Goal: Task Accomplishment & Management: Complete application form

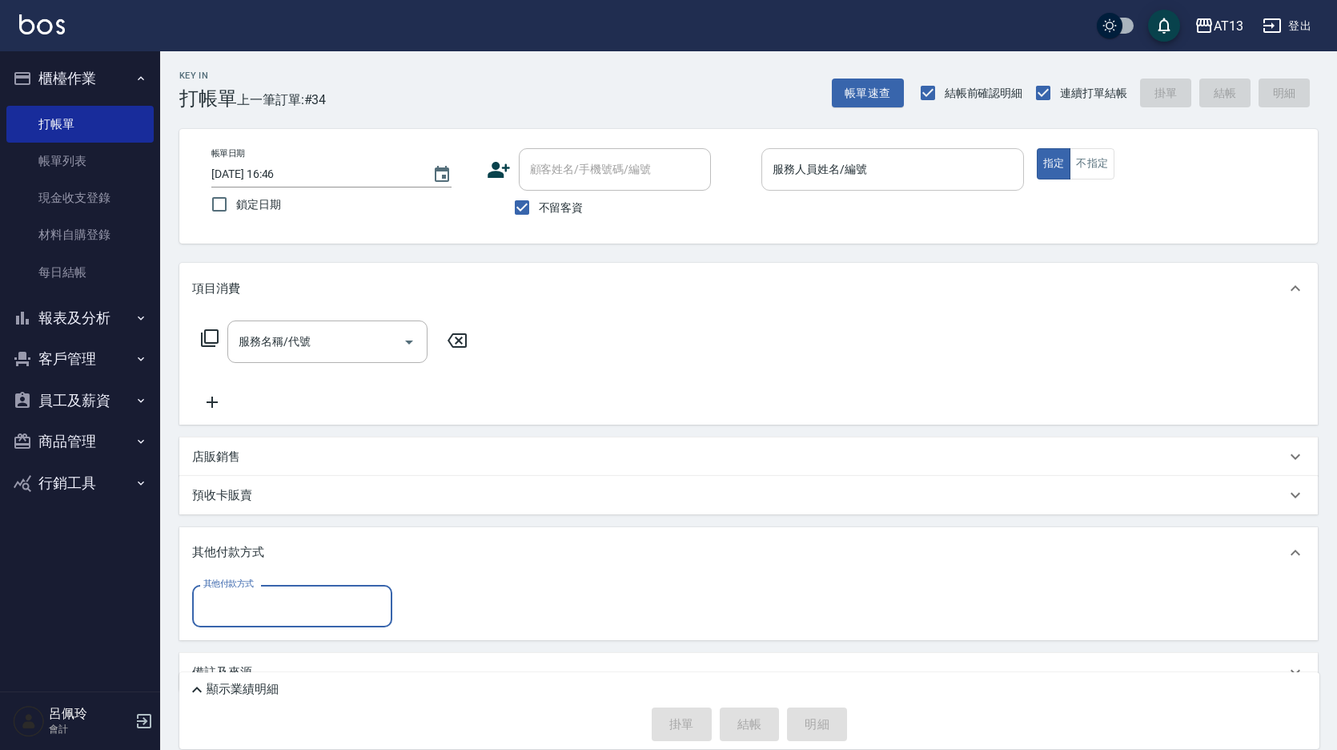
click at [861, 174] on input "服務人員姓名/編號" at bounding box center [893, 169] width 248 height 28
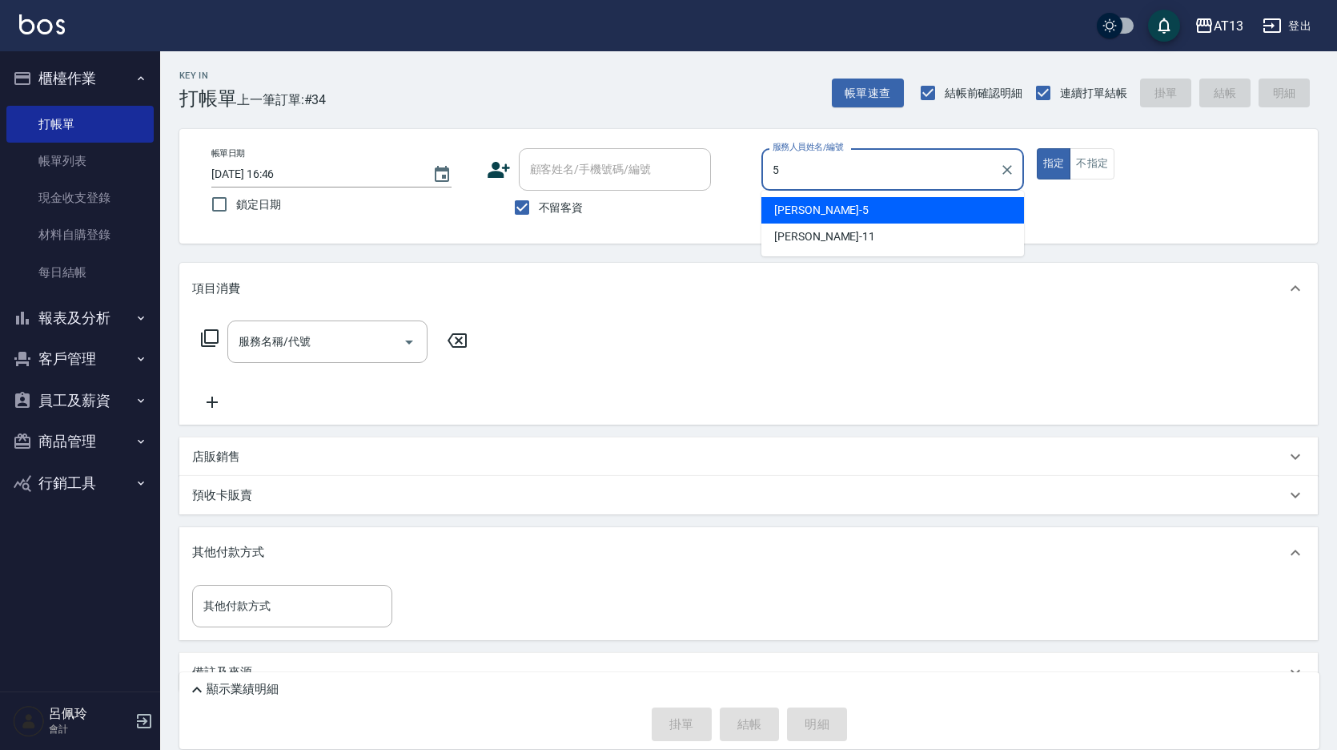
click at [859, 212] on div "[PERSON_NAME] -5" at bounding box center [893, 210] width 263 height 26
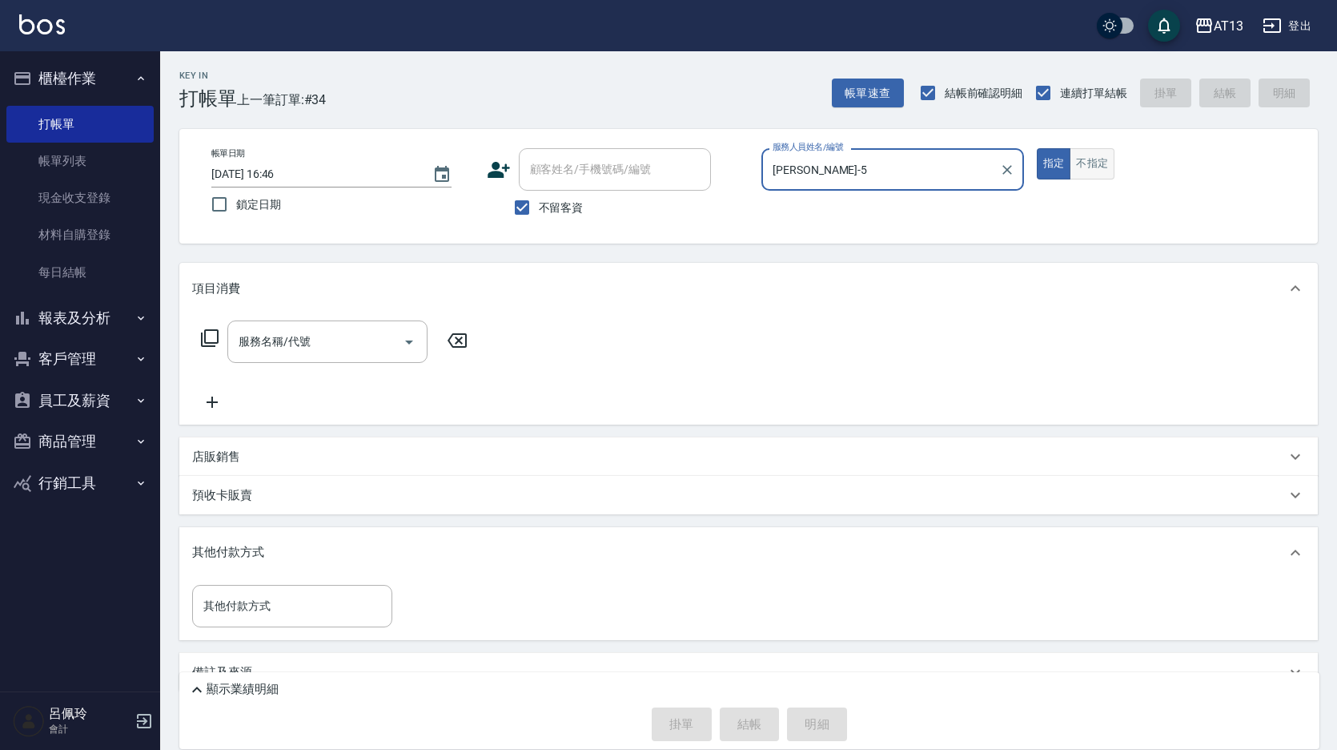
type input "[PERSON_NAME]-5"
click at [1086, 175] on button "不指定" at bounding box center [1092, 163] width 45 height 31
click at [283, 347] on div "服務名稱/代號 服務名稱/代號" at bounding box center [327, 341] width 200 height 42
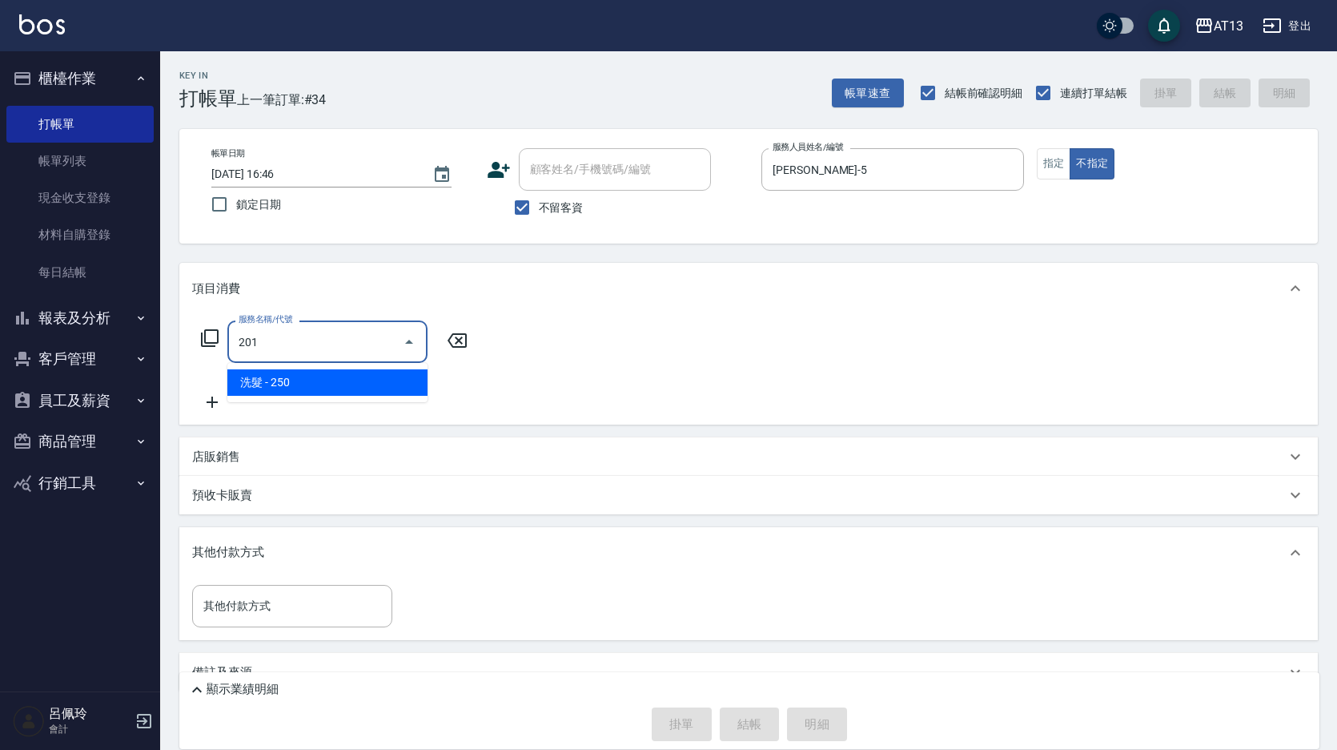
type input "洗髮(201)"
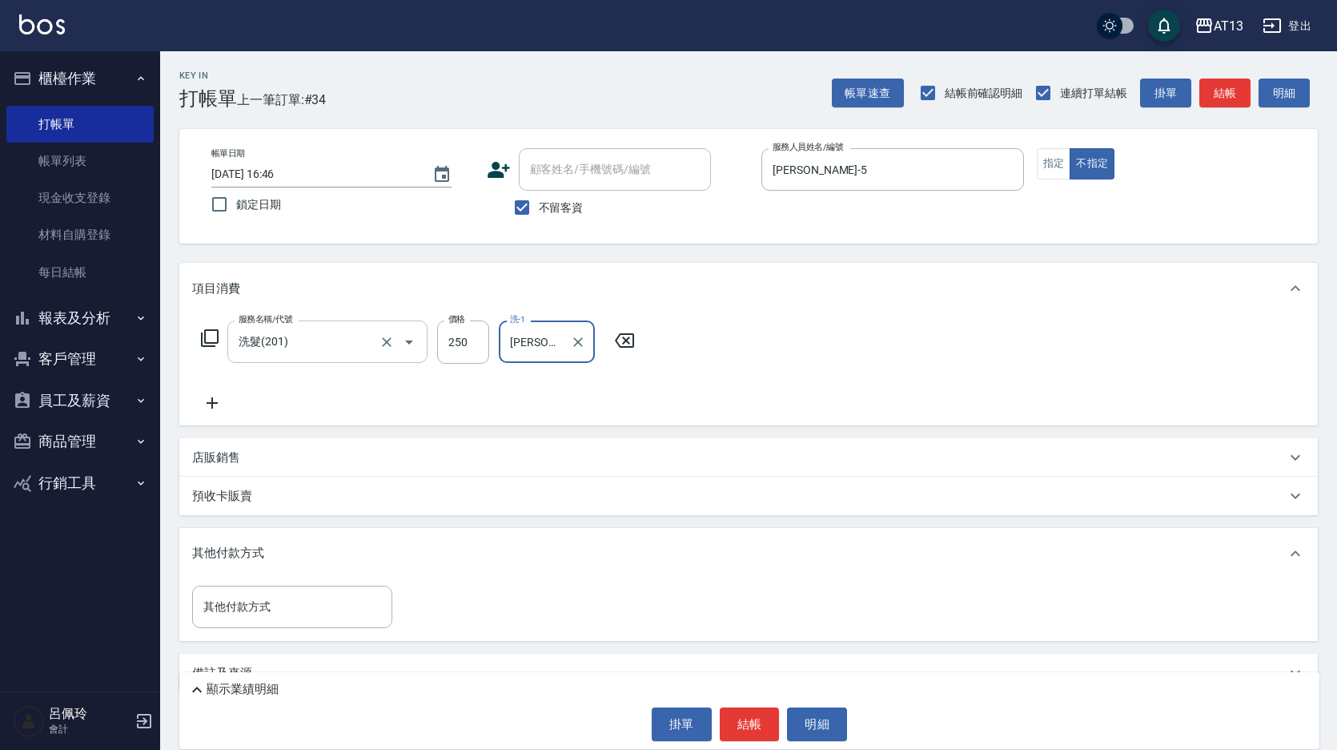
type input "[PERSON_NAME]-5"
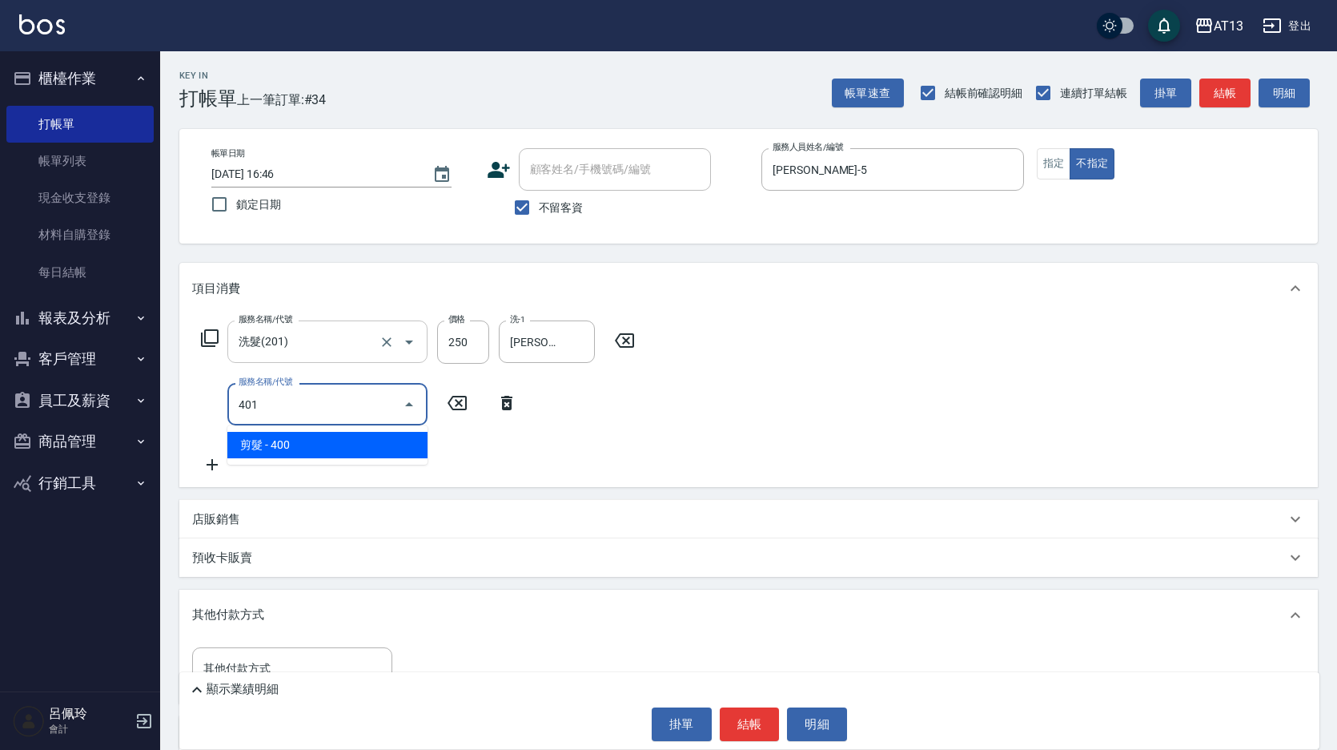
type input "剪髮(401)"
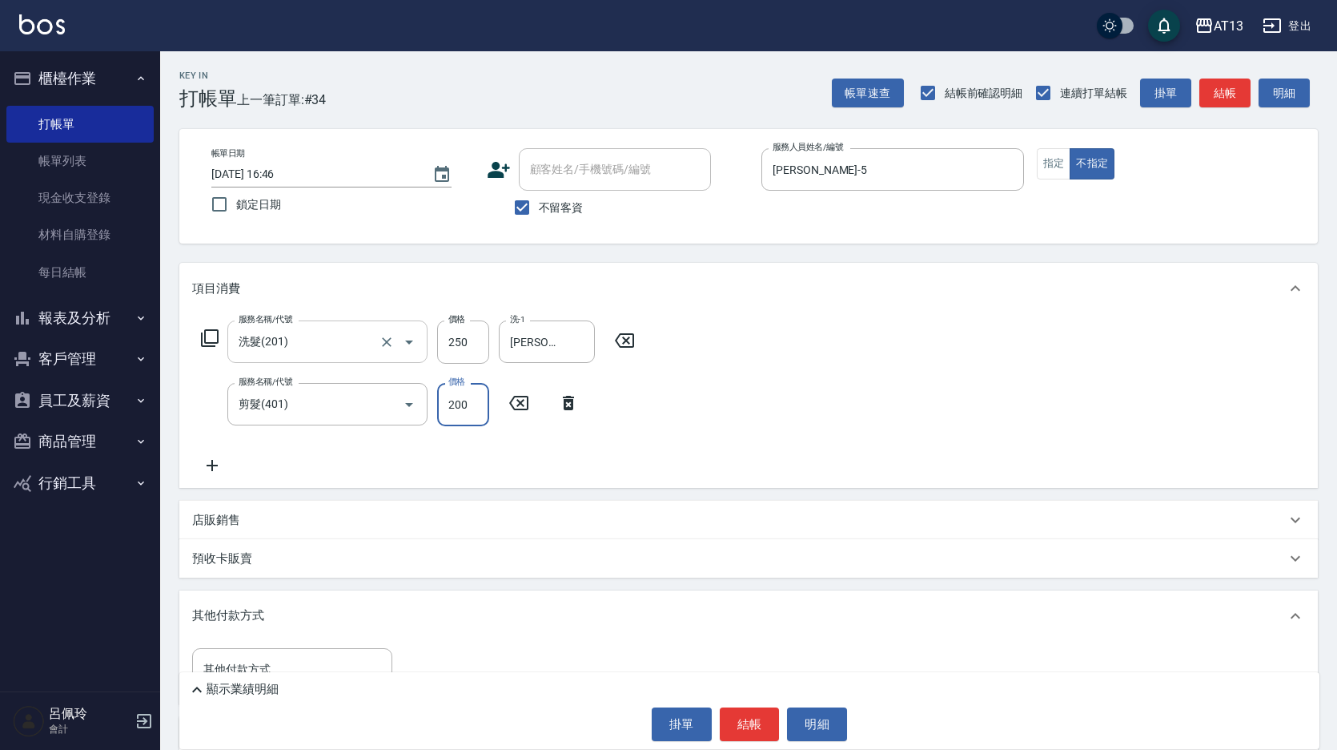
type input "200"
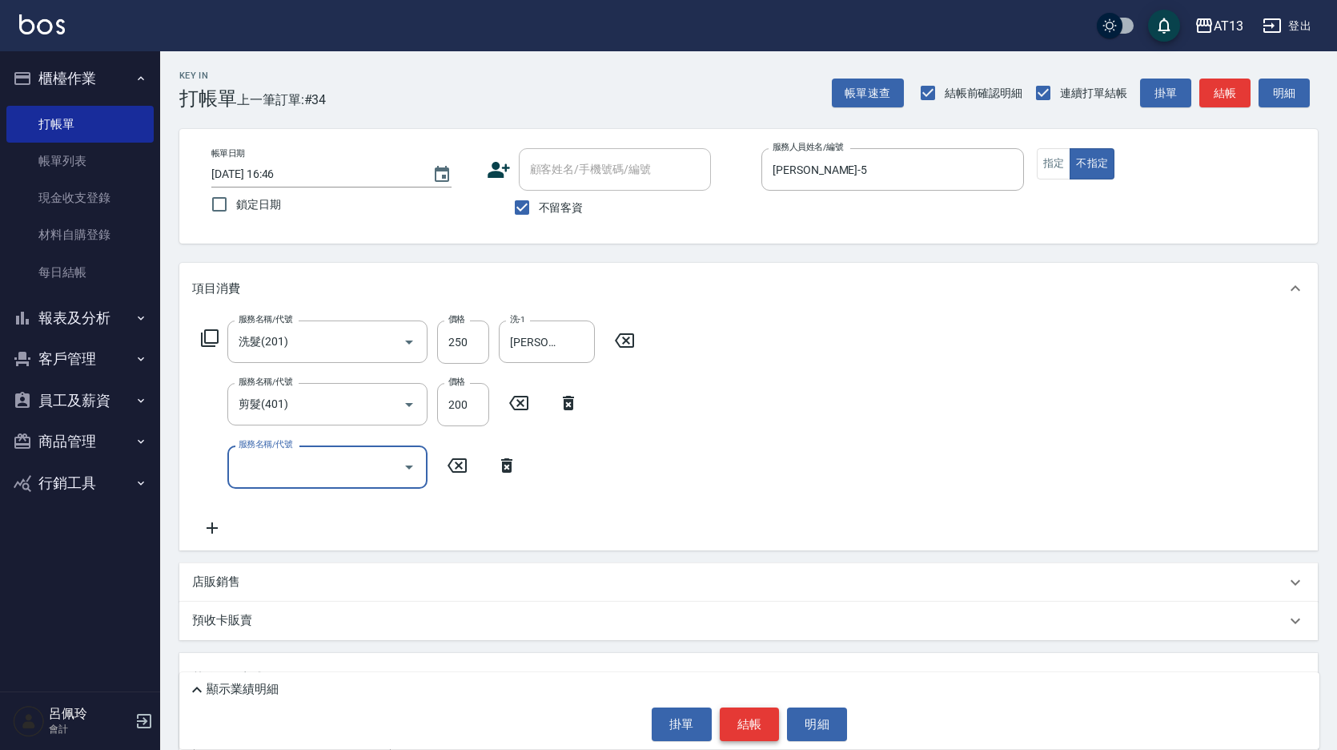
click at [750, 730] on button "結帳" at bounding box center [750, 724] width 60 height 34
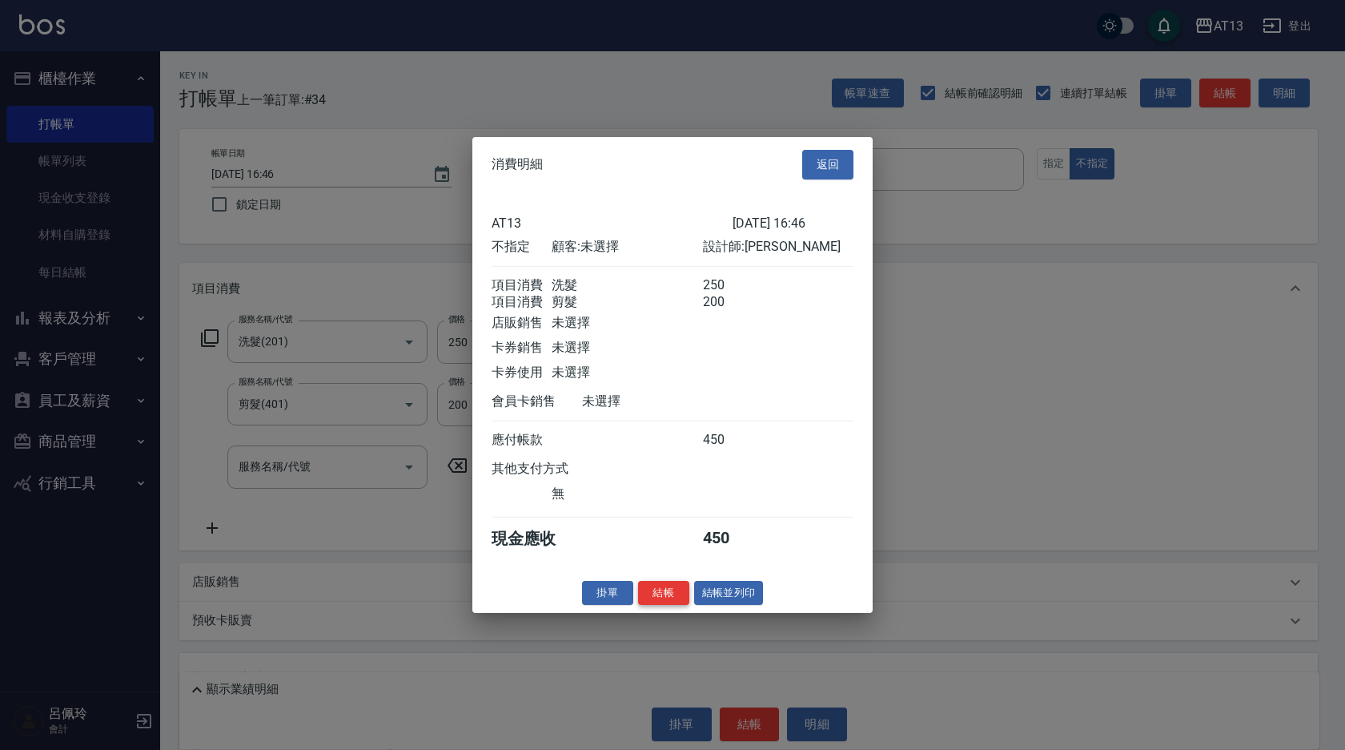
click at [653, 605] on button "結帳" at bounding box center [663, 592] width 51 height 25
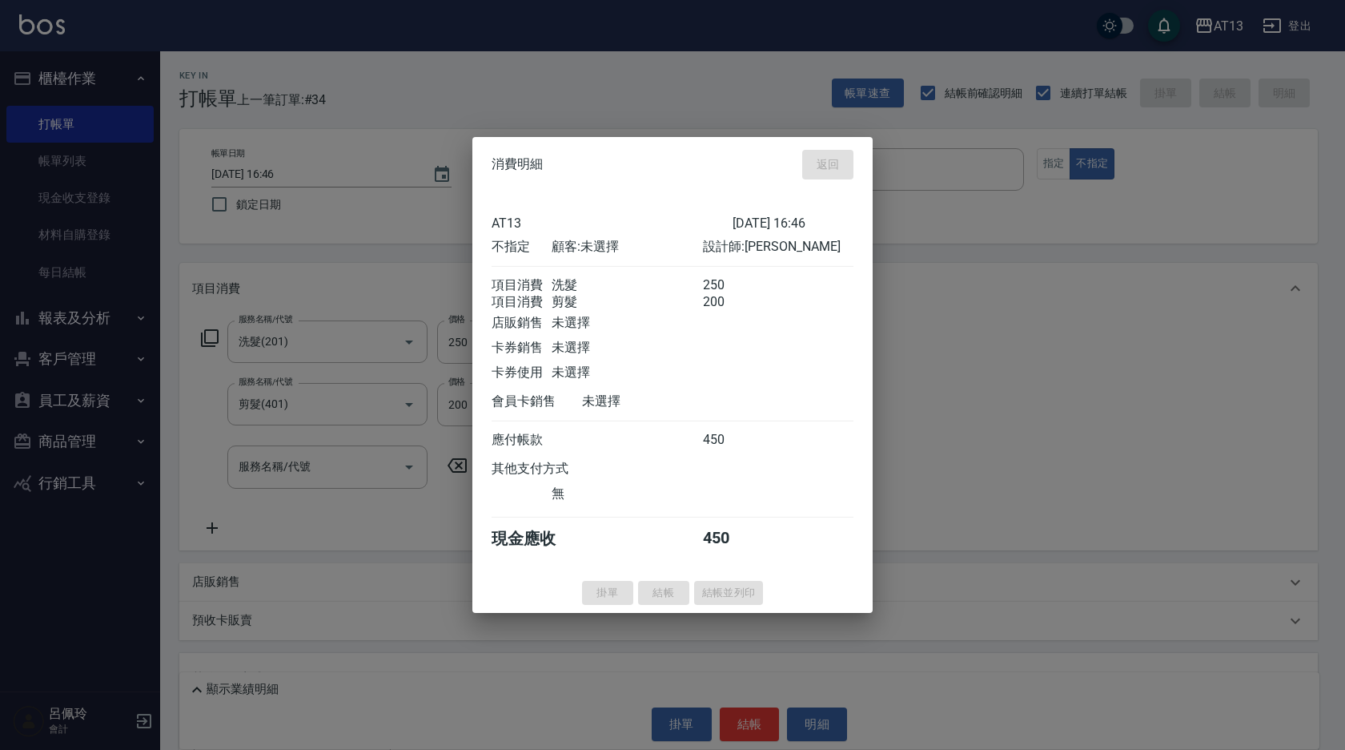
type input "[DATE] 18:13"
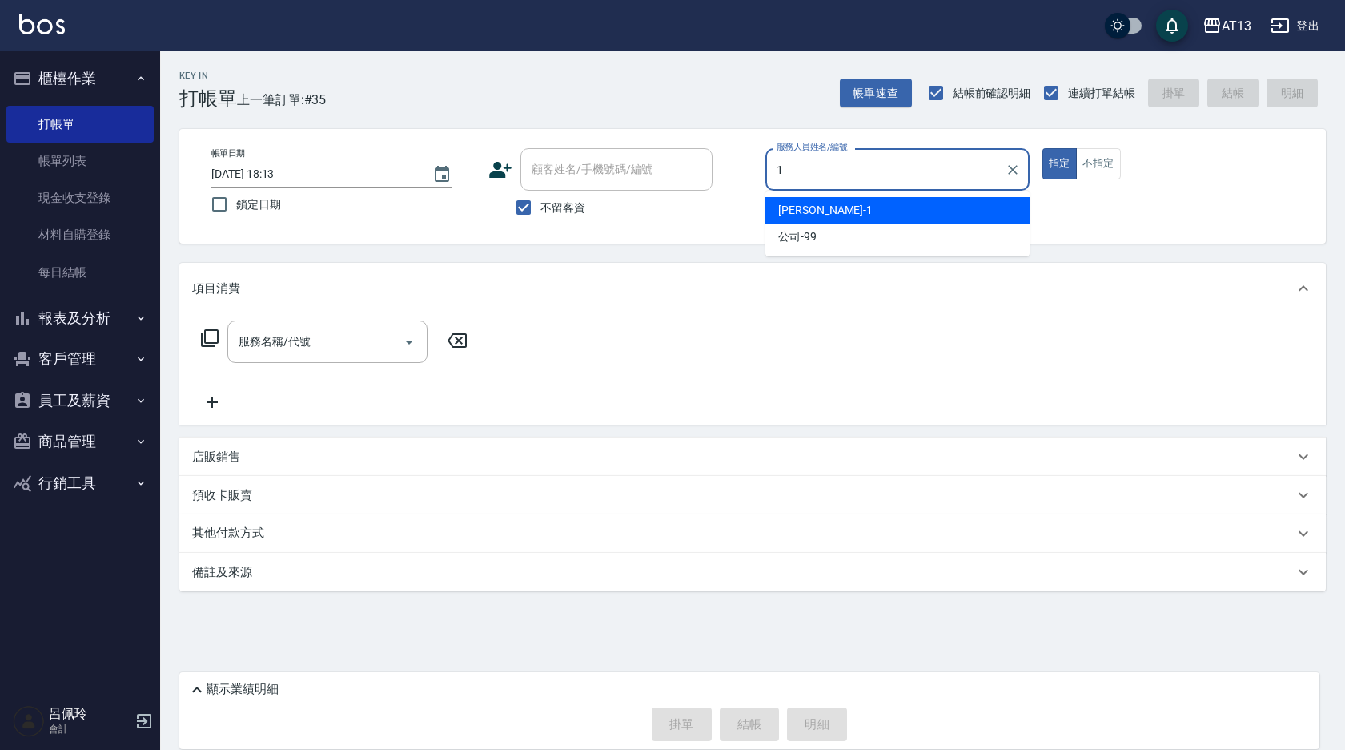
click at [834, 209] on div "[PERSON_NAME] -1" at bounding box center [898, 210] width 264 height 26
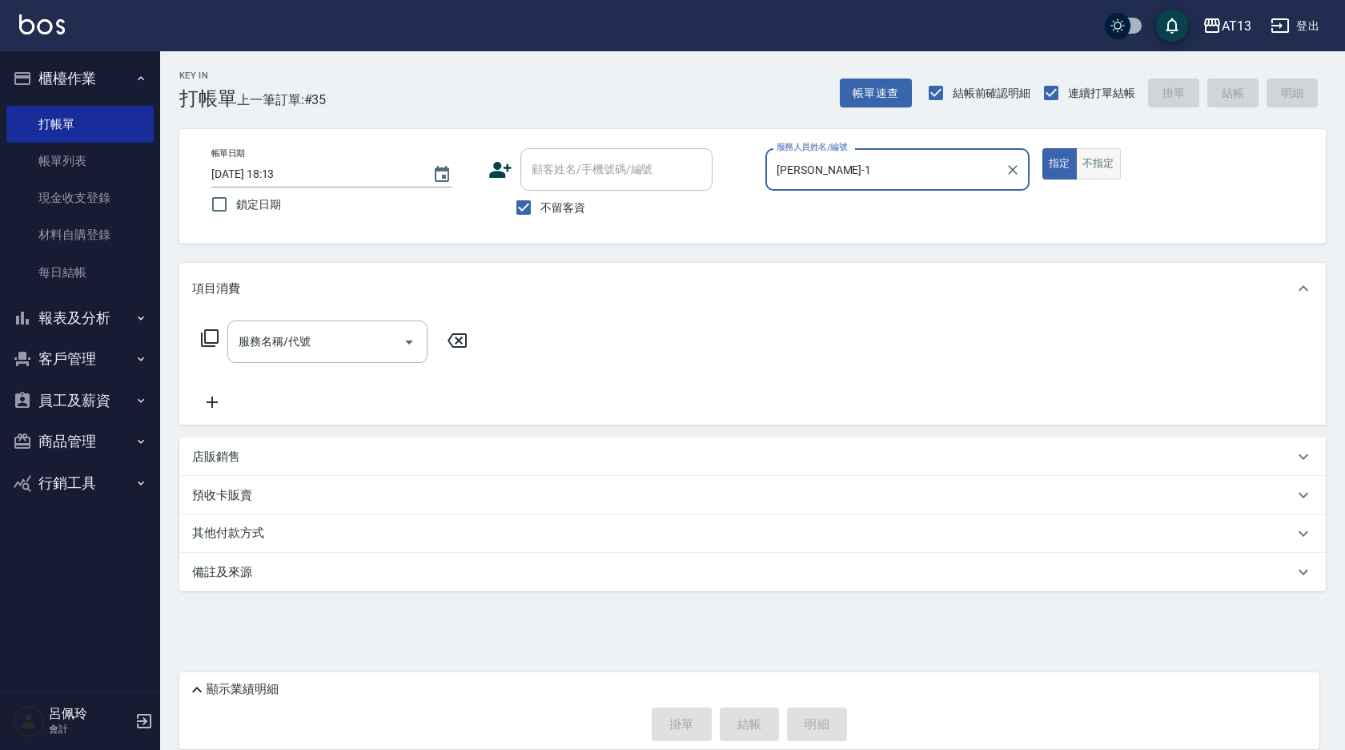
type input "[PERSON_NAME]-1"
click at [1110, 155] on button "不指定" at bounding box center [1098, 163] width 45 height 31
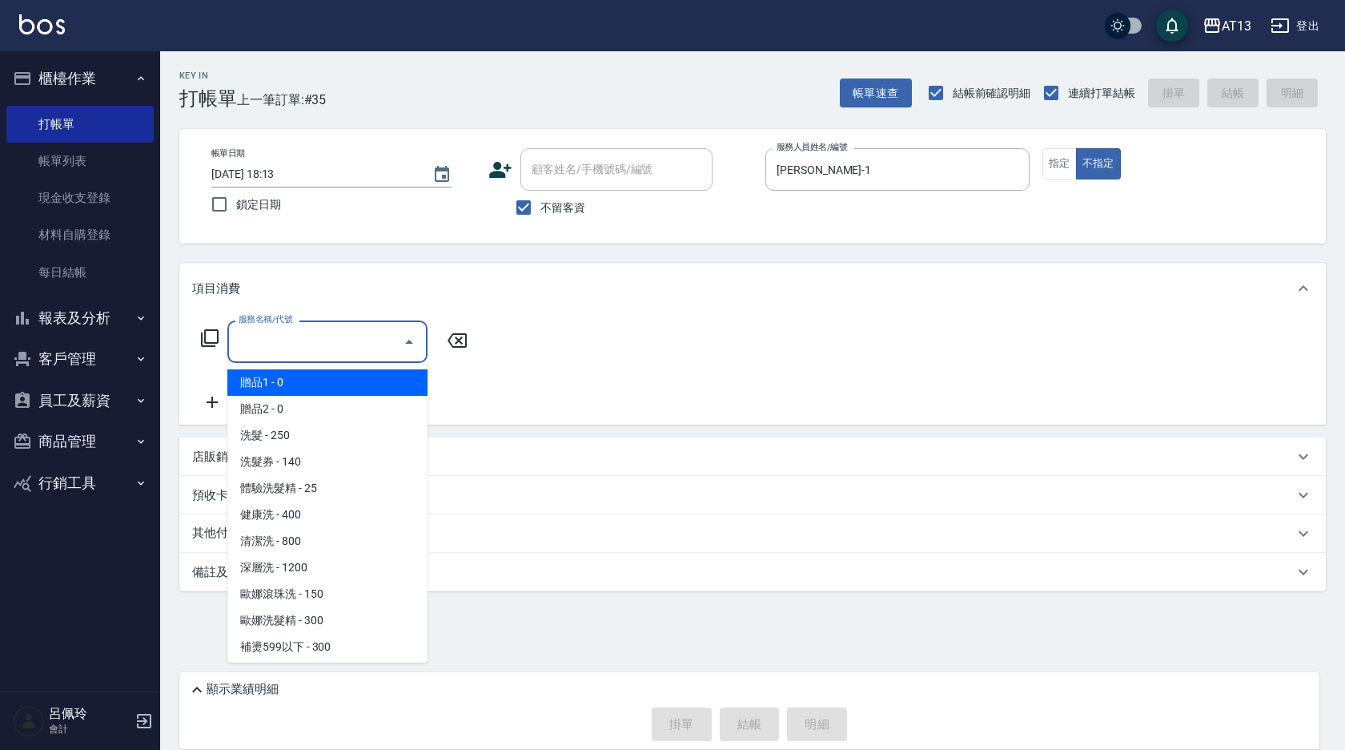
click at [350, 339] on input "服務名稱/代號" at bounding box center [316, 342] width 162 height 28
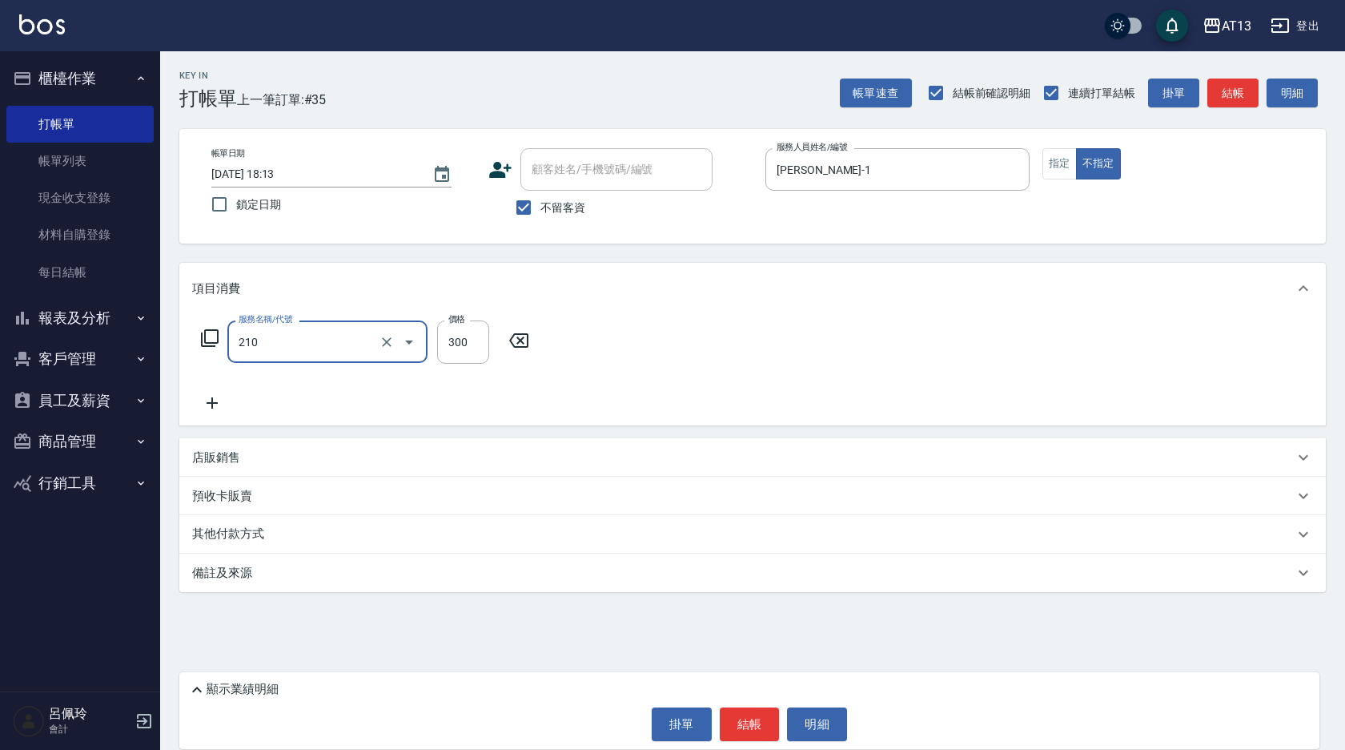
type input "歐娜洗髮精(210)"
type input "[PERSON_NAME]-31"
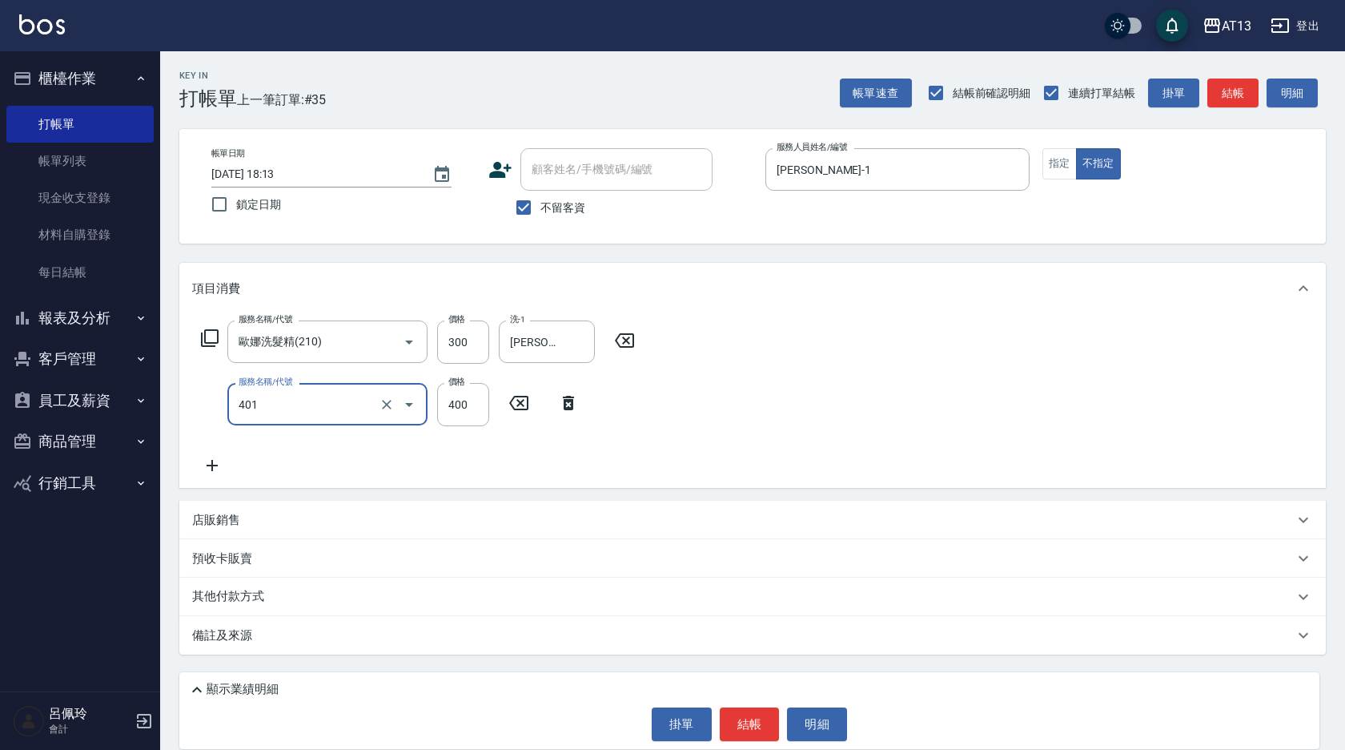
type input "剪髮(401)"
type input "200"
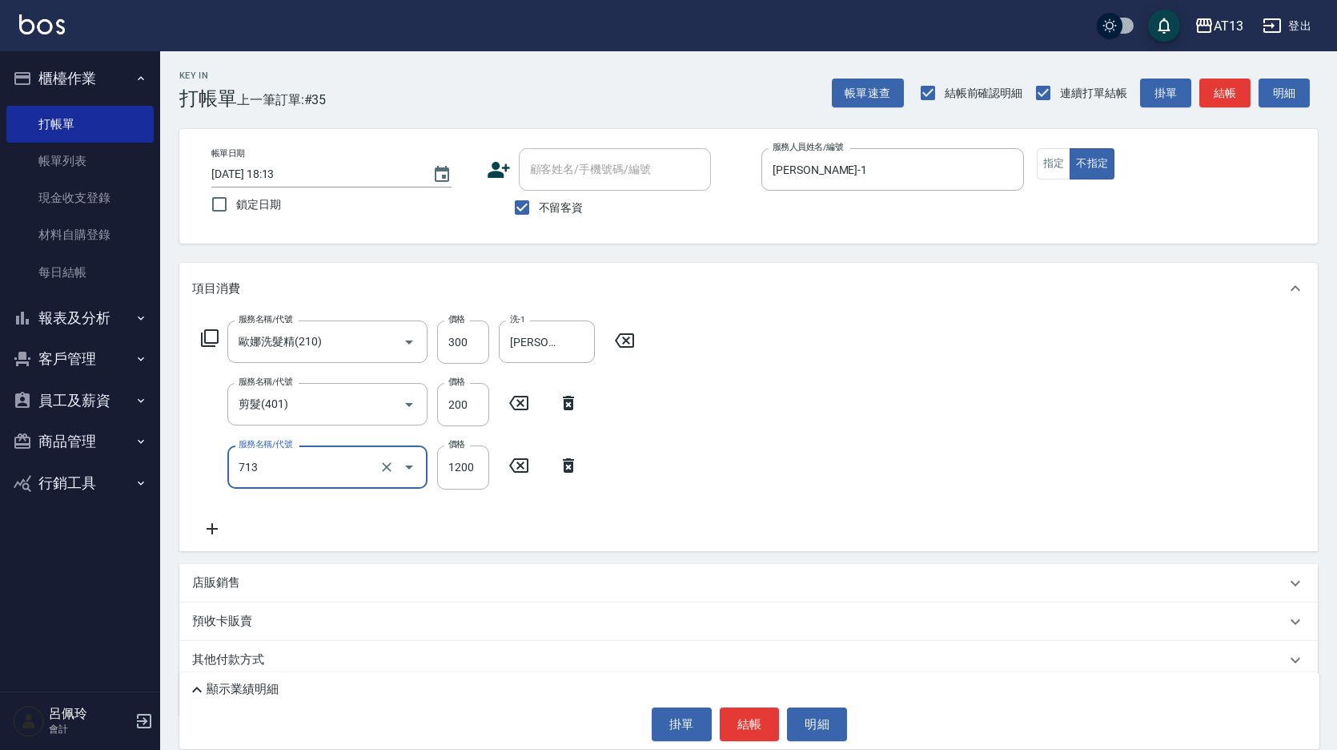
type input "水樣結構式1200(713)"
type input "840"
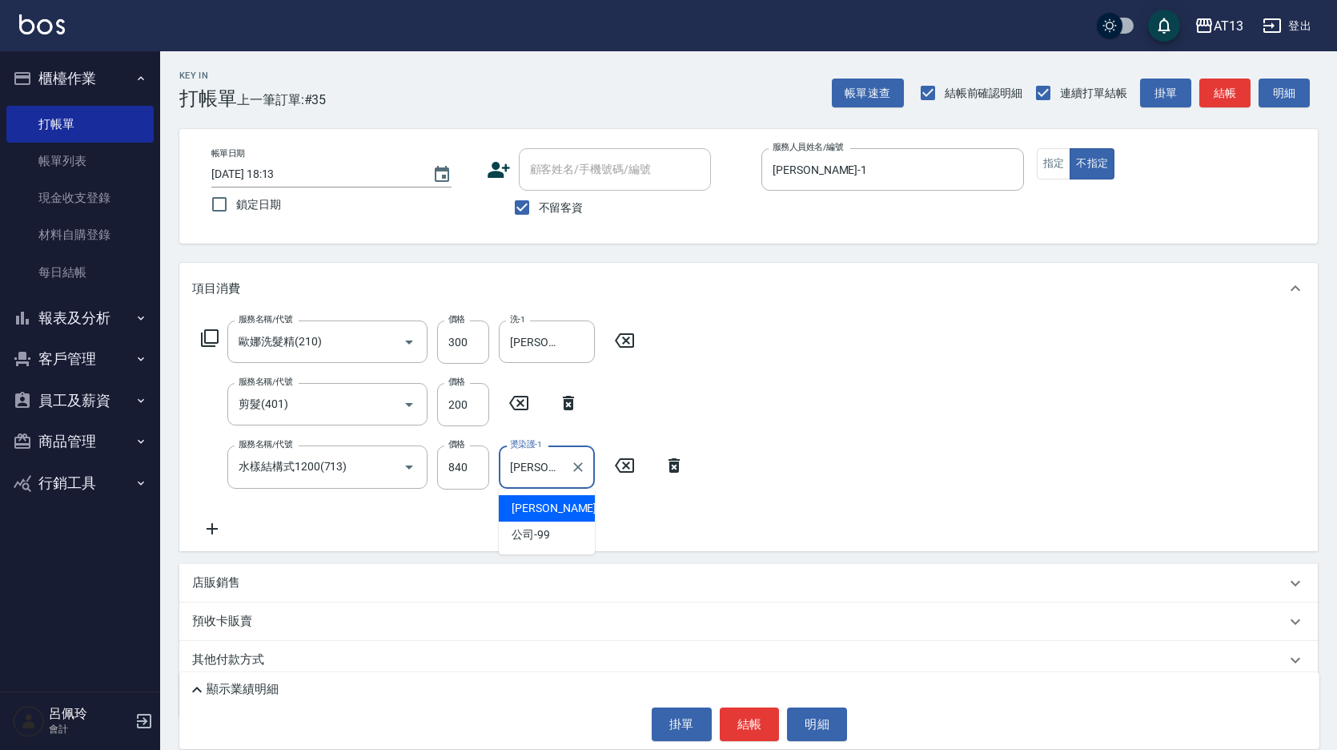
type input "[PERSON_NAME]-3"
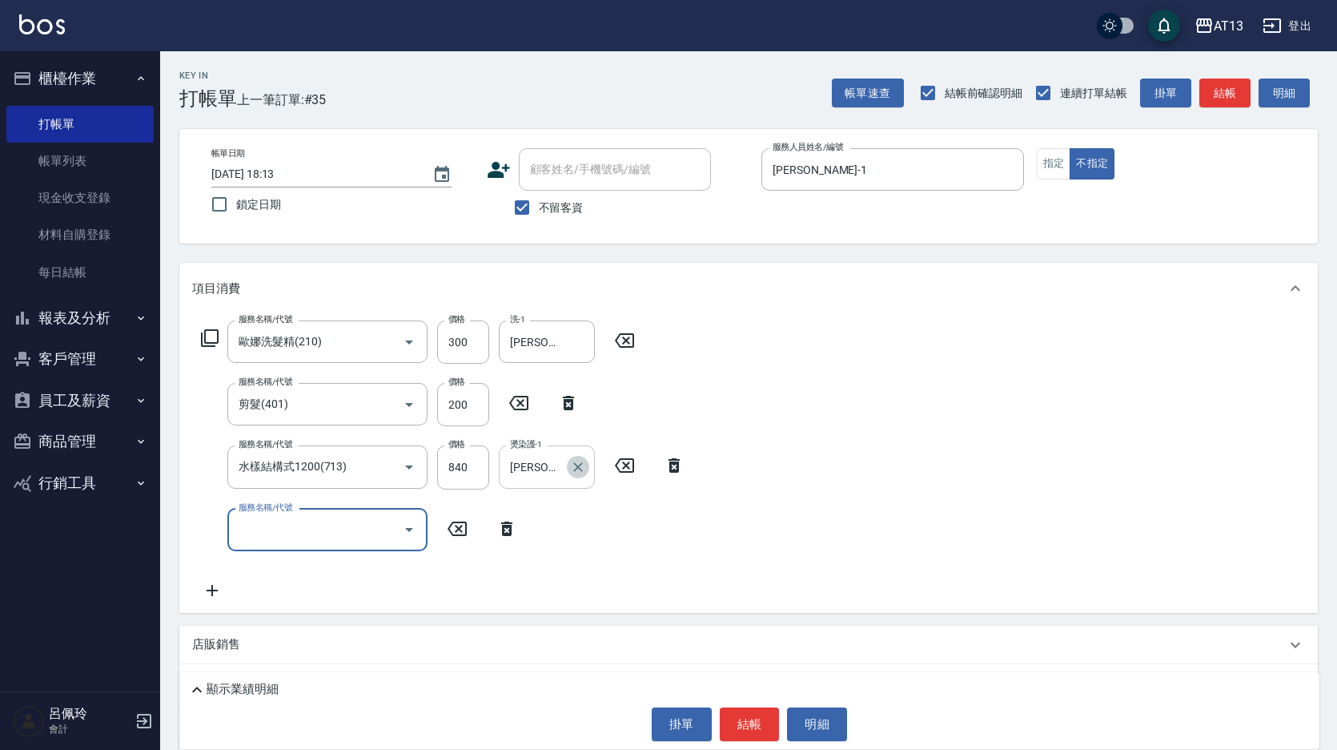
click at [576, 463] on icon "Clear" at bounding box center [578, 467] width 16 height 16
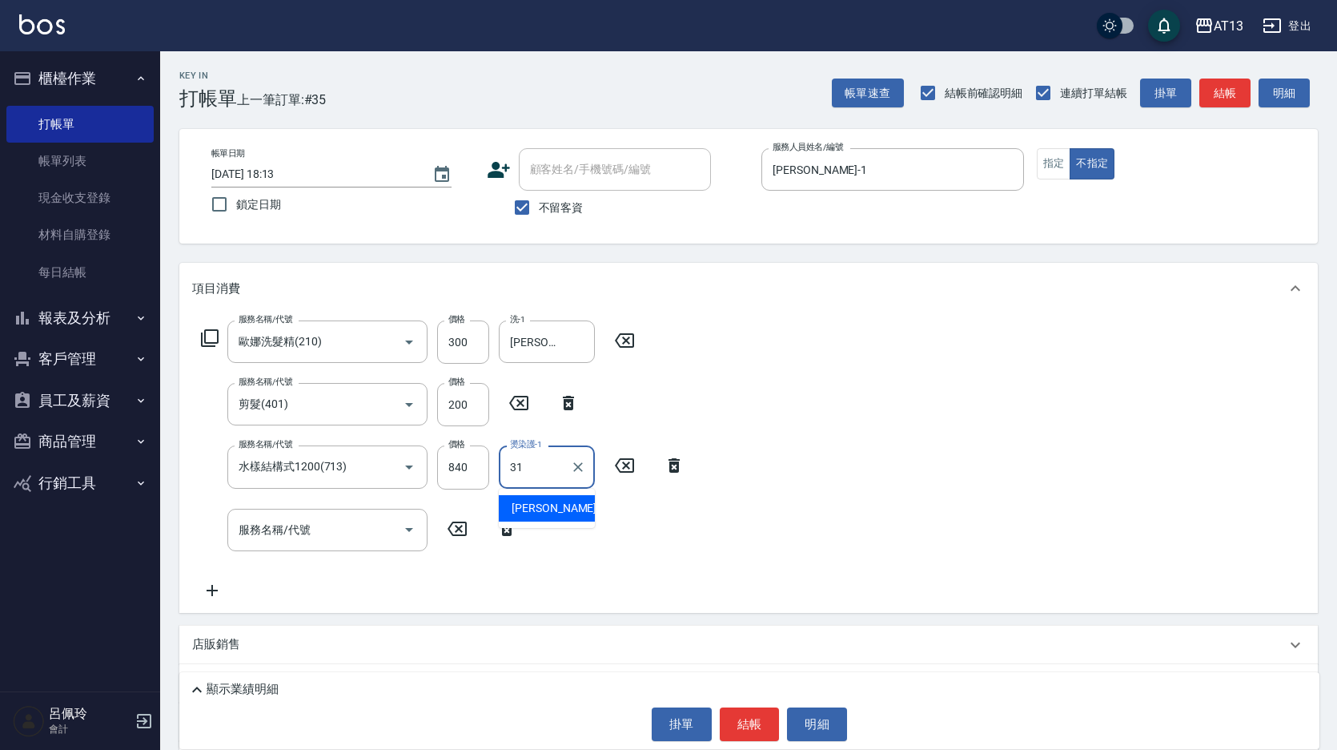
type input "[PERSON_NAME]-31"
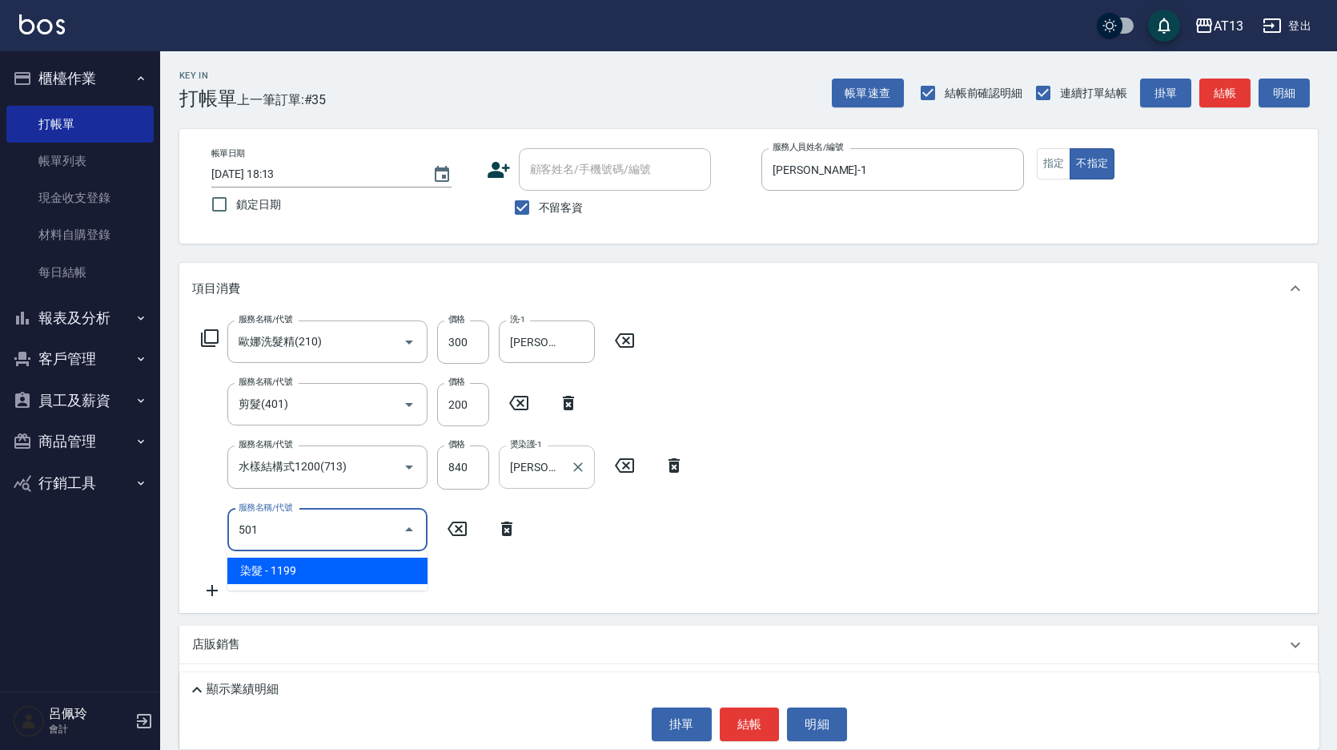
type input "染髮(501)"
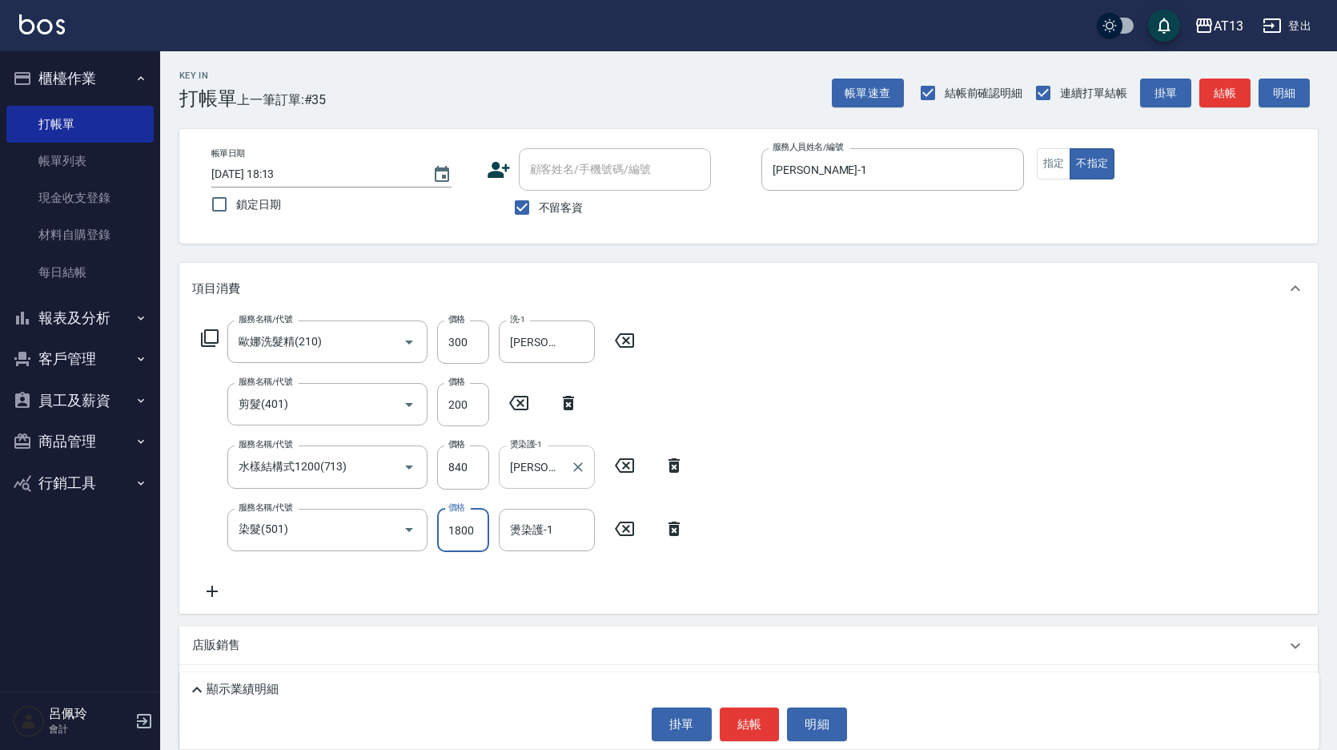
type input "1800"
type input "[PERSON_NAME]-31"
click at [861, 545] on div "服務名稱/代號 [PERSON_NAME]洗髮精(210) 服務名稱/代號 價格 300 價格 洗-1 [PERSON_NAME]-31 洗-1 服務名稱/代…" at bounding box center [748, 464] width 1139 height 300
click at [751, 719] on button "結帳" at bounding box center [750, 724] width 60 height 34
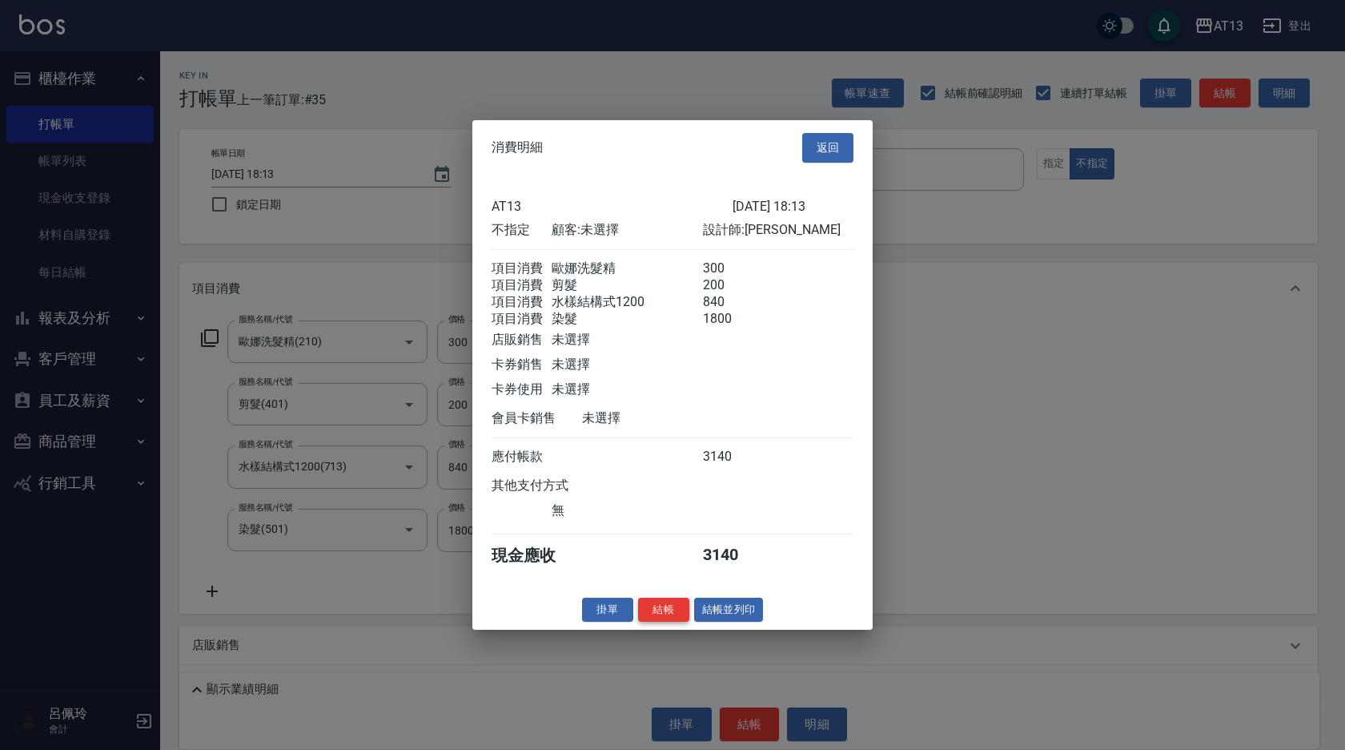
click at [673, 621] on button "結帳" at bounding box center [663, 609] width 51 height 25
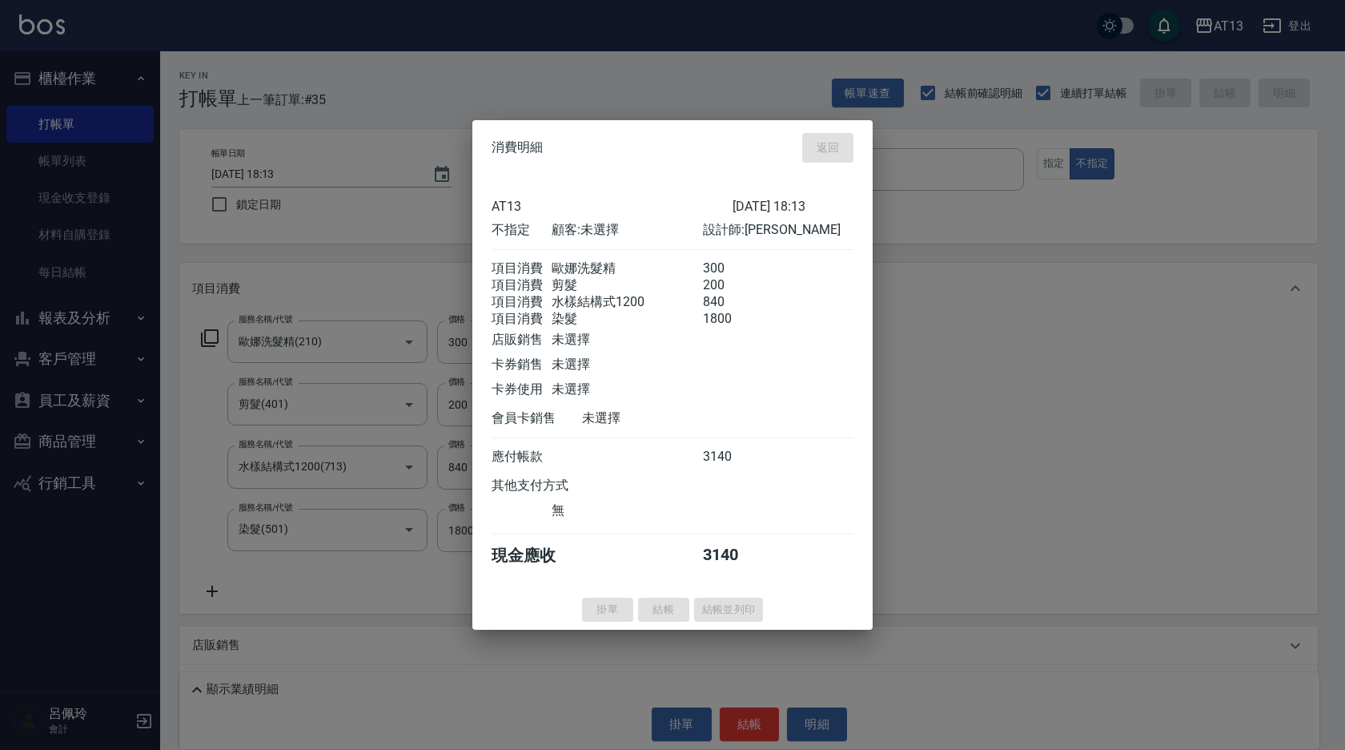
type input "[DATE] 18:14"
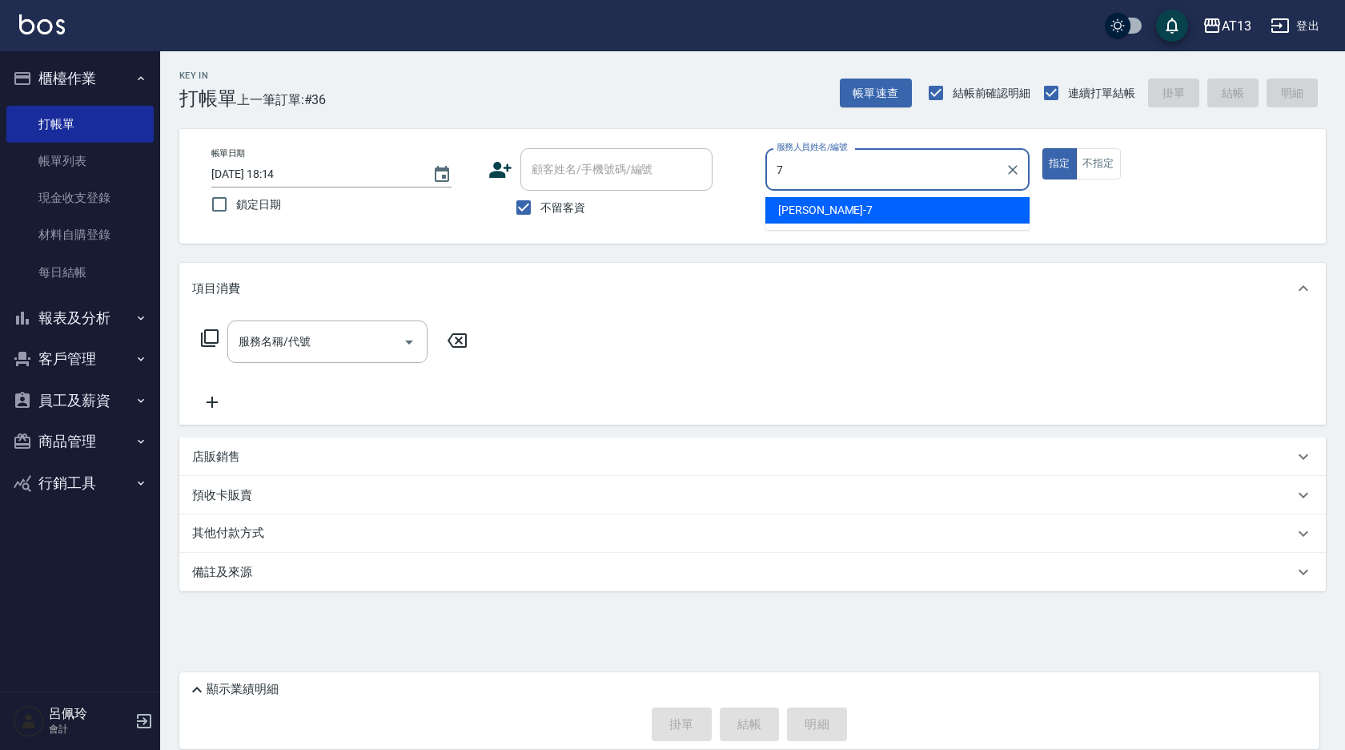
click at [822, 218] on div "[PERSON_NAME]-7" at bounding box center [898, 210] width 264 height 26
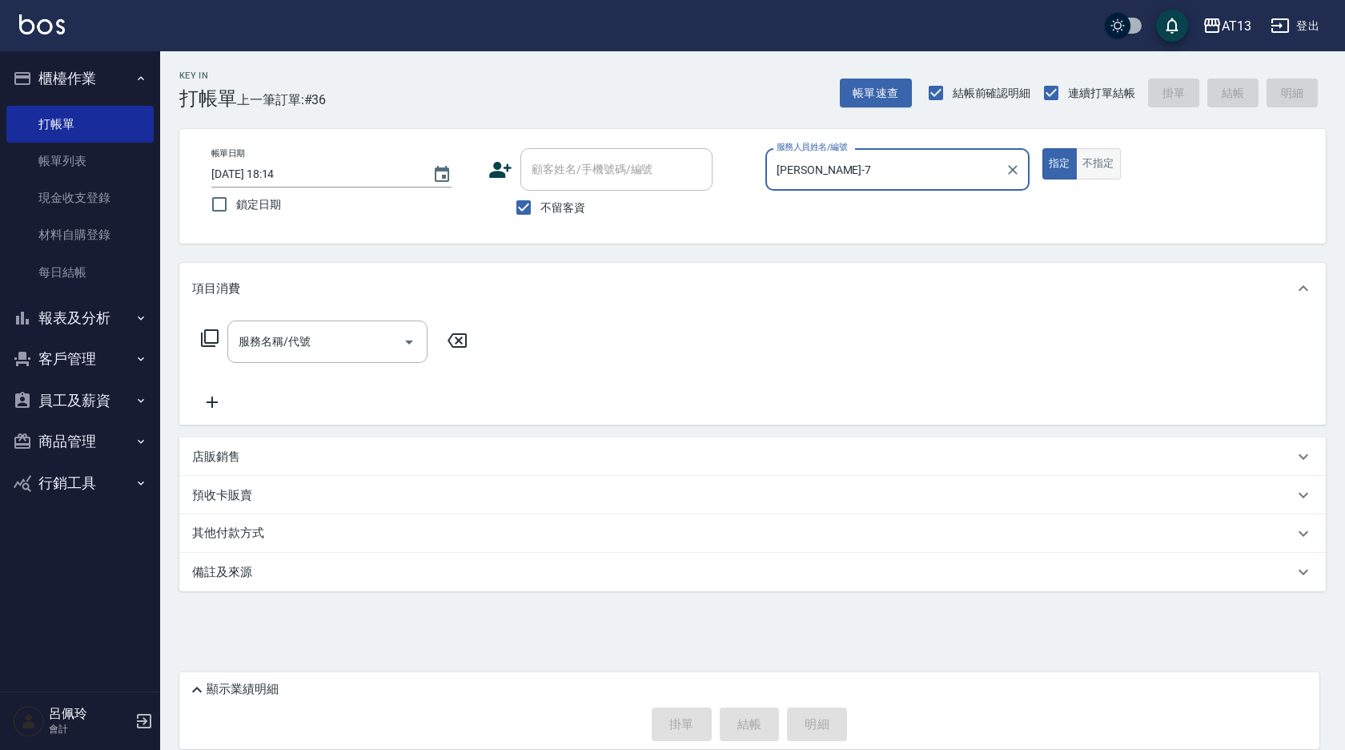
type input "[PERSON_NAME]-7"
click at [1101, 175] on button "不指定" at bounding box center [1098, 163] width 45 height 31
click at [267, 348] on div "服務名稱/代號 服務名稱/代號" at bounding box center [327, 341] width 200 height 42
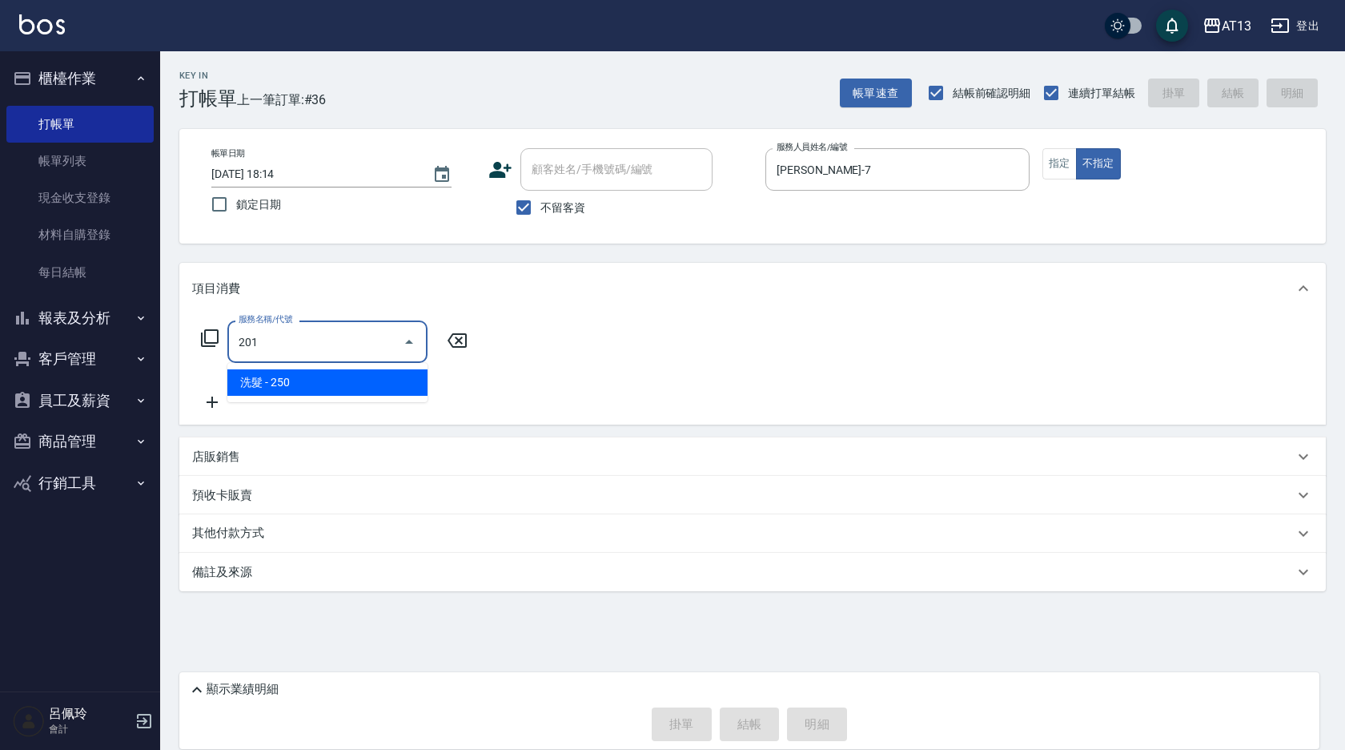
type input "洗髮(201)"
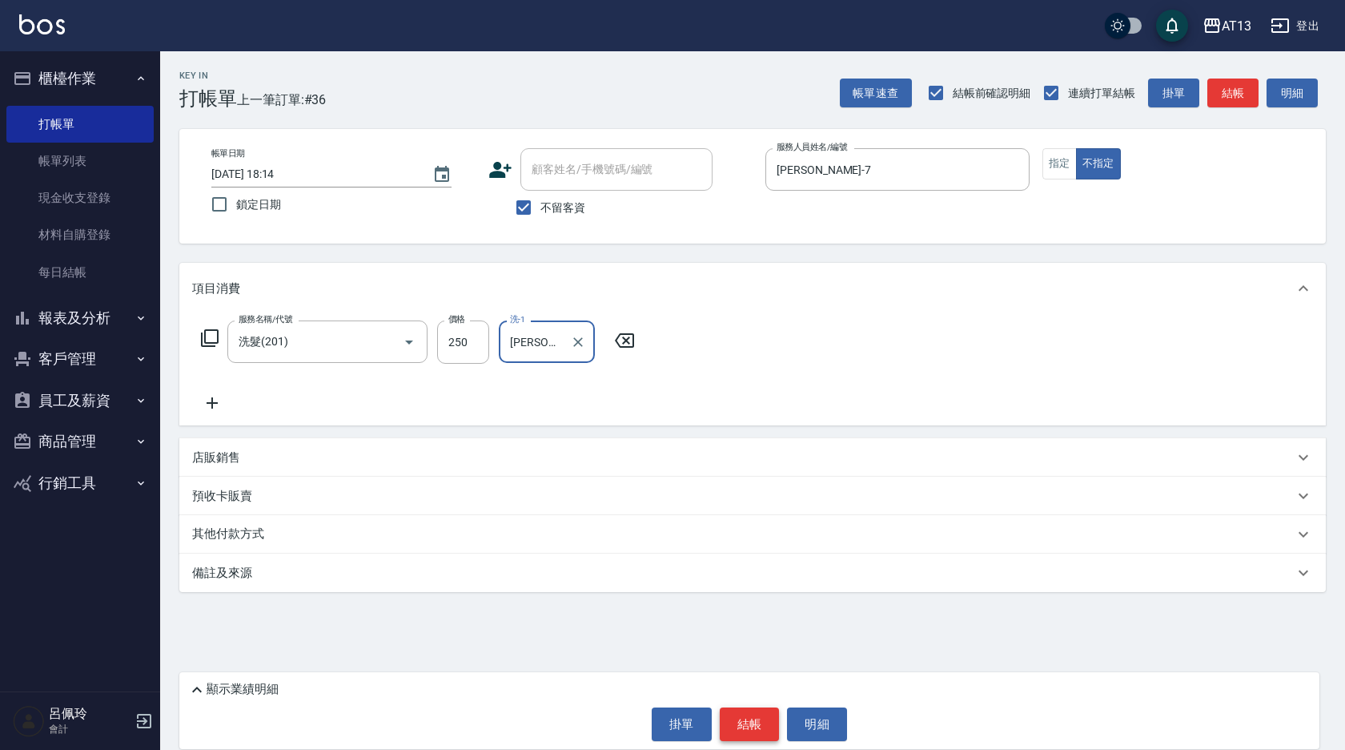
type input "[PERSON_NAME]-24"
click at [743, 719] on button "結帳" at bounding box center [750, 724] width 60 height 34
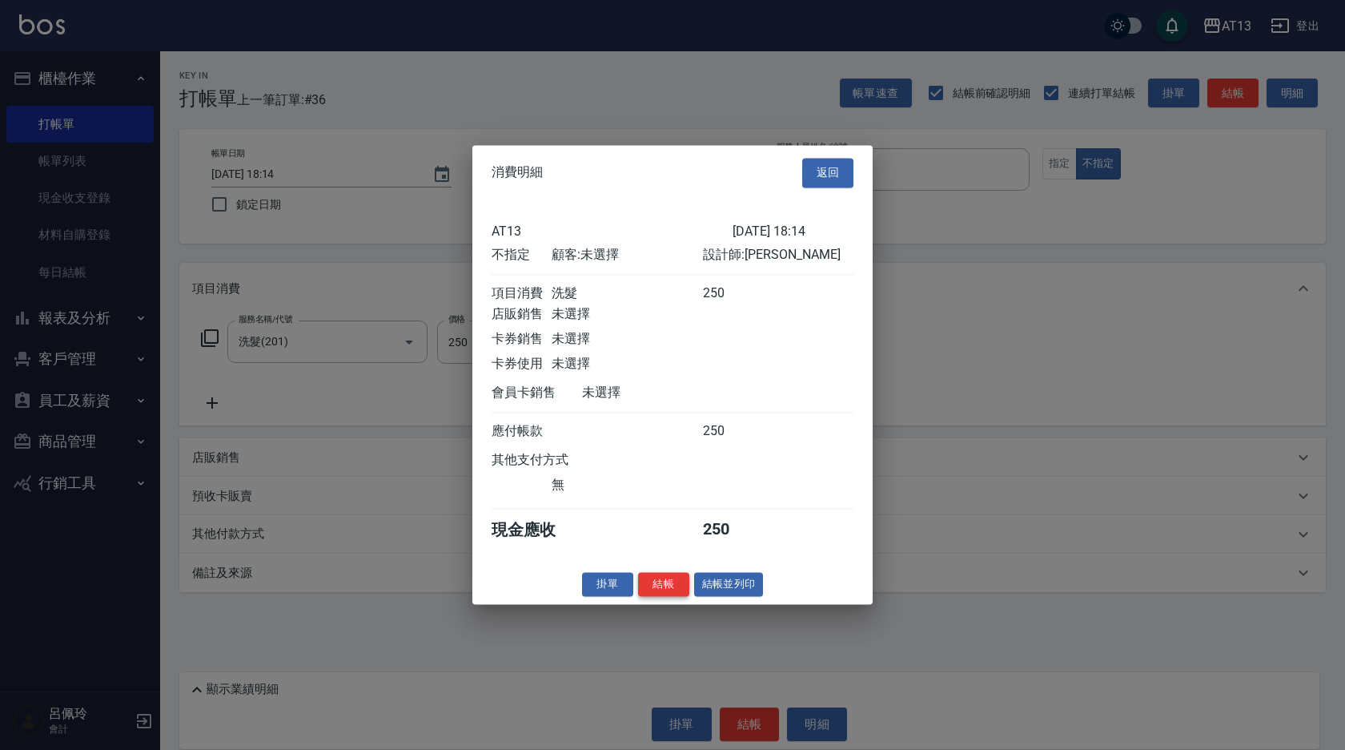
click at [661, 590] on button "結帳" at bounding box center [663, 584] width 51 height 25
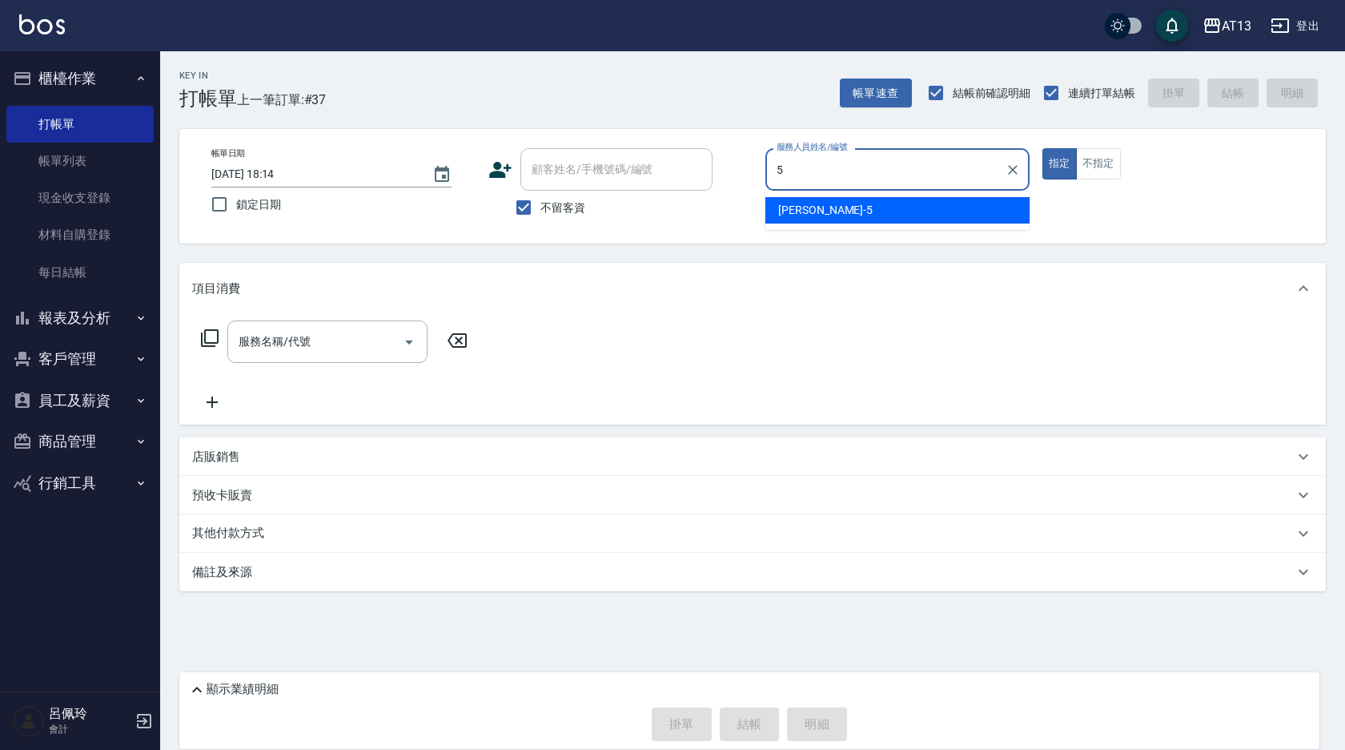
click at [831, 209] on div "[PERSON_NAME] -5" at bounding box center [898, 210] width 264 height 26
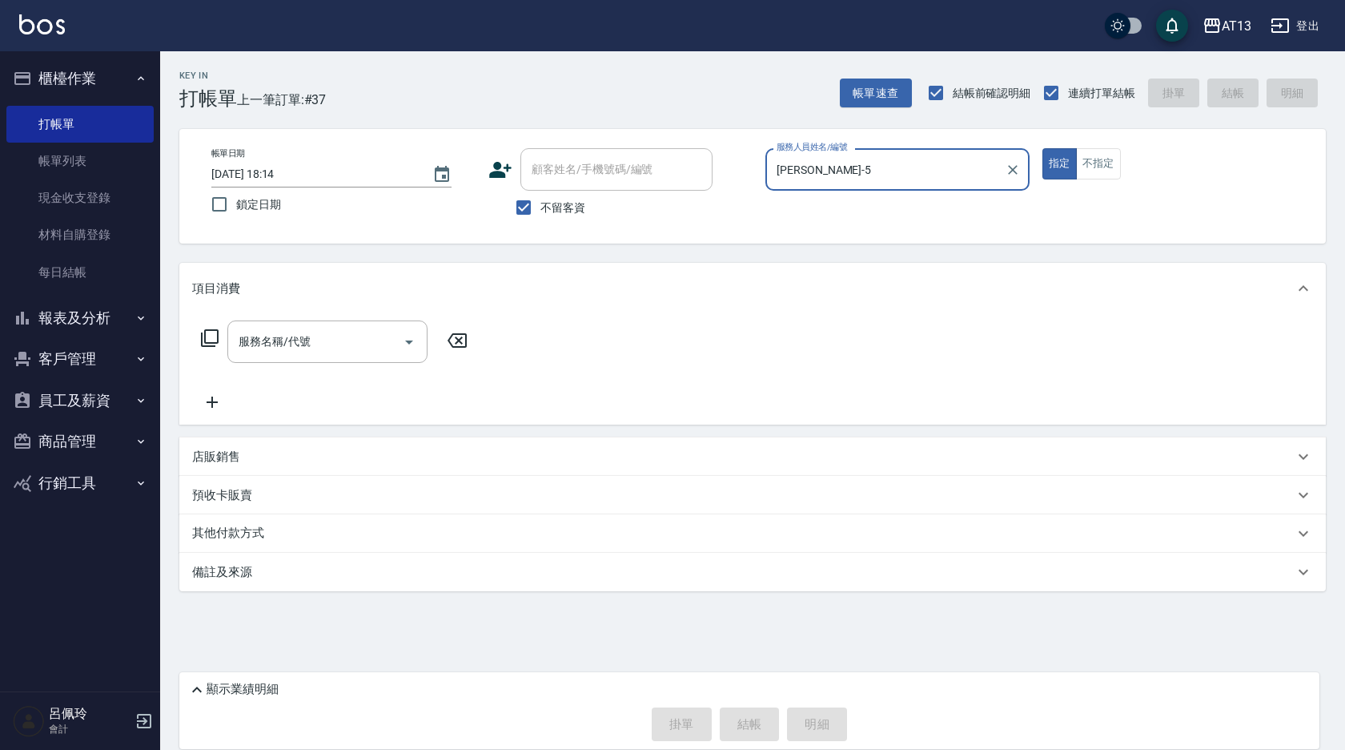
type input "[PERSON_NAME]-5"
click at [1121, 163] on div "指定 不指定" at bounding box center [1175, 163] width 264 height 31
click at [1134, 157] on div "指定 不指定" at bounding box center [1175, 163] width 264 height 31
click at [1089, 164] on button "不指定" at bounding box center [1098, 163] width 45 height 31
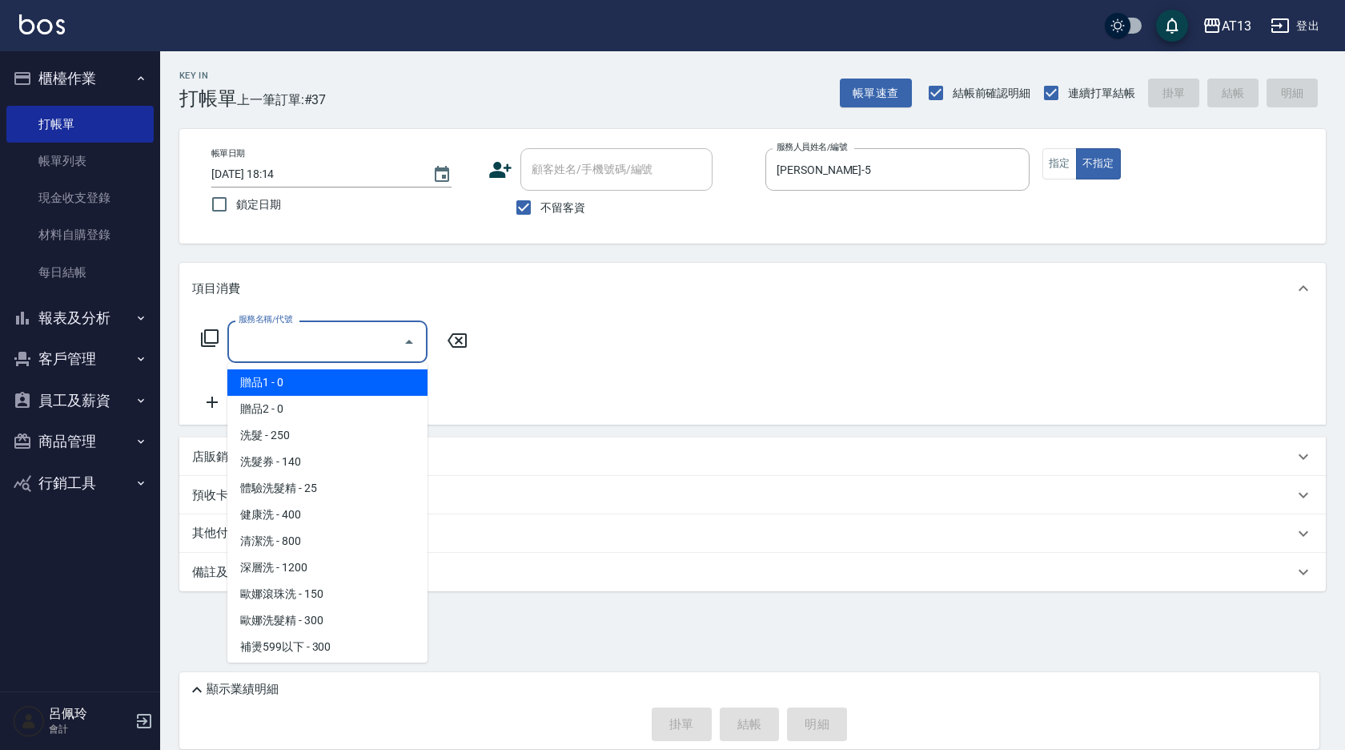
click at [351, 331] on input "服務名稱/代號" at bounding box center [316, 342] width 162 height 28
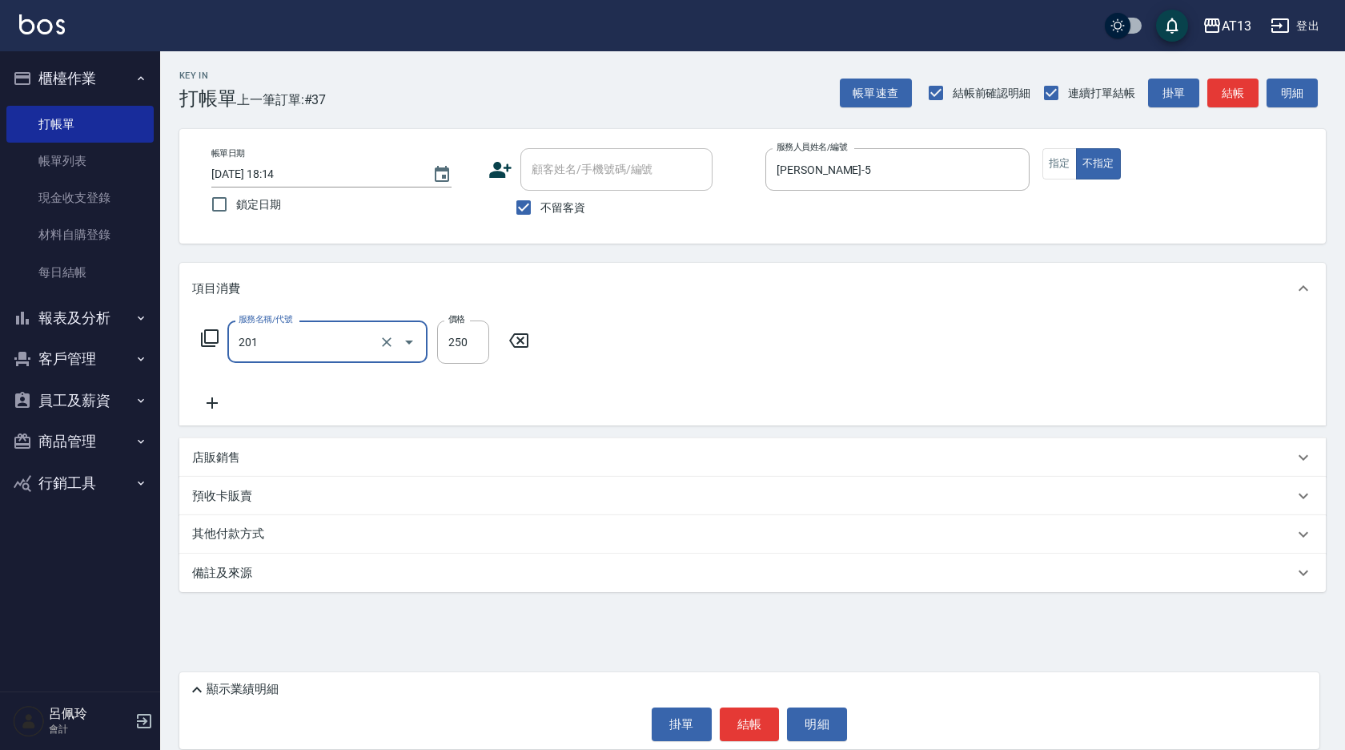
type input "洗髮(201)"
type input "[PERSON_NAME]-31"
click at [743, 710] on button "結帳" at bounding box center [750, 724] width 60 height 34
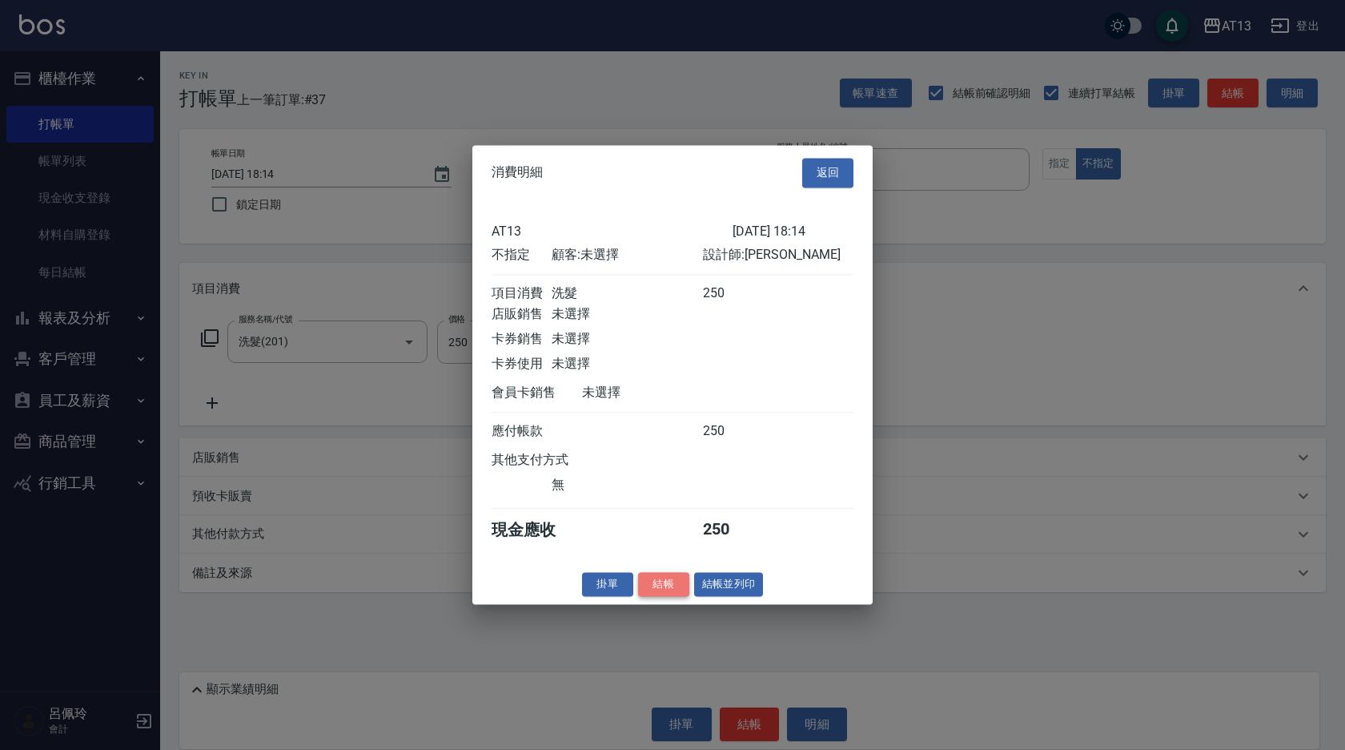
click at [684, 597] on button "結帳" at bounding box center [663, 584] width 51 height 25
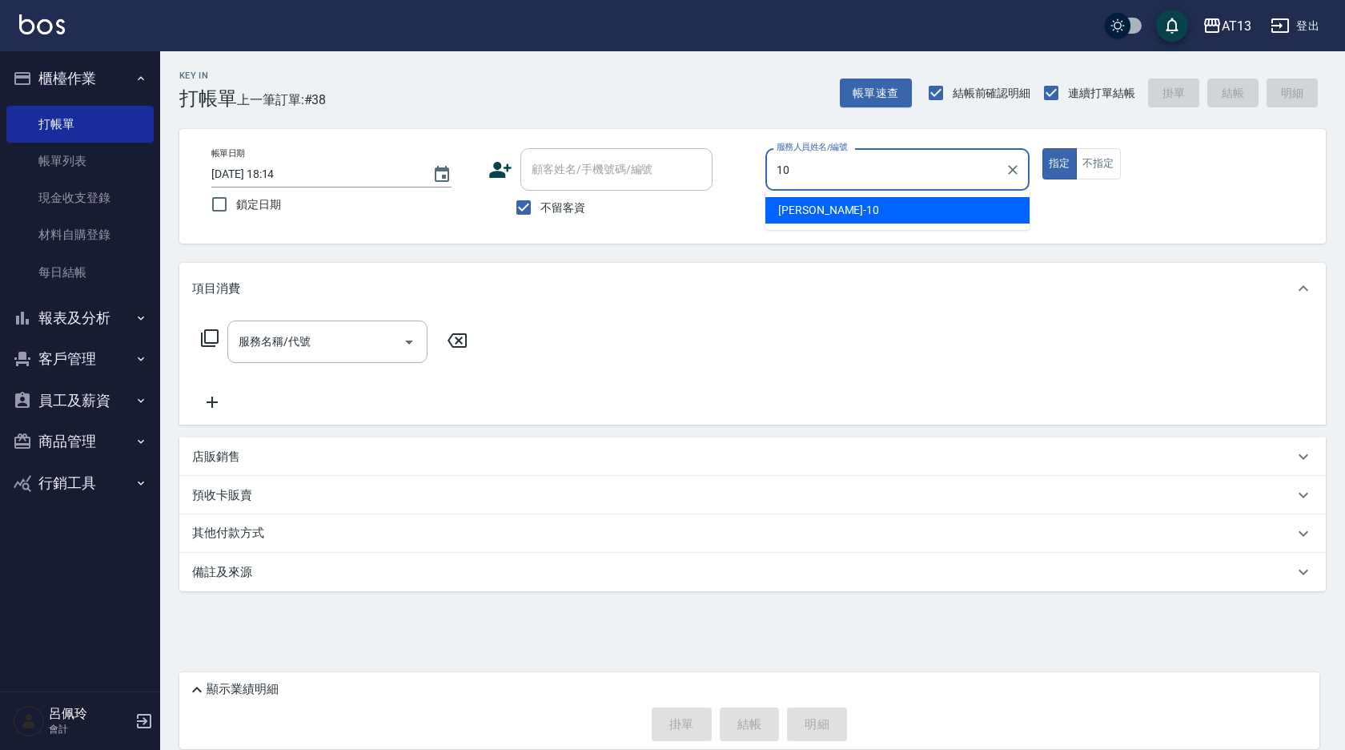
click at [973, 208] on div "[PERSON_NAME] -10" at bounding box center [898, 210] width 264 height 26
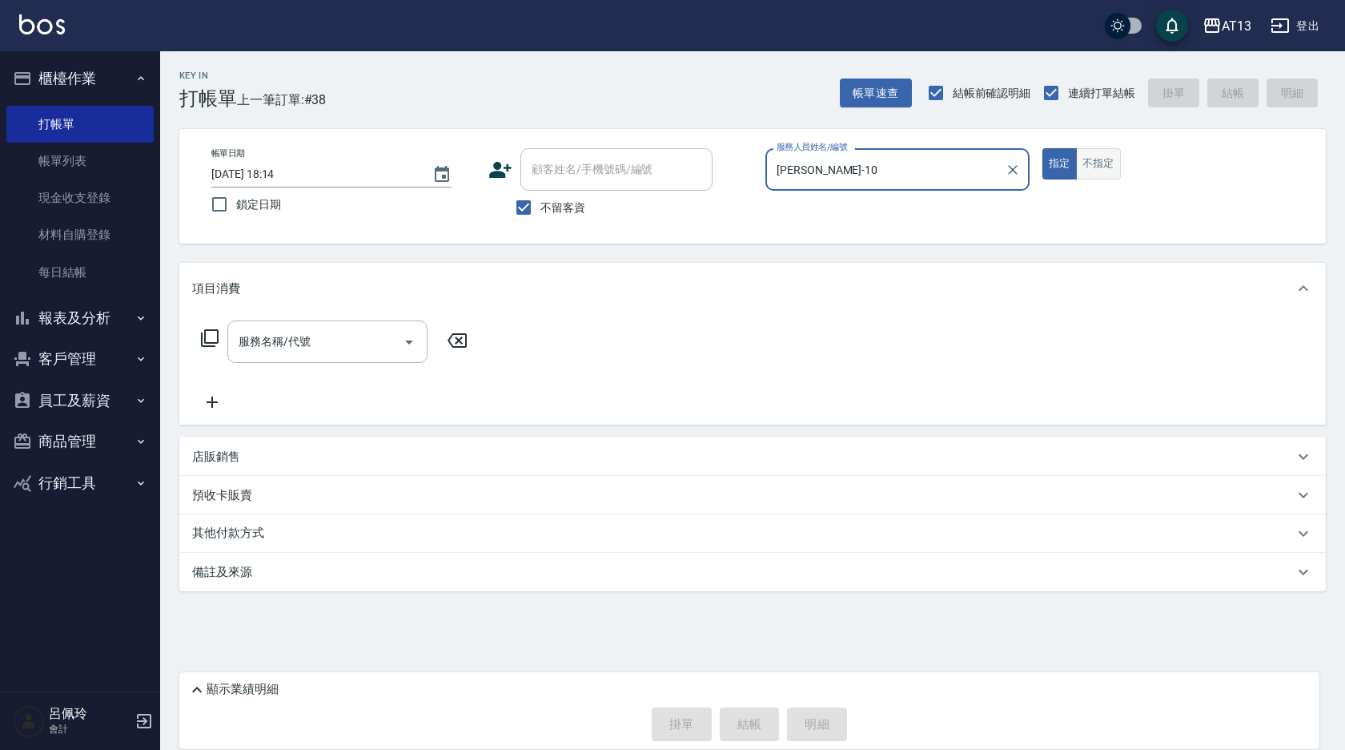
type input "[PERSON_NAME]-10"
click at [1088, 164] on button "不指定" at bounding box center [1098, 163] width 45 height 31
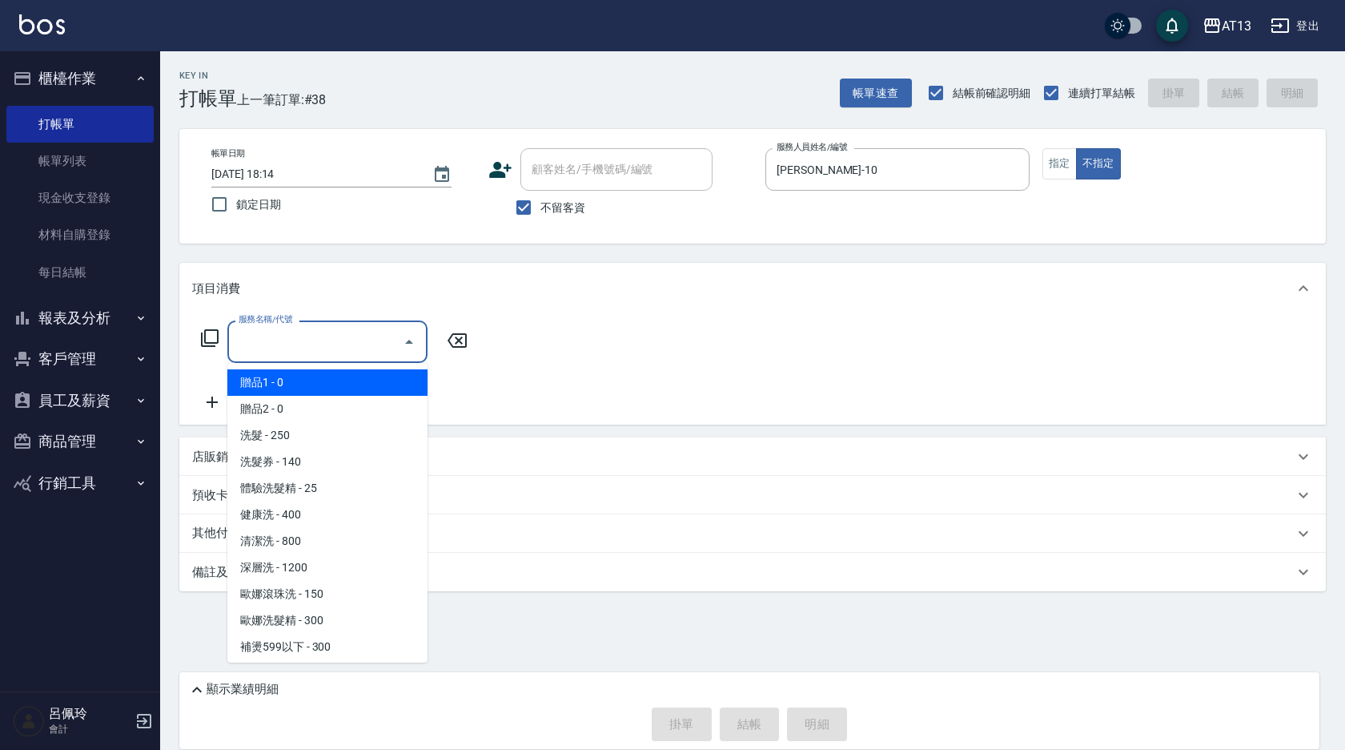
click at [364, 331] on input "服務名稱/代號" at bounding box center [316, 342] width 162 height 28
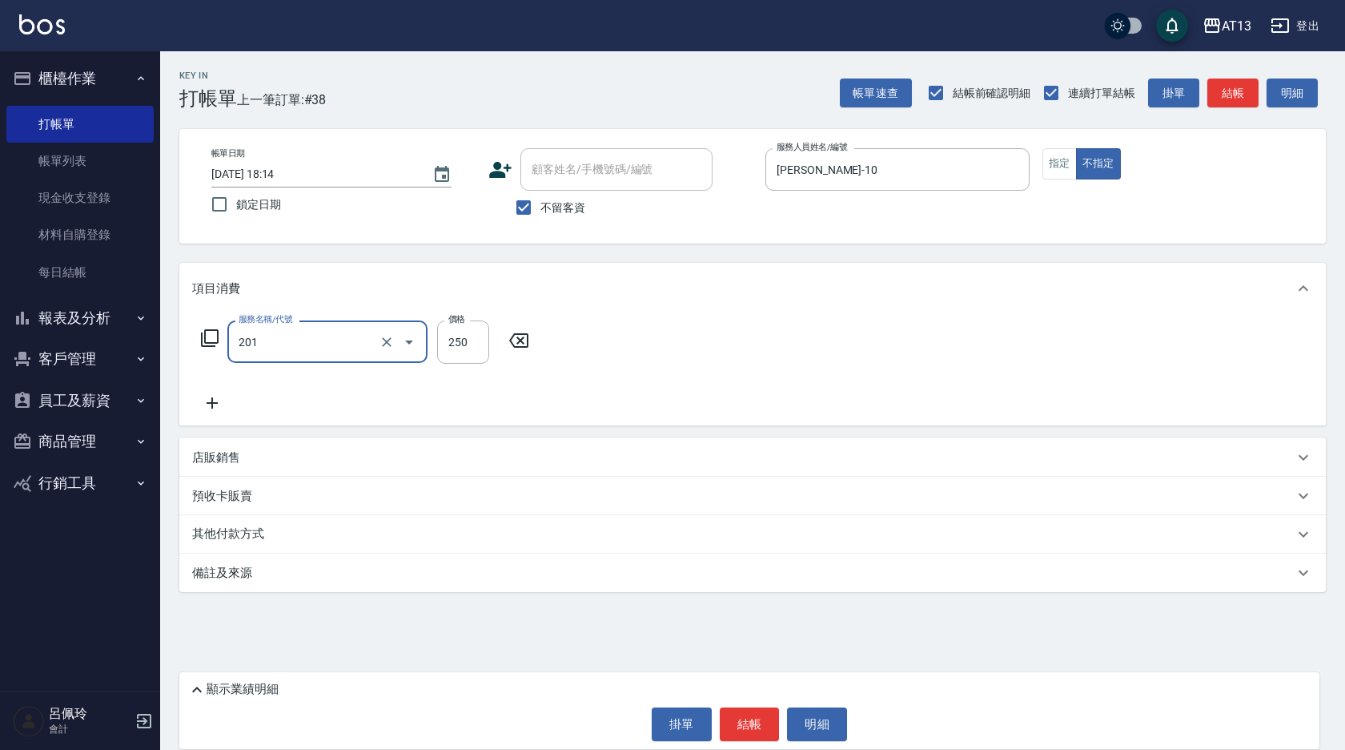
type input "洗髮(201)"
type input "[PERSON_NAME]-26"
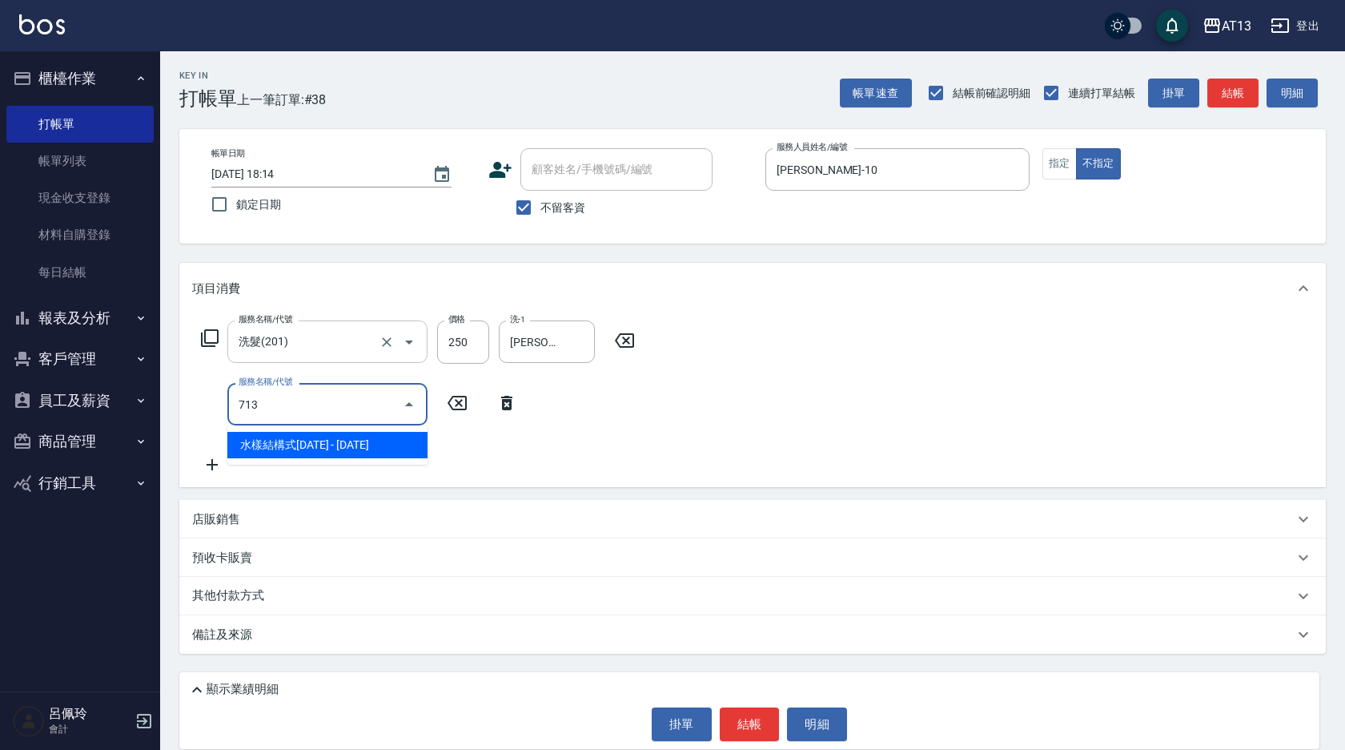
type input "水樣結構式1200(713)"
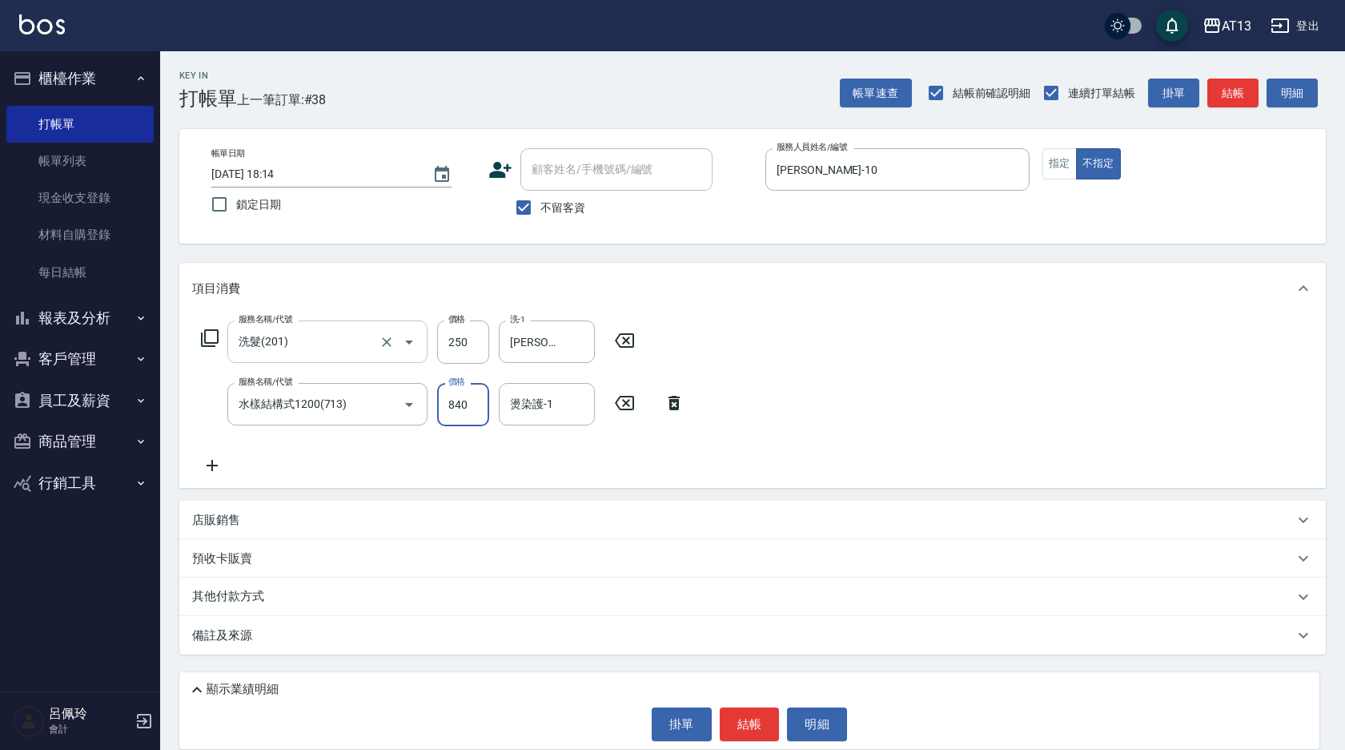
type input "840"
type input "[PERSON_NAME]-26"
click at [763, 737] on button "結帳" at bounding box center [750, 724] width 60 height 34
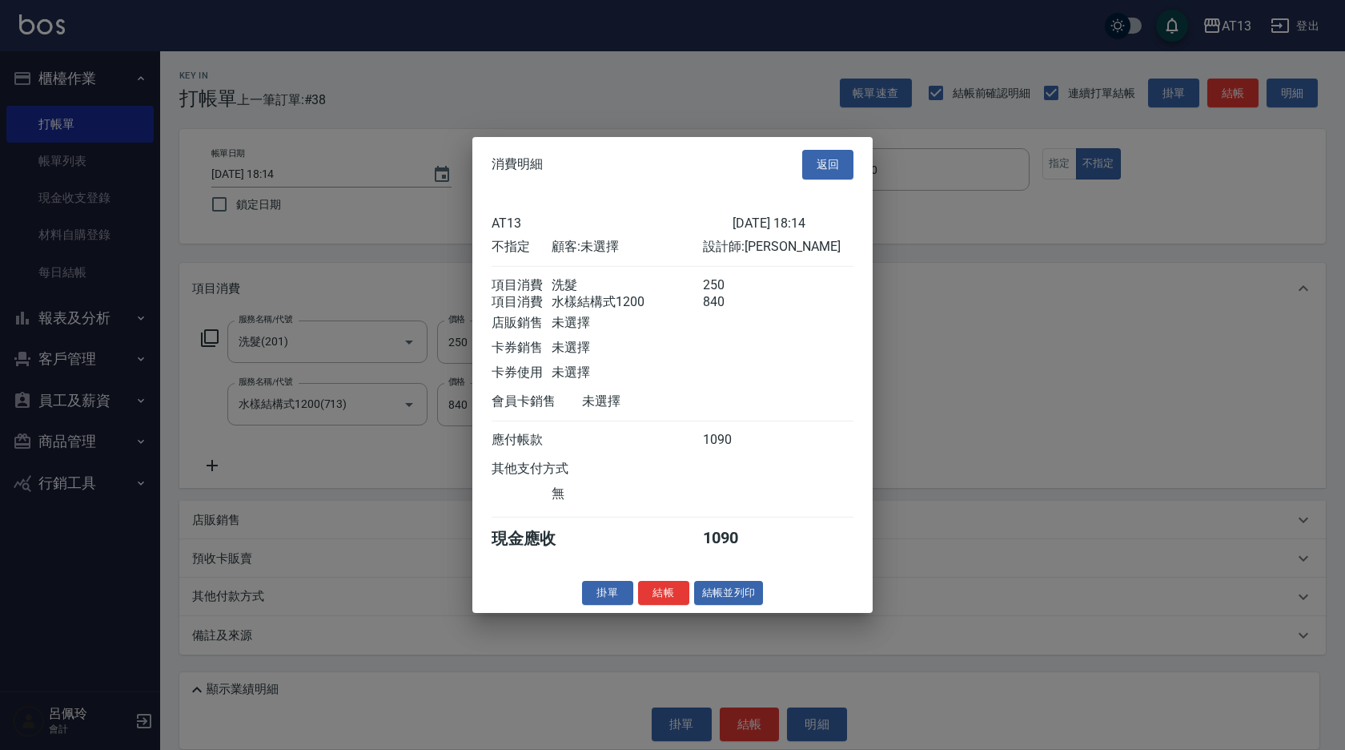
click at [676, 604] on button "結帳" at bounding box center [663, 592] width 51 height 25
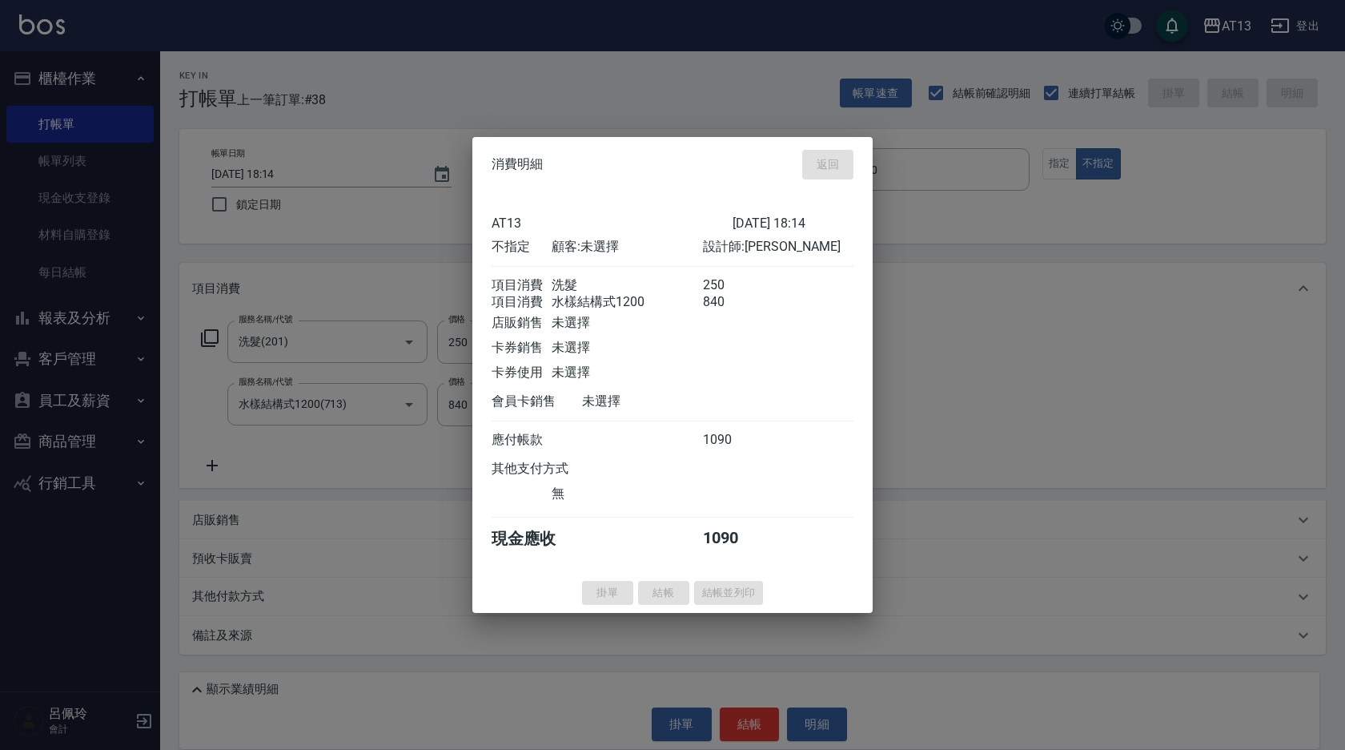
type input "[DATE] 18:15"
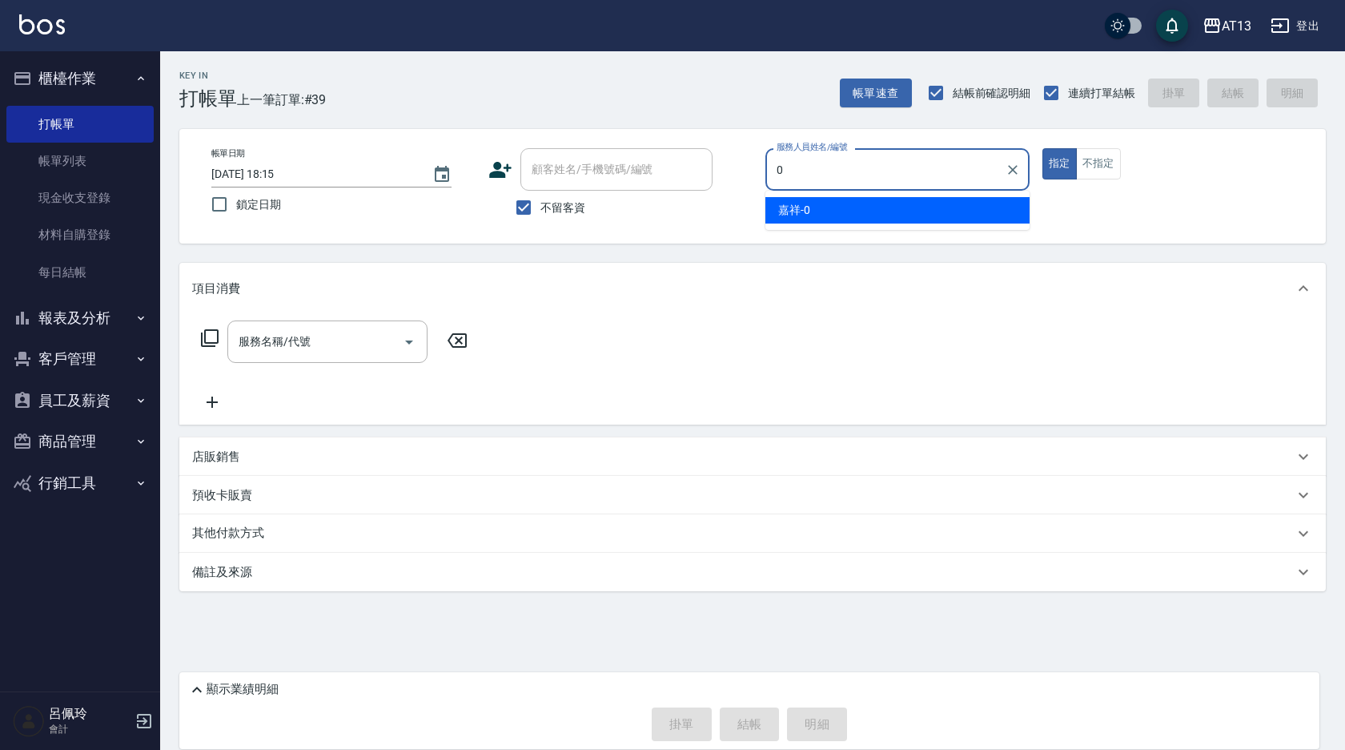
click at [794, 207] on span "嘉祥 -0" at bounding box center [794, 210] width 32 height 17
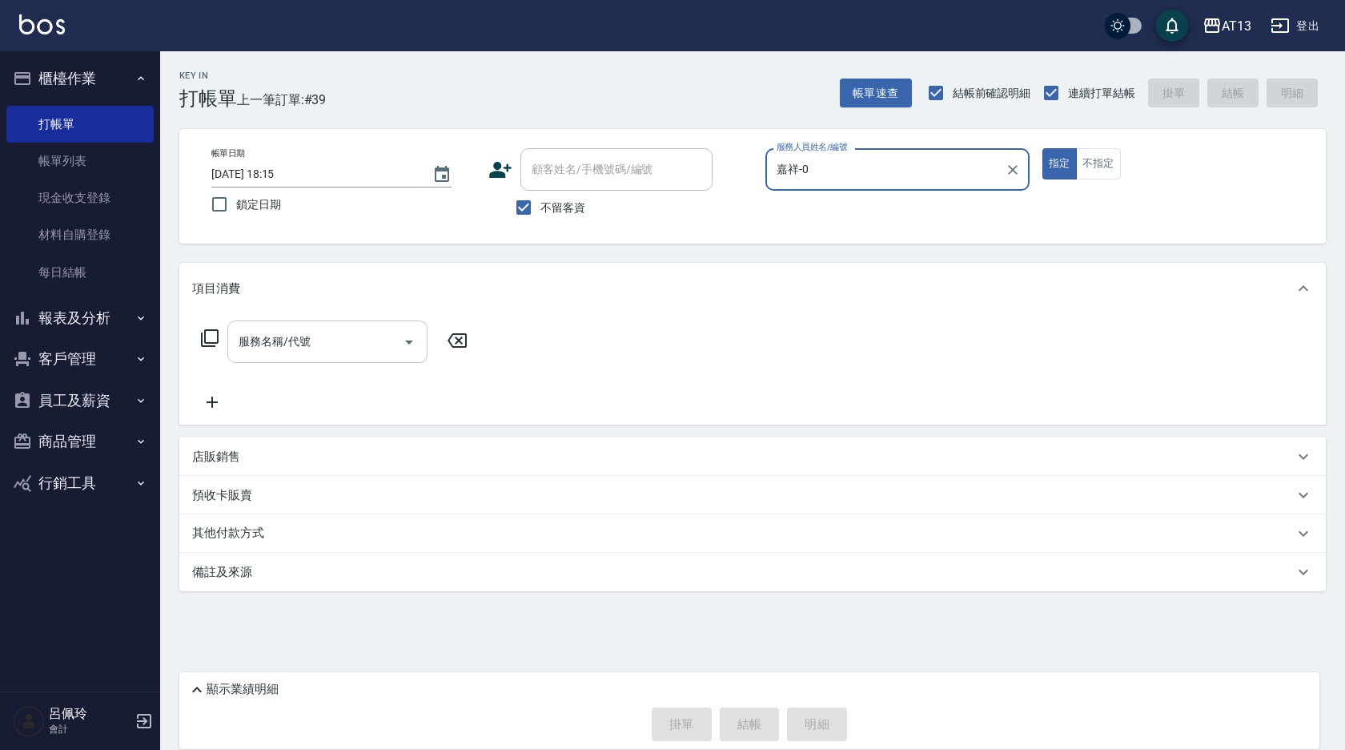
type input "嘉祥-0"
click at [344, 352] on input "服務名稱/代號" at bounding box center [316, 342] width 162 height 28
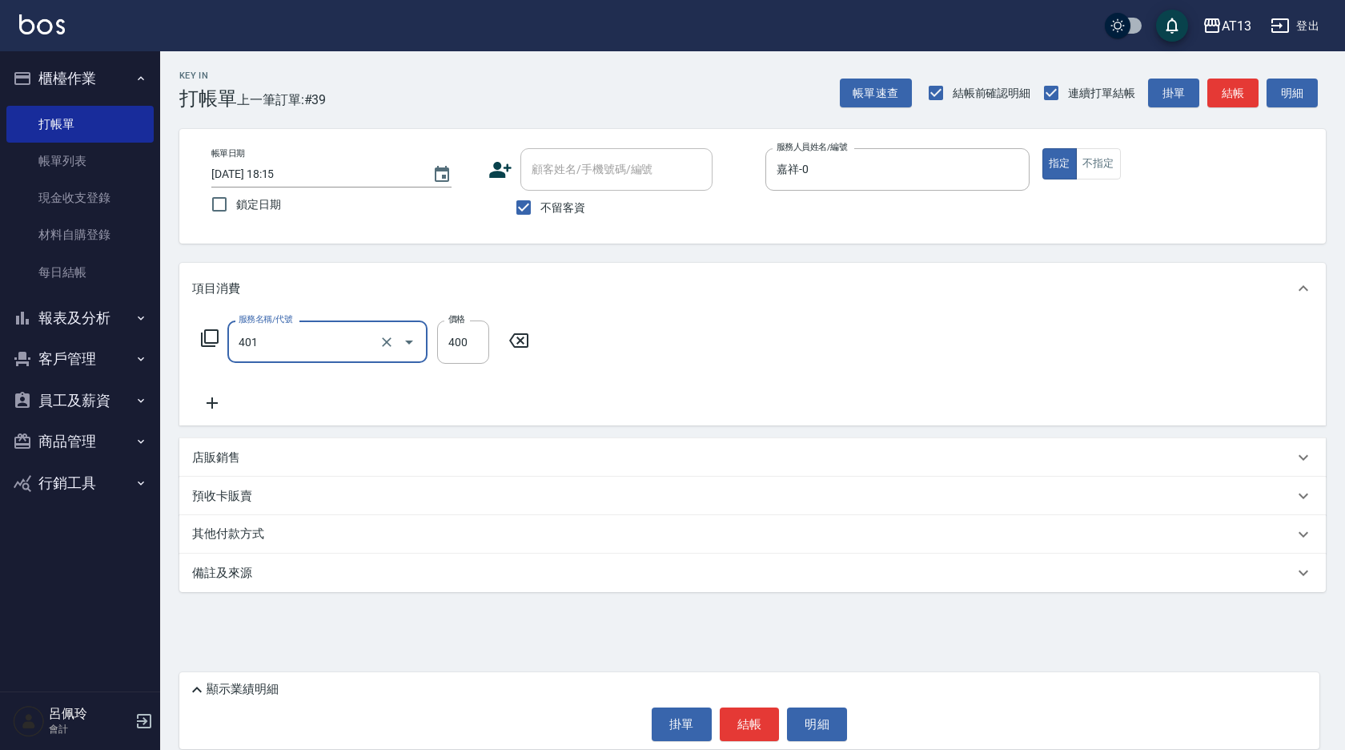
type input "剪髮(401)"
click at [935, 411] on div "服務名稱/代號 剪髮(401) 服務名稱/代號 價格 400 價格" at bounding box center [752, 369] width 1147 height 111
click at [759, 713] on button "結帳" at bounding box center [750, 724] width 60 height 34
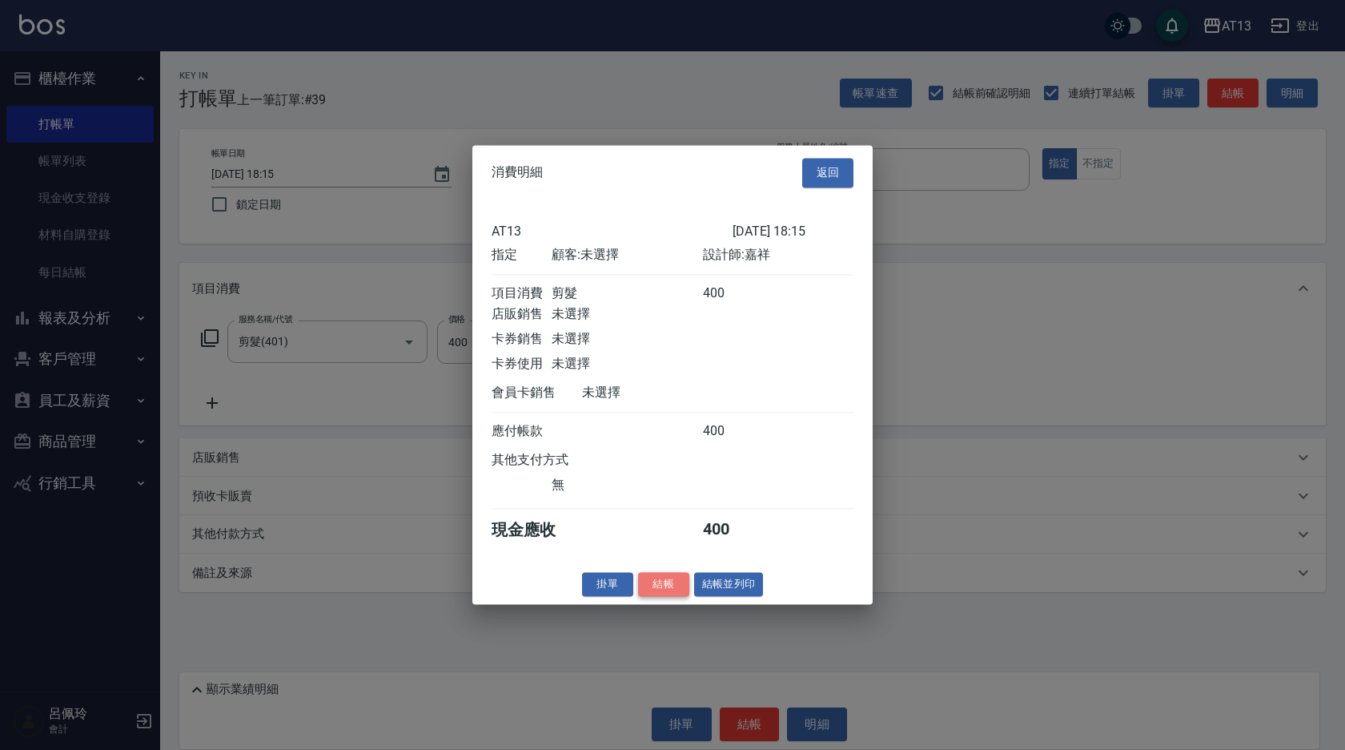
click at [663, 597] on button "結帳" at bounding box center [663, 584] width 51 height 25
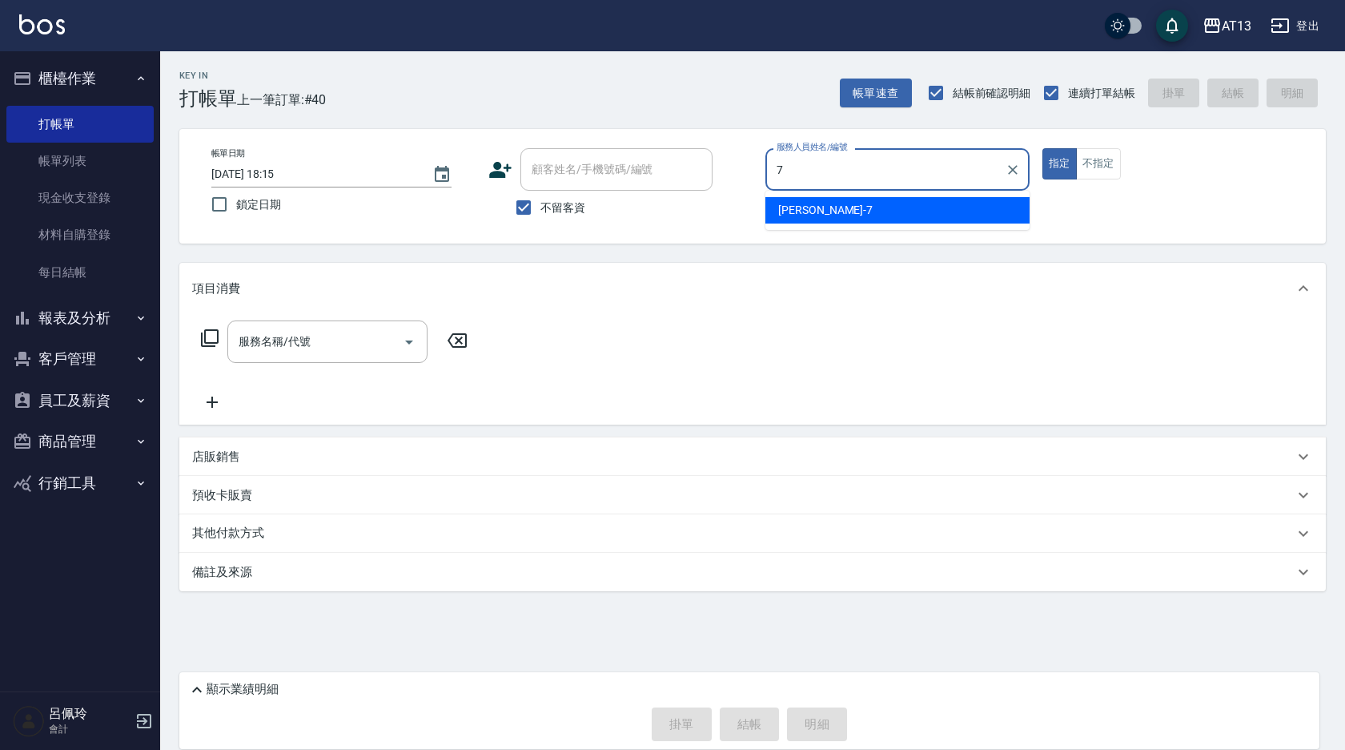
click at [842, 209] on div "[PERSON_NAME]-7" at bounding box center [898, 210] width 264 height 26
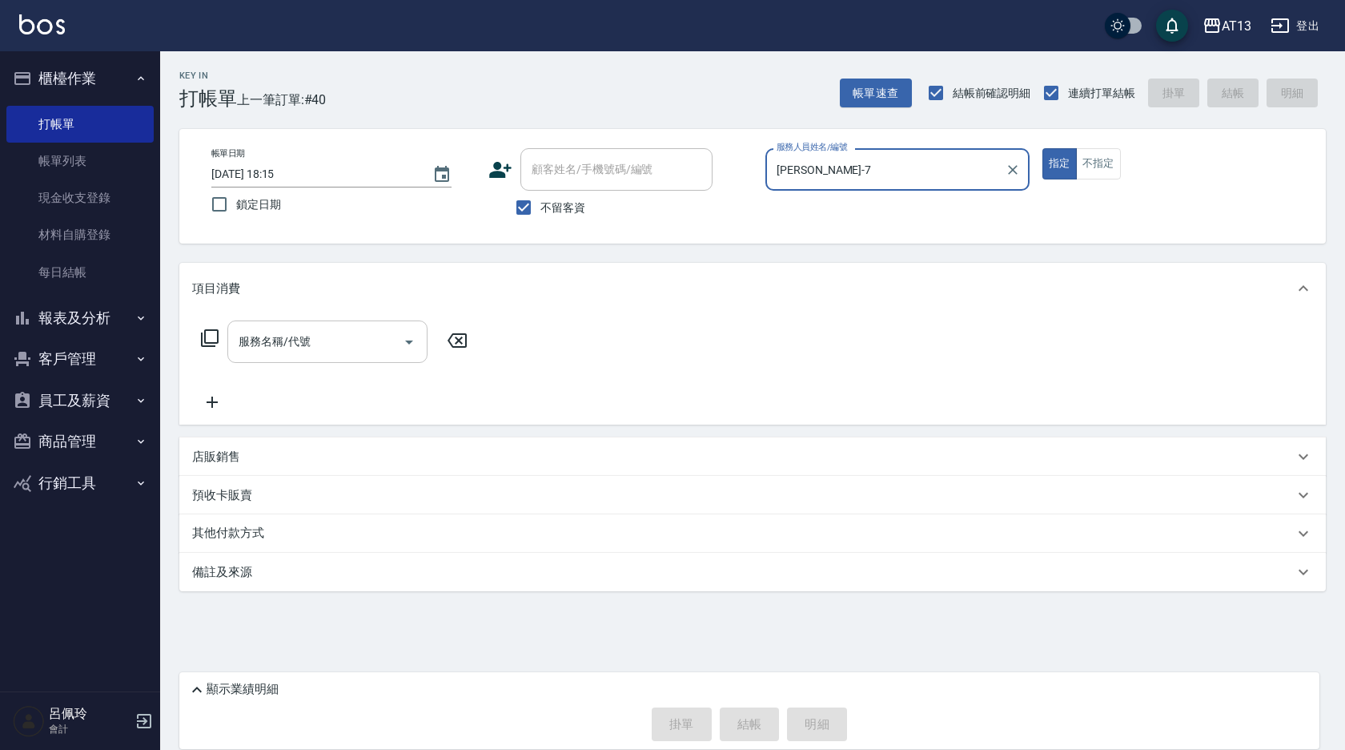
type input "[PERSON_NAME]-7"
click at [291, 346] on input "服務名稱/代號" at bounding box center [316, 342] width 162 height 28
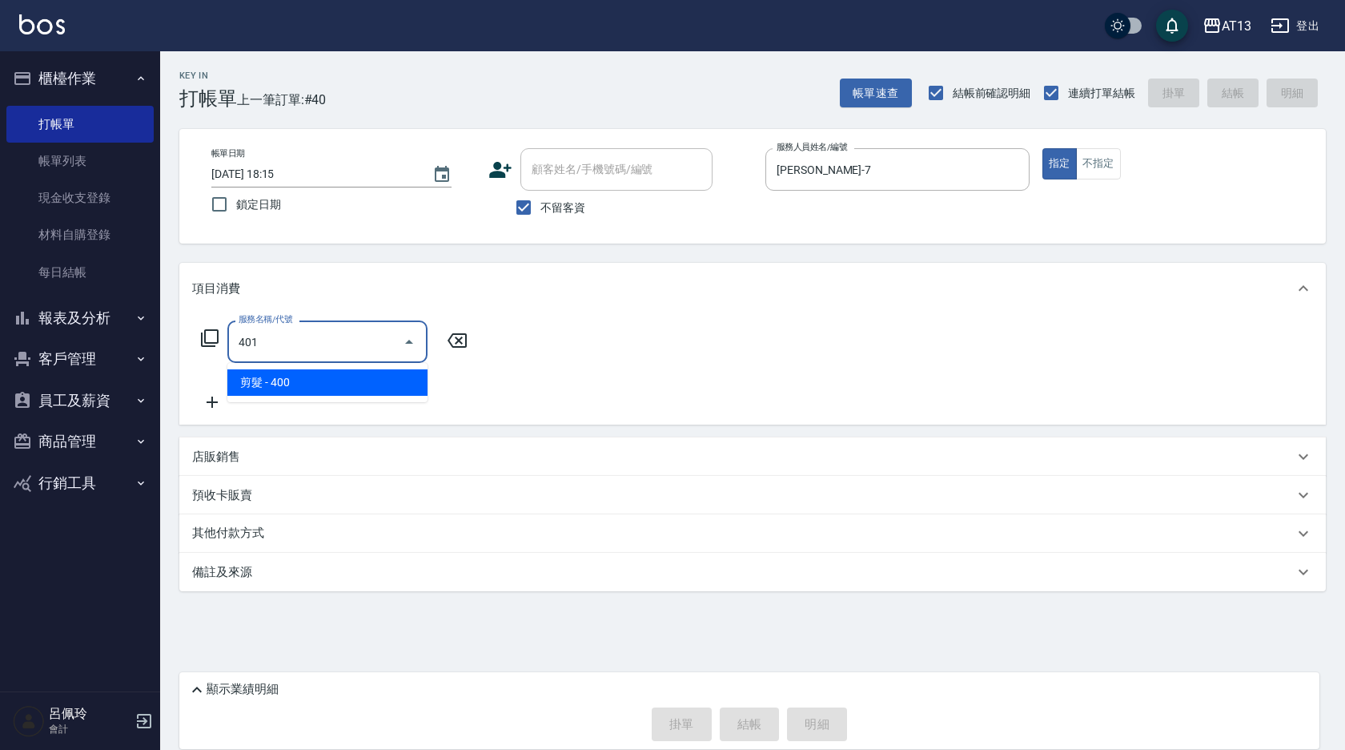
type input "剪髮(401)"
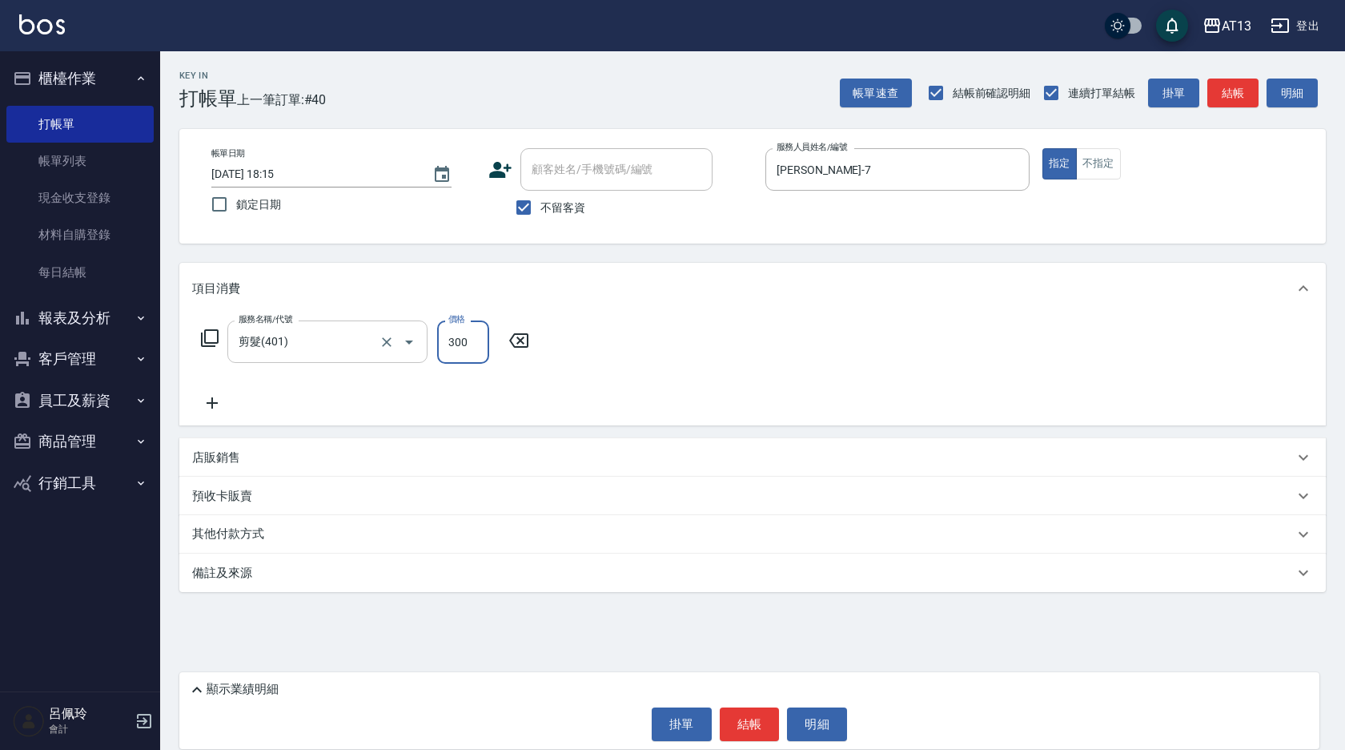
type input "300"
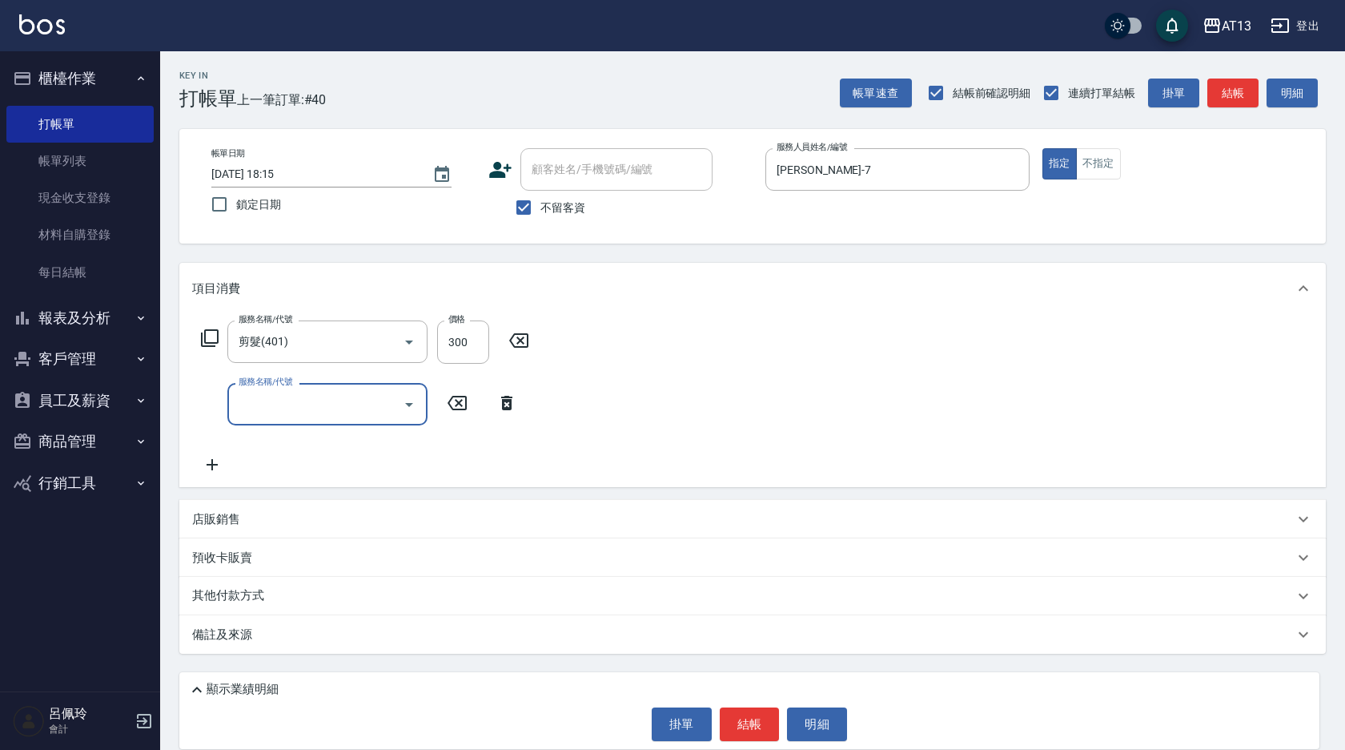
click at [858, 396] on div "服務名稱/代號 剪髮(401) 服務名稱/代號 價格 300 價格 服務名稱/代號 服務名稱/代號" at bounding box center [752, 400] width 1147 height 173
click at [754, 717] on button "結帳" at bounding box center [750, 724] width 60 height 34
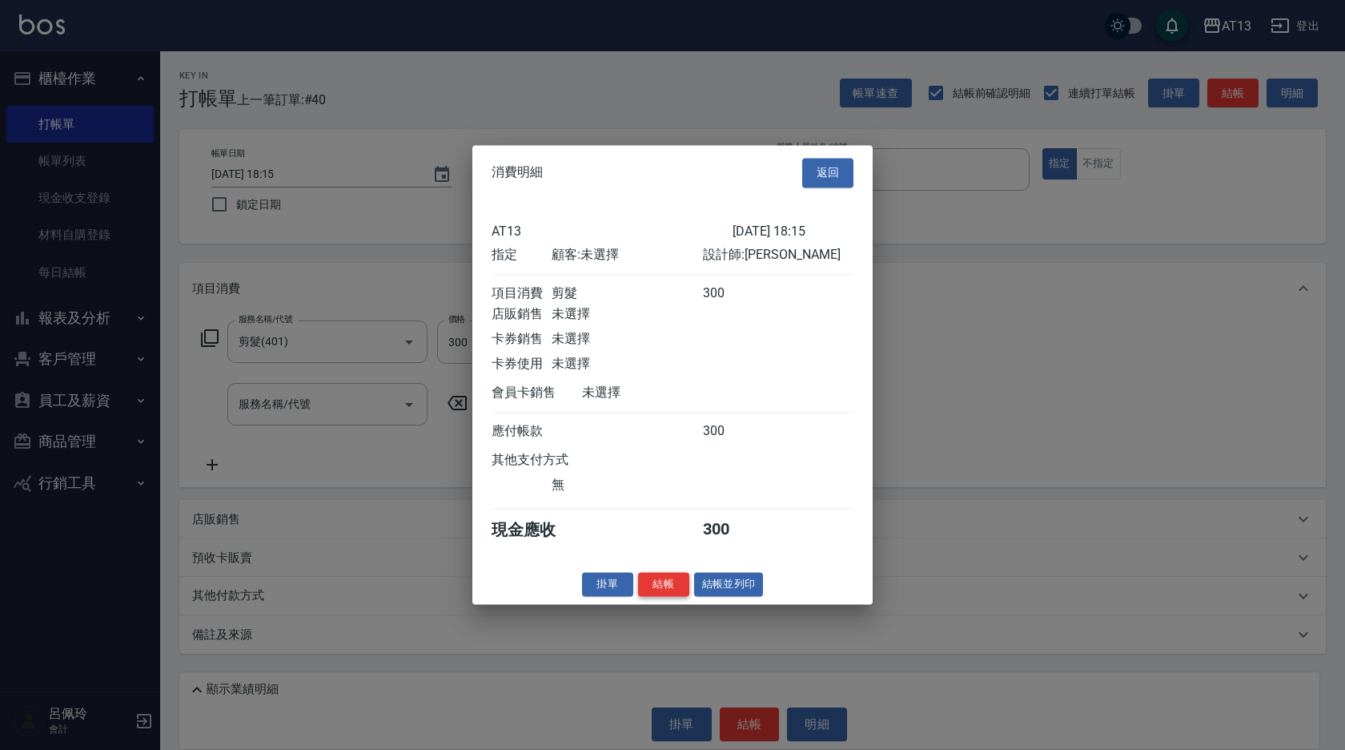
click at [670, 594] on button "結帳" at bounding box center [663, 584] width 51 height 25
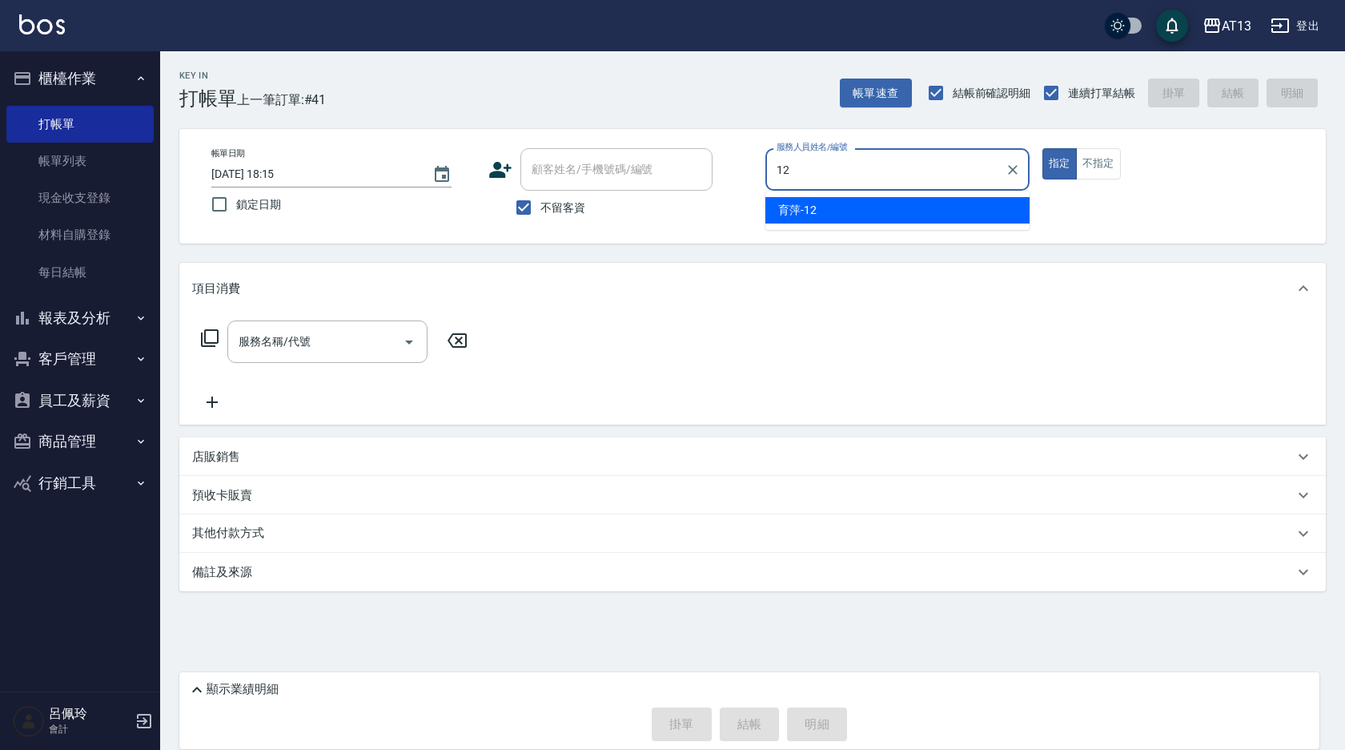
click at [834, 220] on div "育萍 -12" at bounding box center [898, 210] width 264 height 26
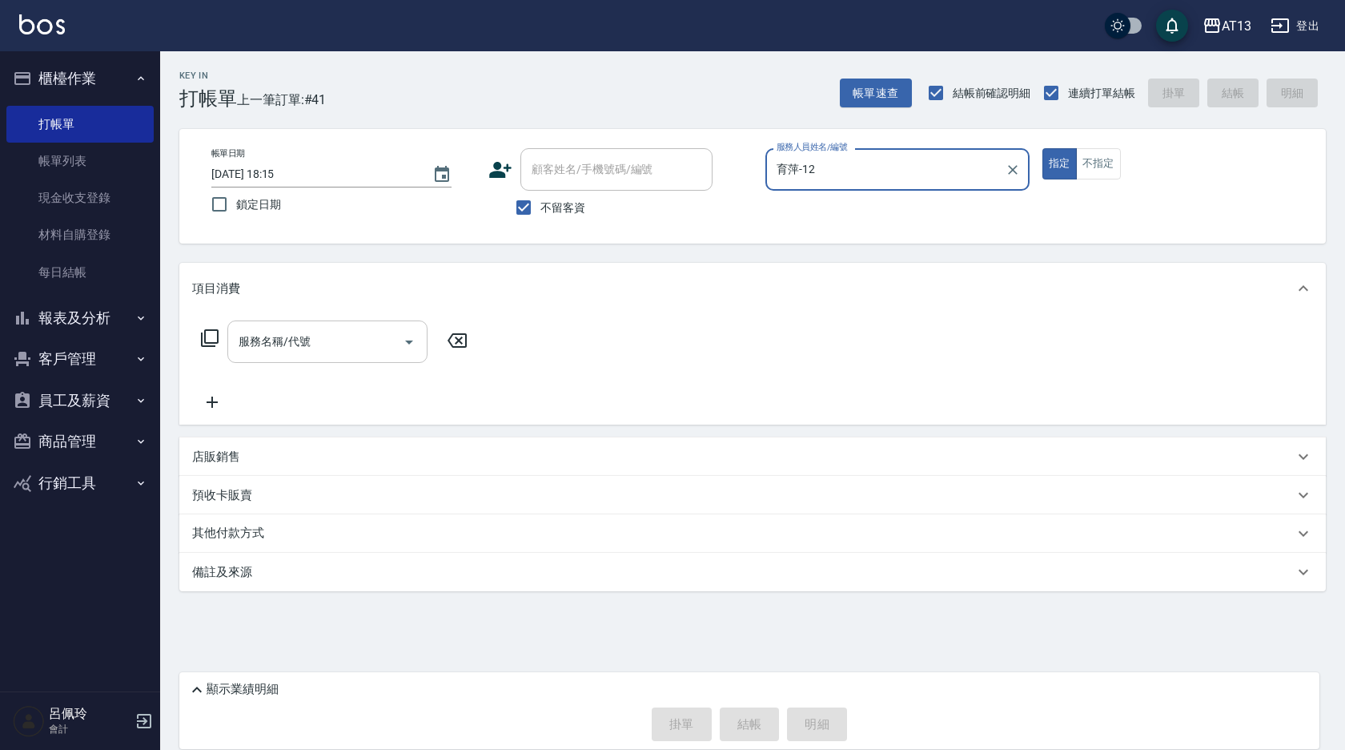
type input "育萍-12"
click at [356, 349] on input "服務名稱/代號" at bounding box center [316, 342] width 162 height 28
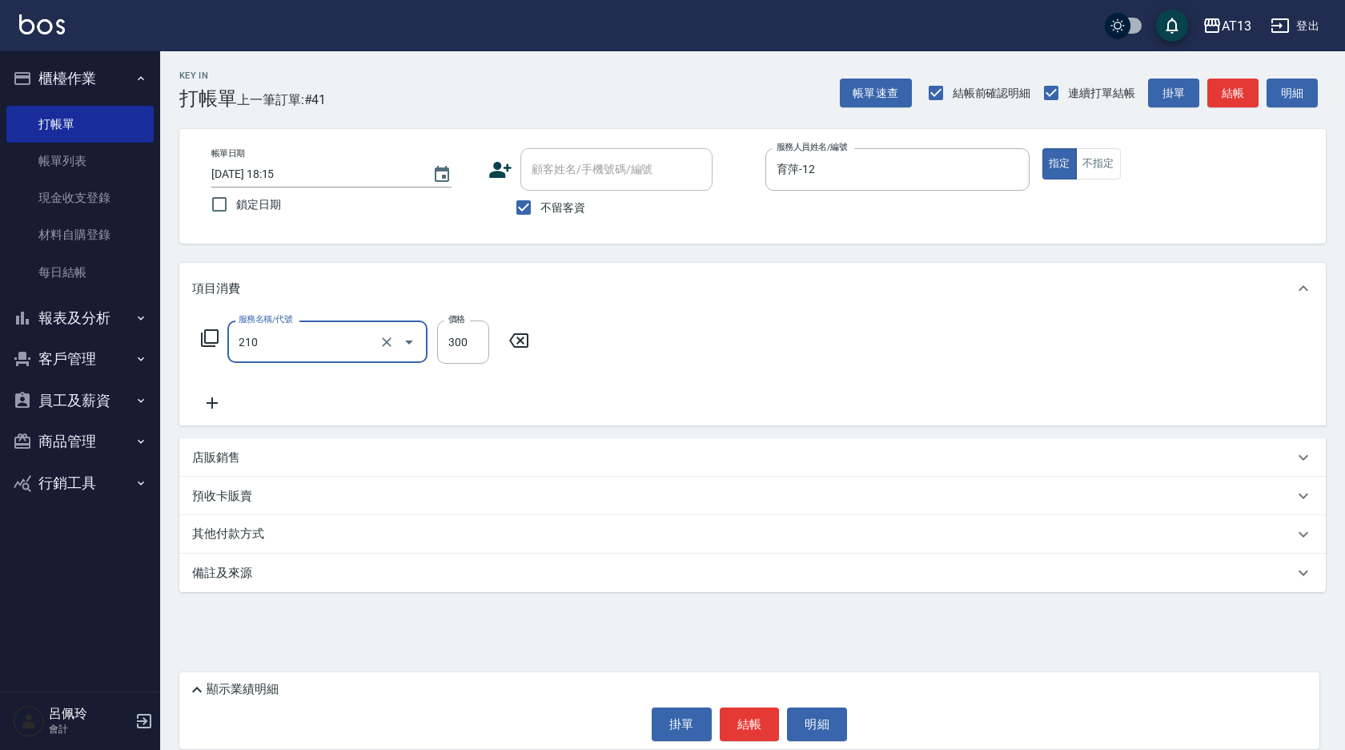
type input "歐娜洗髮精(210)"
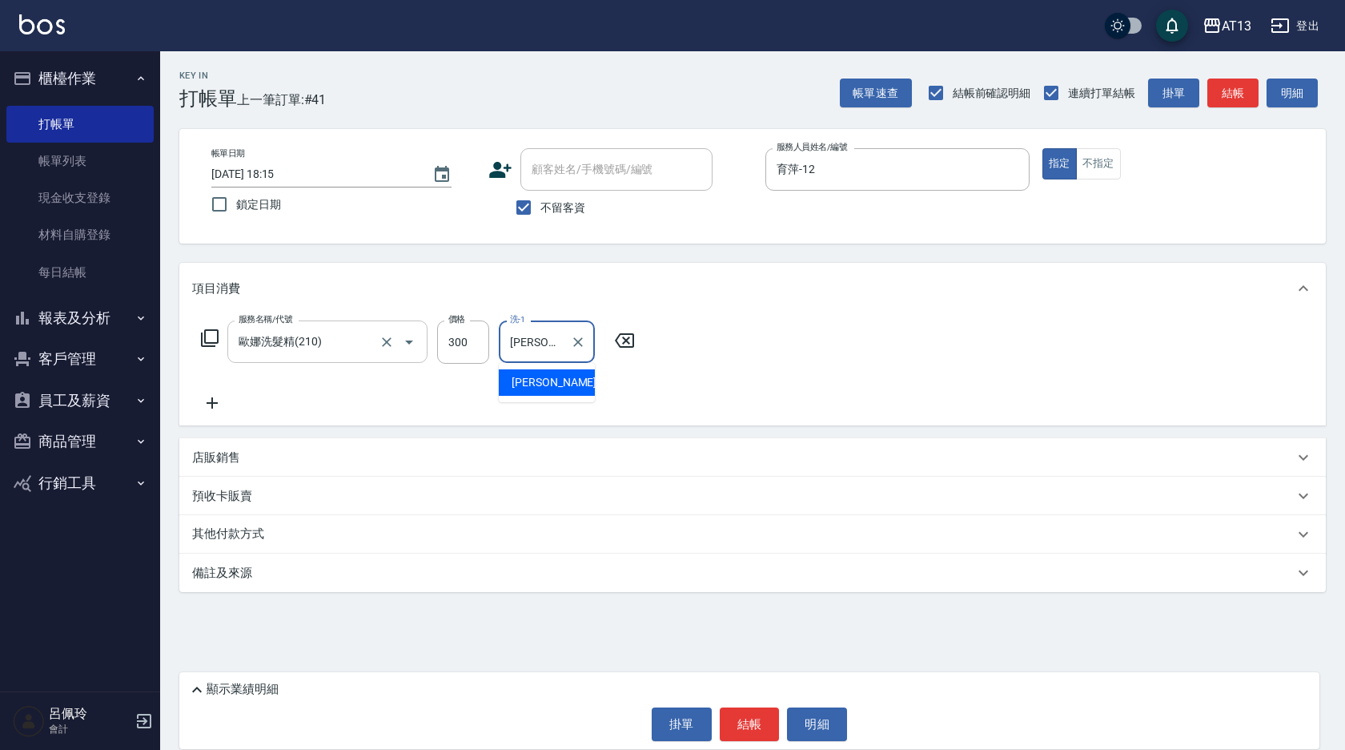
type input "[PERSON_NAME]-26"
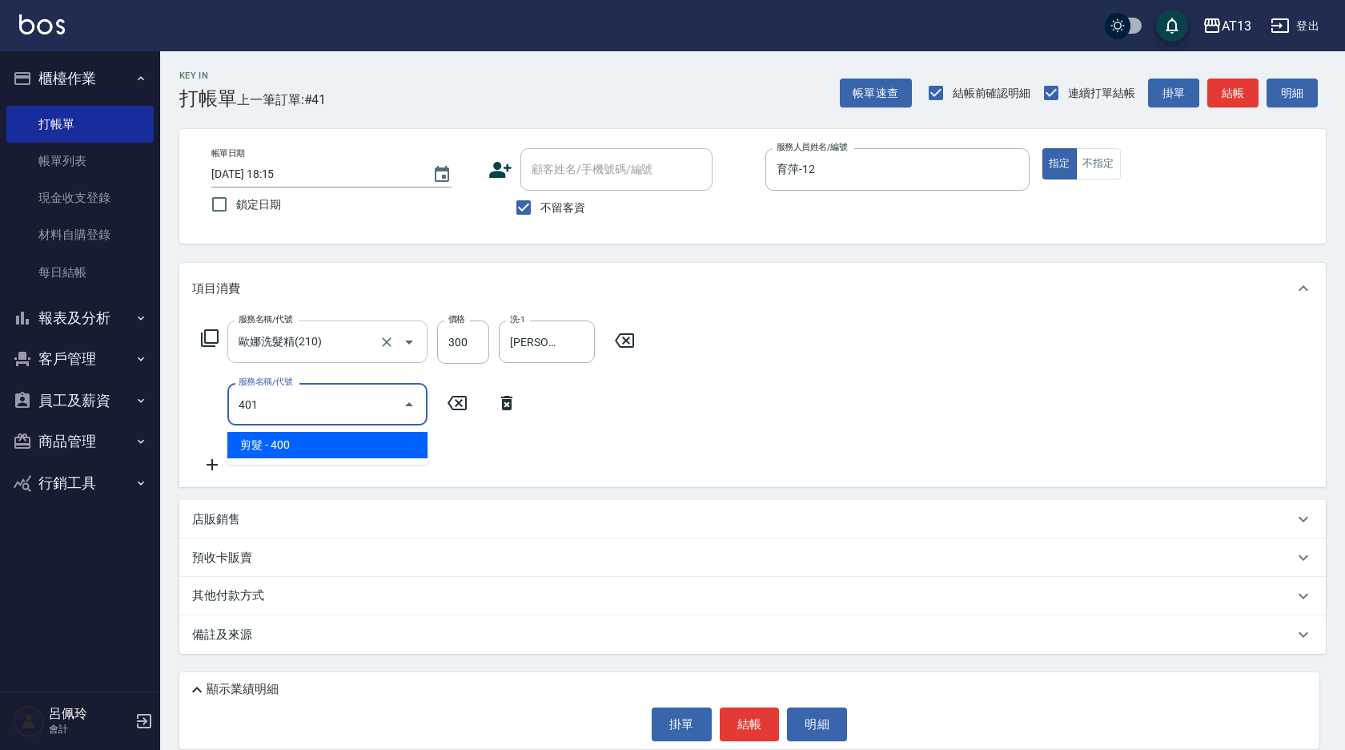
type input "剪髮(401)"
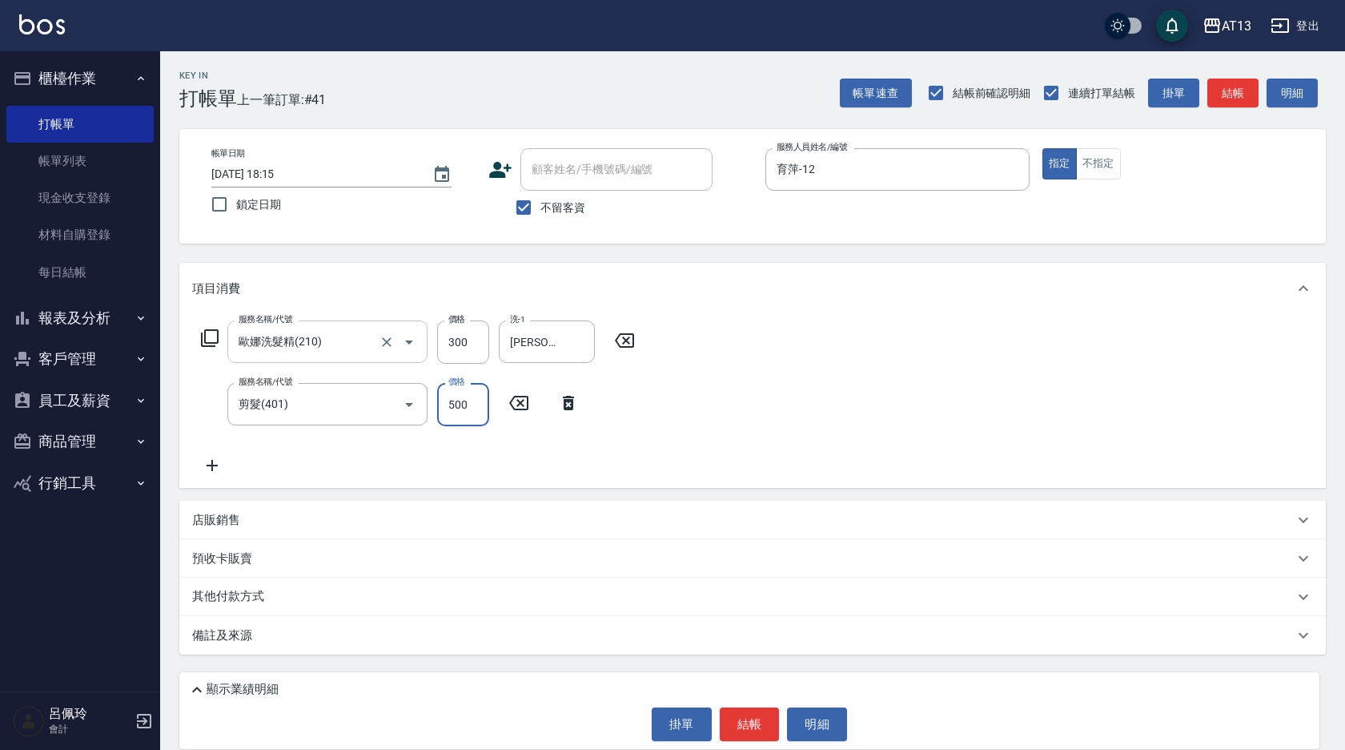
type input "500"
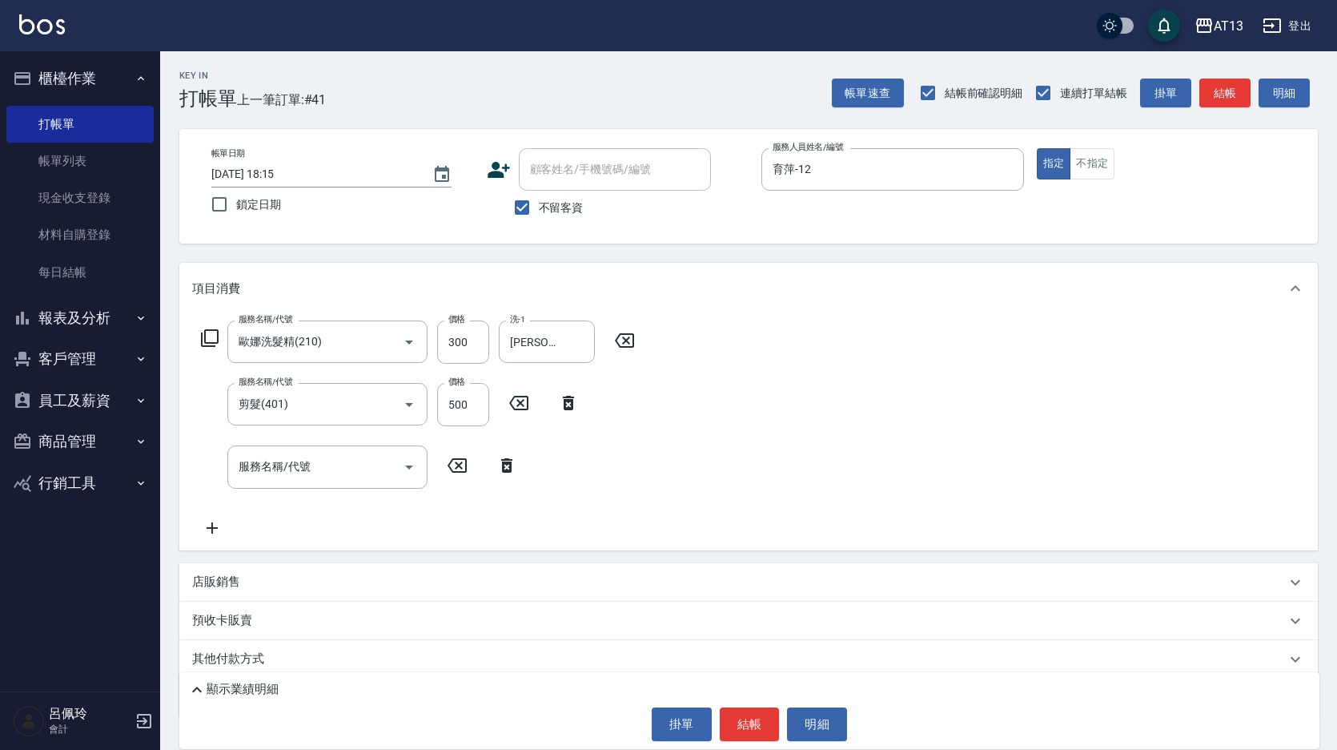
drag, startPoint x: 863, startPoint y: 372, endPoint x: 787, endPoint y: 645, distance: 284.2
click at [863, 374] on div "服務名稱/代號 [PERSON_NAME]洗髮精(210) 服務名稱/代號 價格 300 價格 洗-1 [PERSON_NAME]-26 洗-1 服務名稱/代…" at bounding box center [748, 431] width 1139 height 235
click at [759, 727] on button "結帳" at bounding box center [750, 724] width 60 height 34
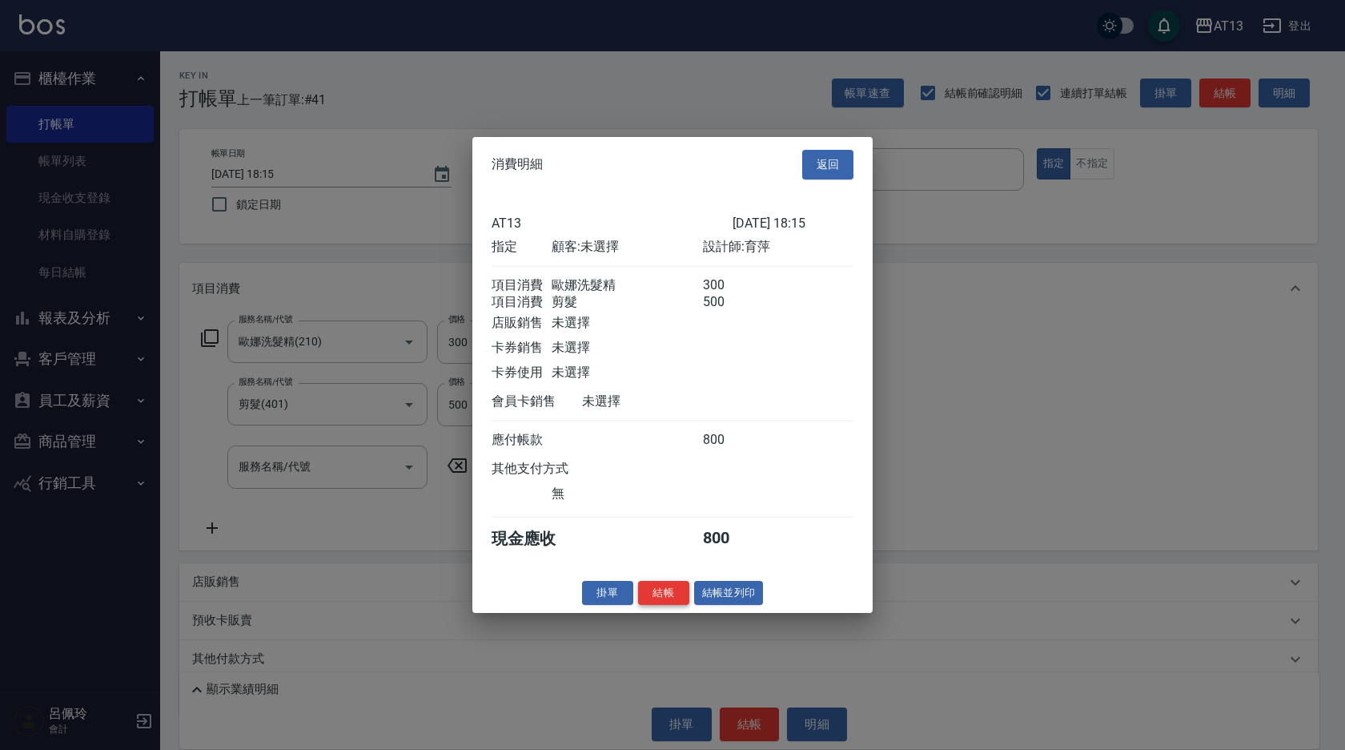
click at [661, 602] on button "結帳" at bounding box center [663, 592] width 51 height 25
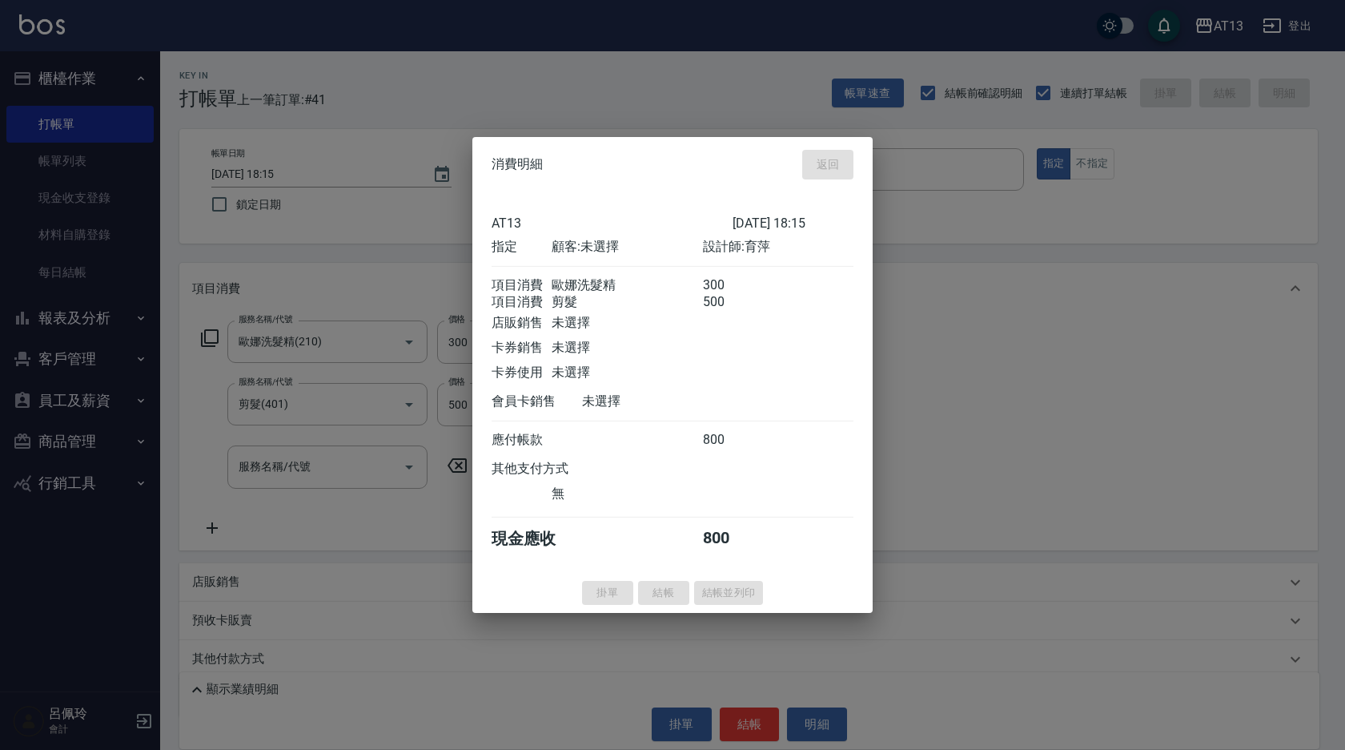
type input "[DATE] 18:16"
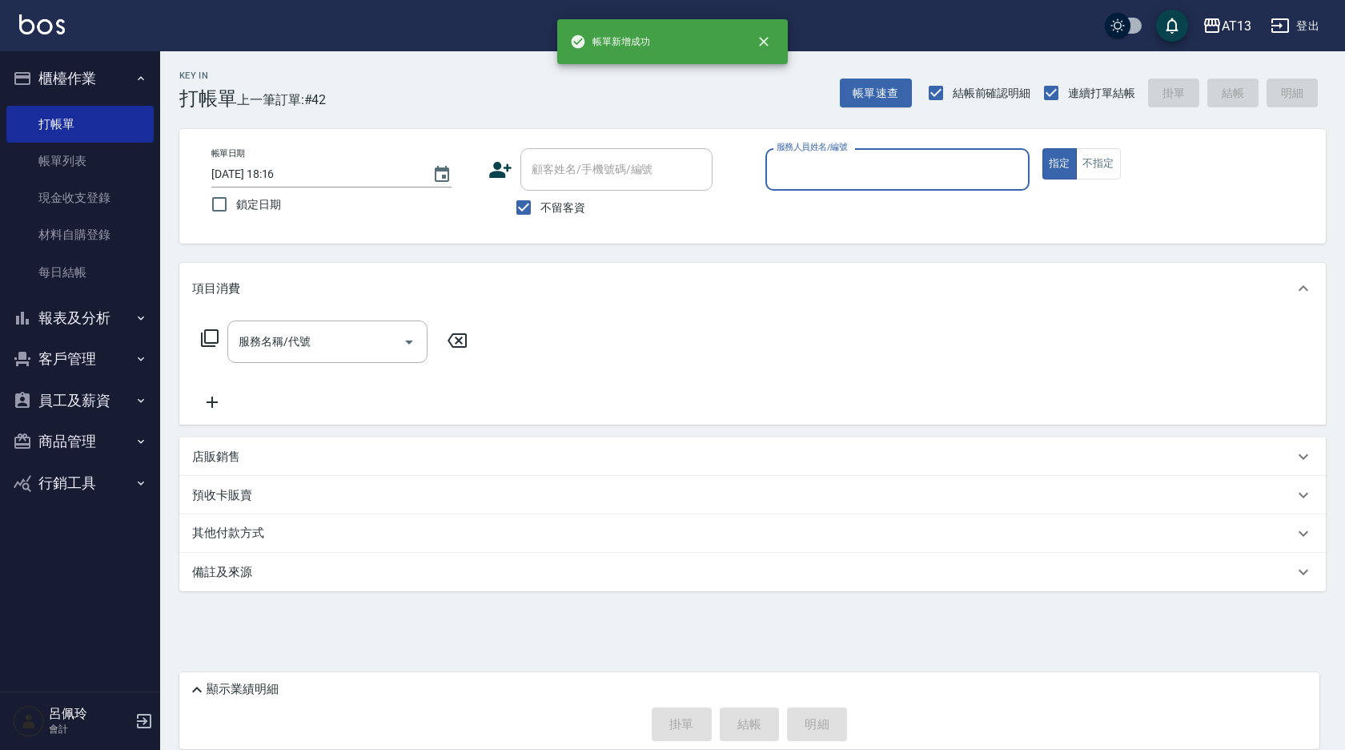
type input "1"
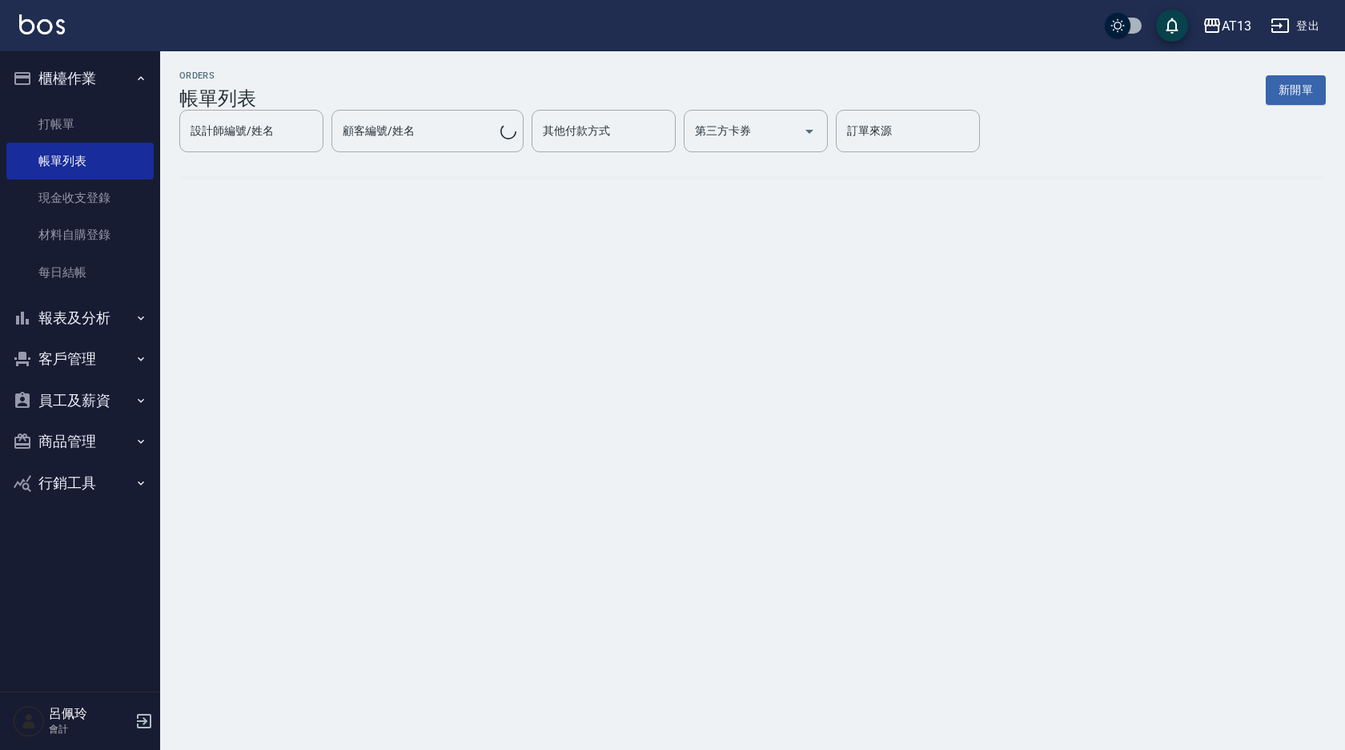
click at [895, 291] on div "ORDERS 帳單列表 新開單 設計師編號/姓名 設計師編號/姓名 顧客編號/姓名 顧客編號/姓名 其他付款方式 其他付款方式 第三方卡券 第三方卡券 訂單來…" at bounding box center [672, 375] width 1345 height 750
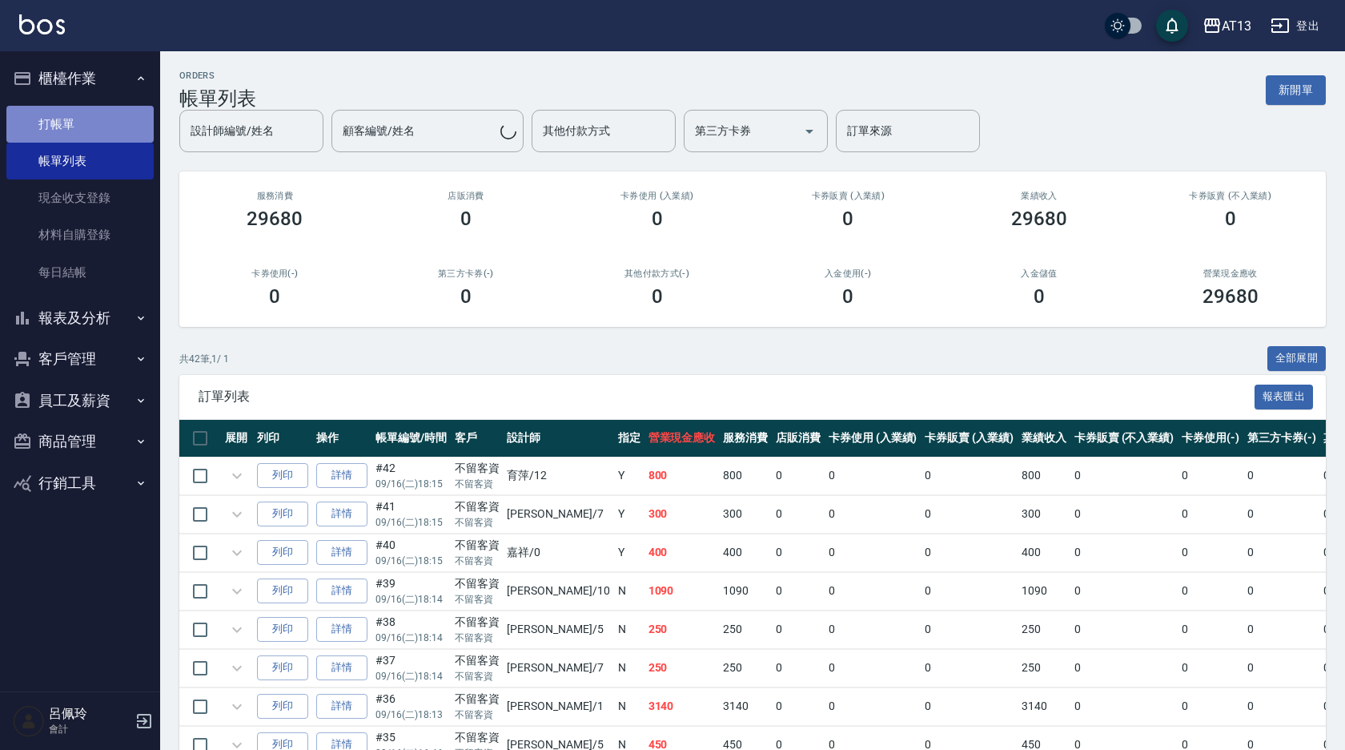
click at [101, 121] on link "打帳單" at bounding box center [79, 124] width 147 height 37
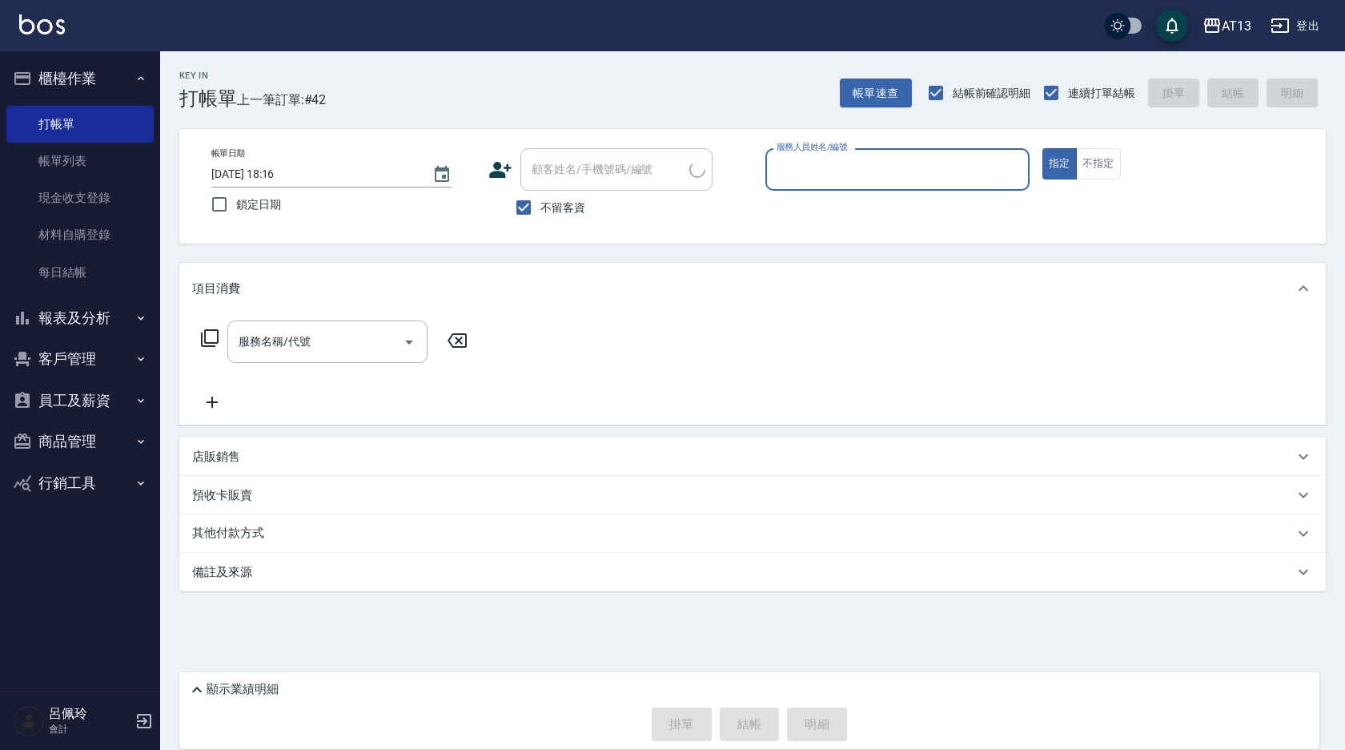
click at [812, 174] on input "服務人員姓名/編號" at bounding box center [898, 169] width 250 height 28
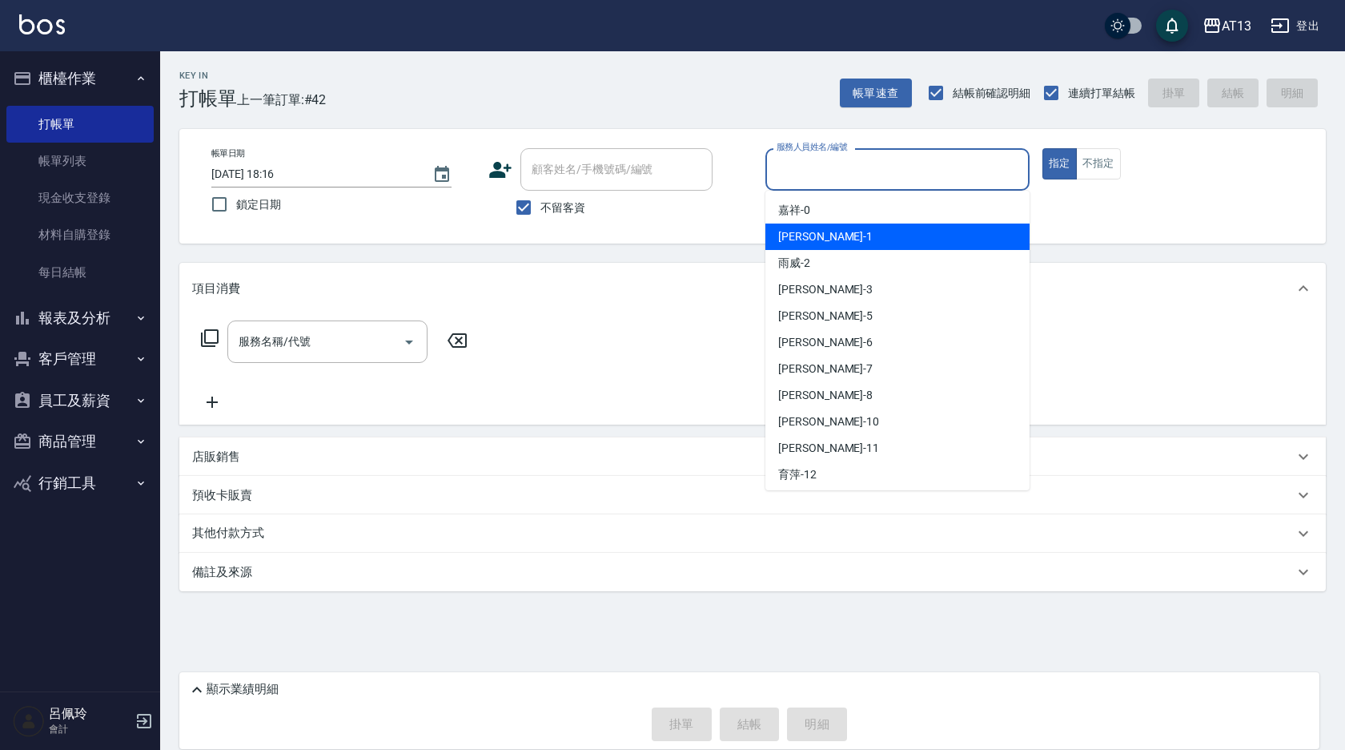
click at [804, 231] on span "[PERSON_NAME] -1" at bounding box center [825, 236] width 94 height 17
type input "[PERSON_NAME]-1"
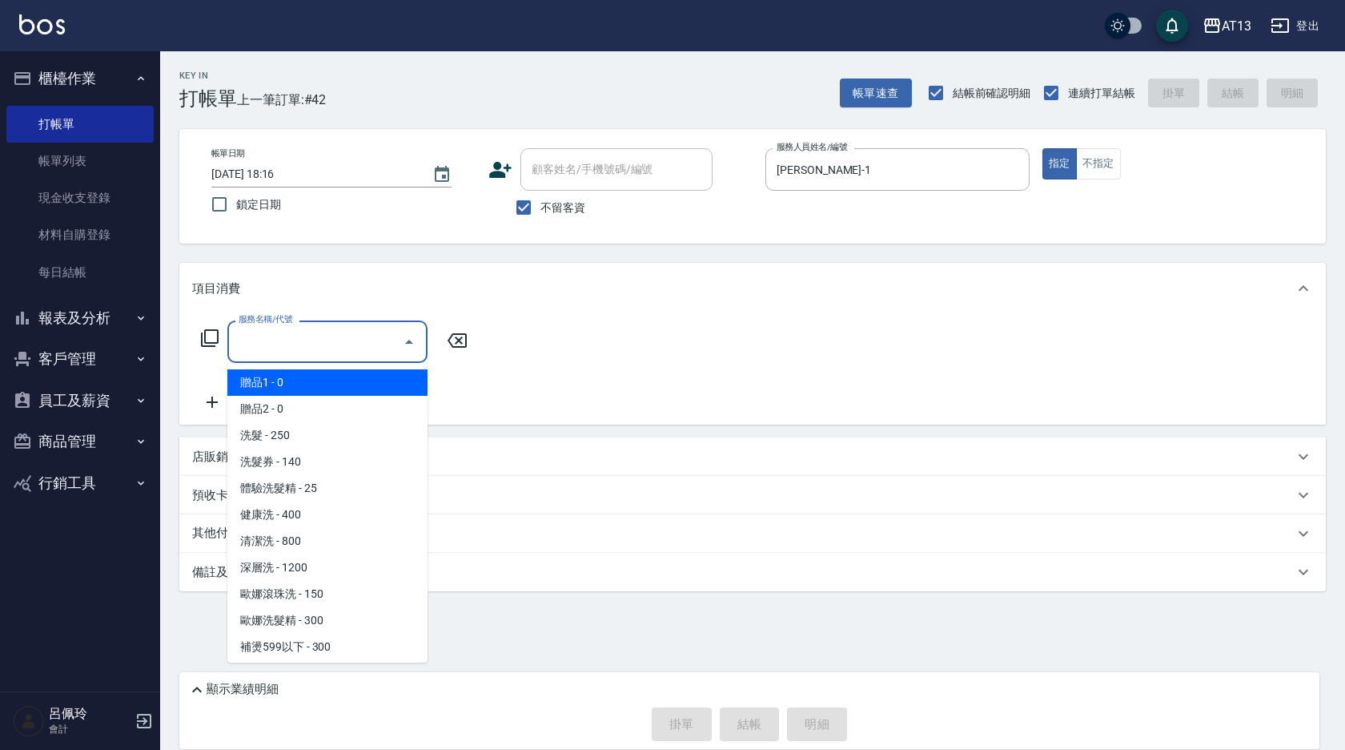
click at [361, 342] on input "服務名稱/代號" at bounding box center [316, 342] width 162 height 28
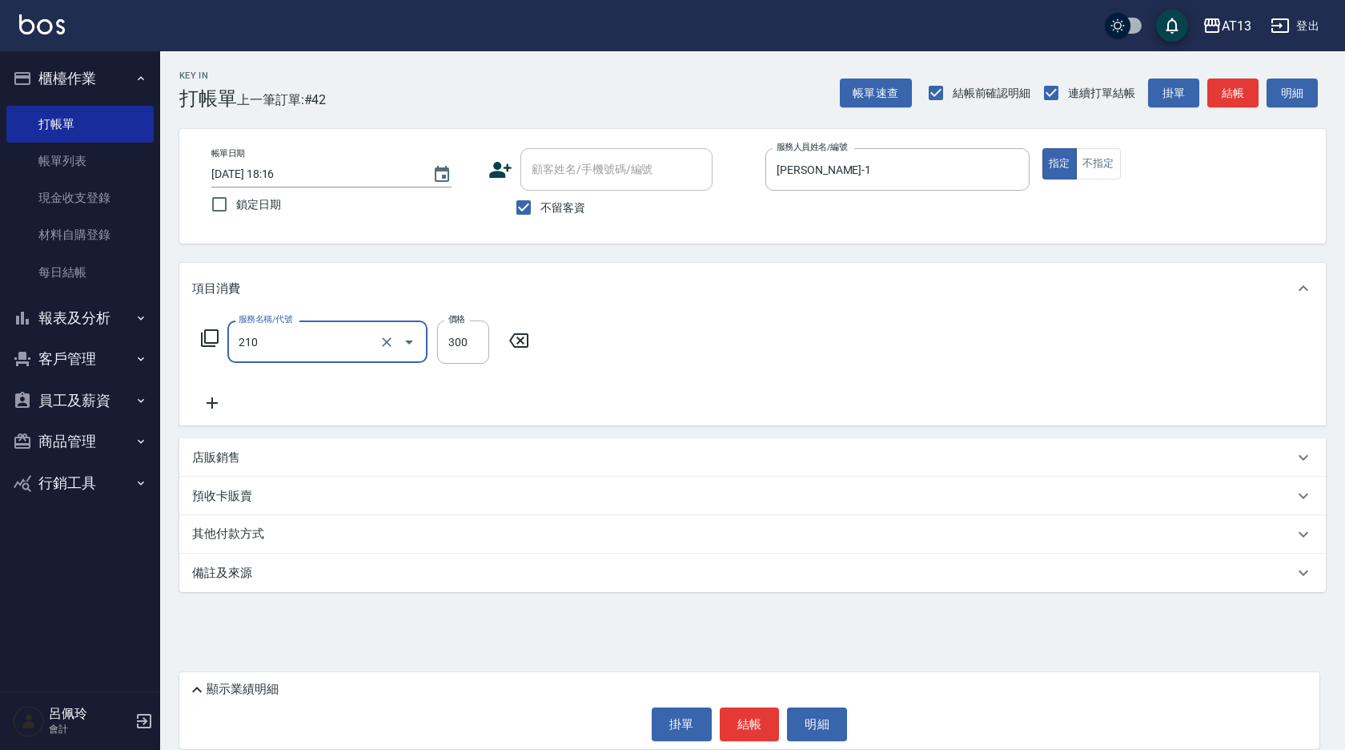
type input "歐娜洗髮精(210)"
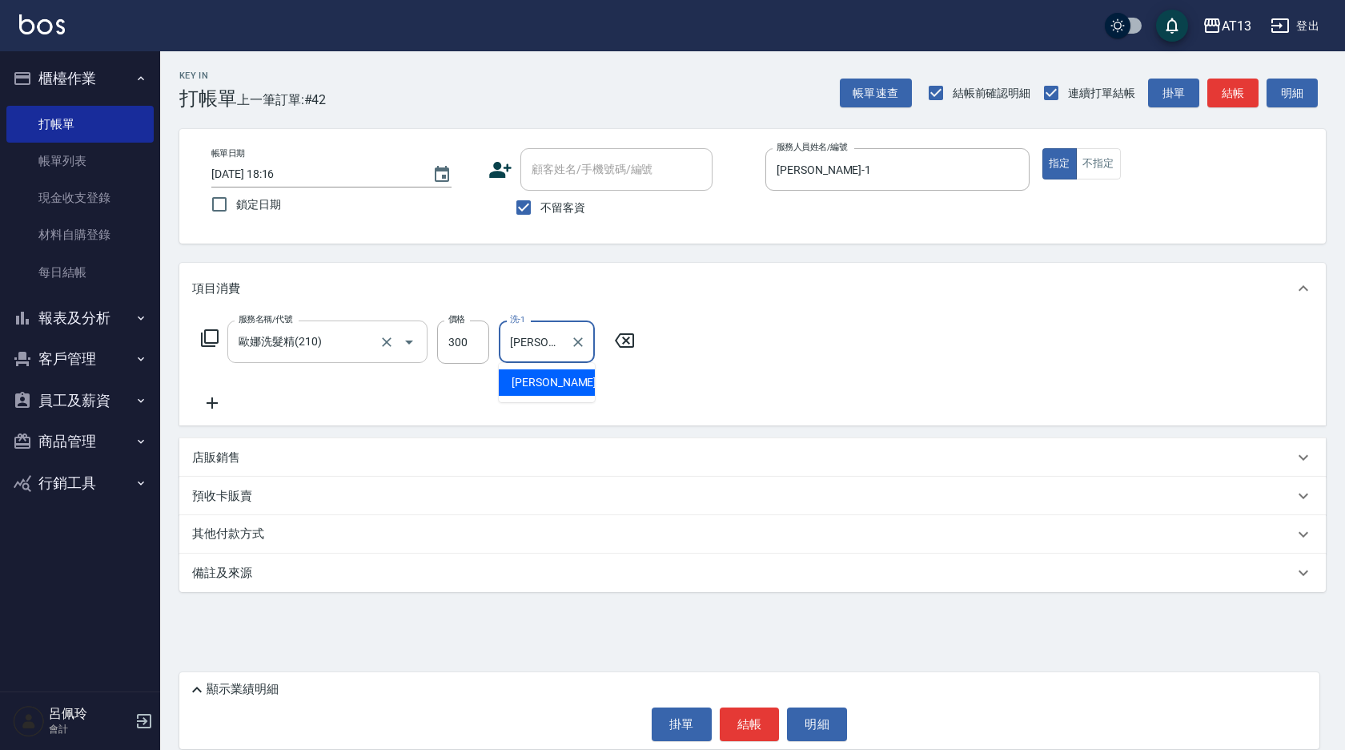
type input "[PERSON_NAME]-24"
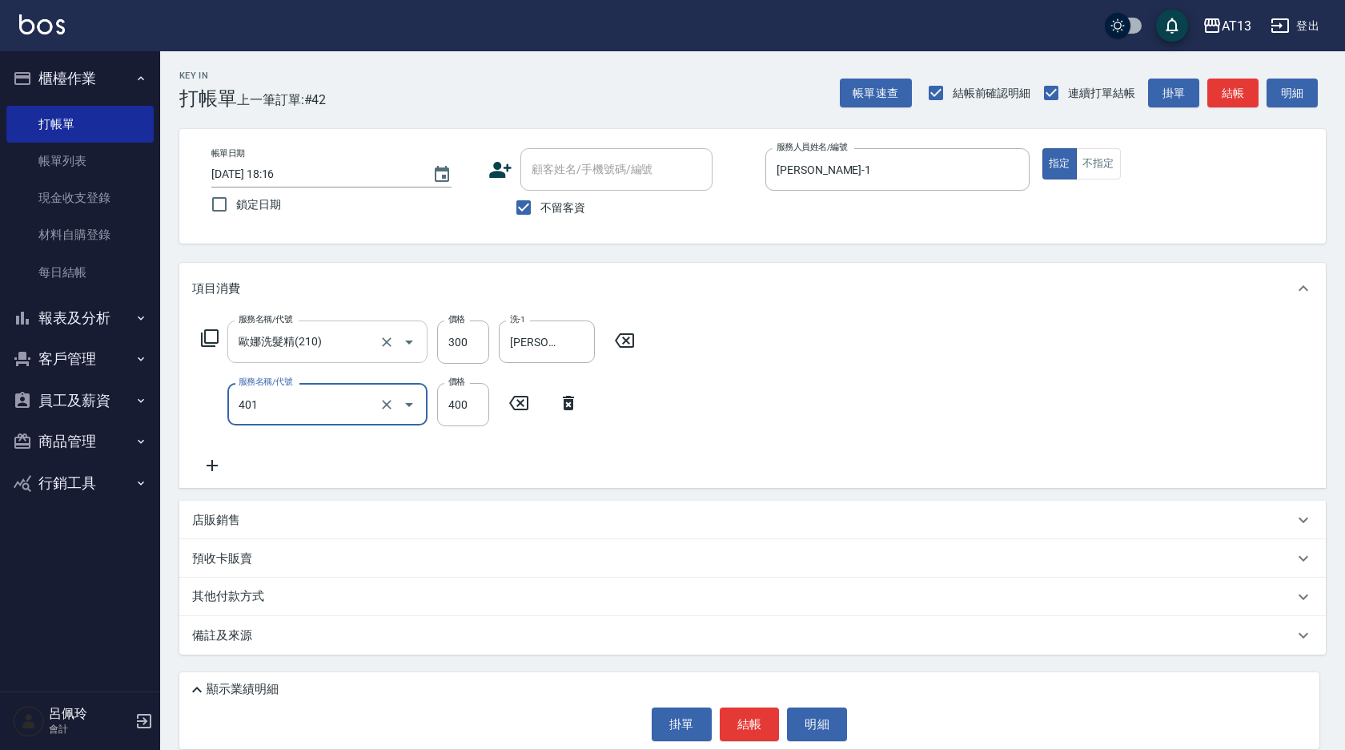
type input "剪髮(401)"
click at [775, 438] on div "服務名稱/代號 [PERSON_NAME]洗髮精(210) 服務名稱/代號 價格 300 價格 洗-1 [PERSON_NAME]-24 洗-1 服務名稱/代…" at bounding box center [752, 401] width 1147 height 174
click at [750, 723] on button "結帳" at bounding box center [750, 724] width 60 height 34
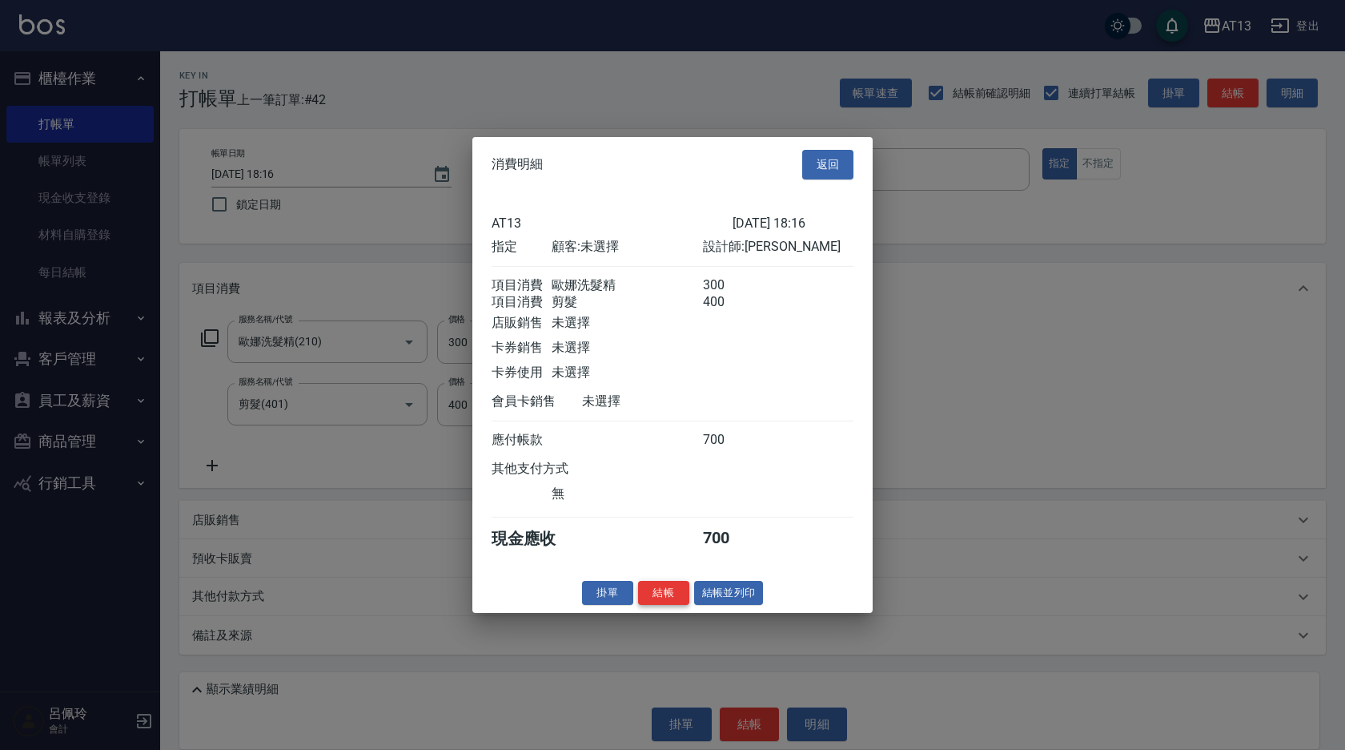
click at [657, 600] on button "結帳" at bounding box center [663, 592] width 51 height 25
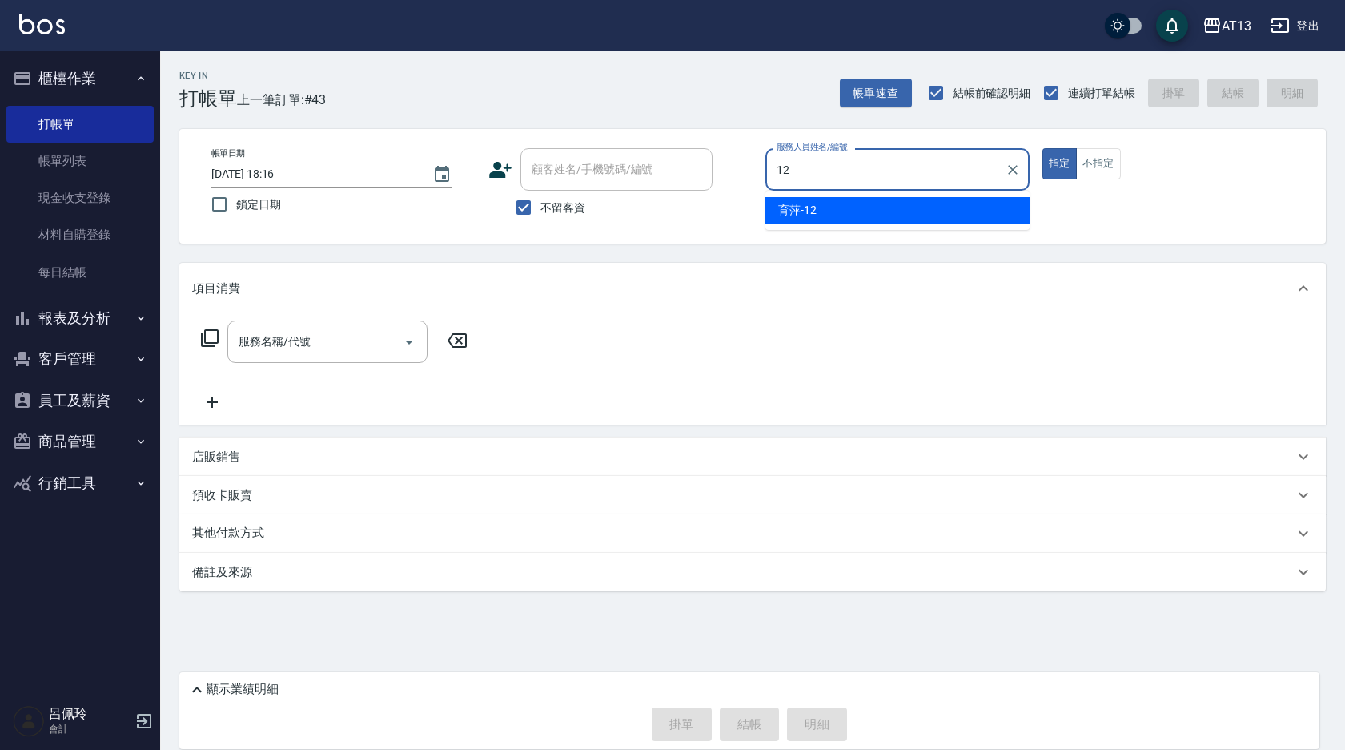
click at [795, 197] on div "育萍 -12" at bounding box center [898, 210] width 264 height 26
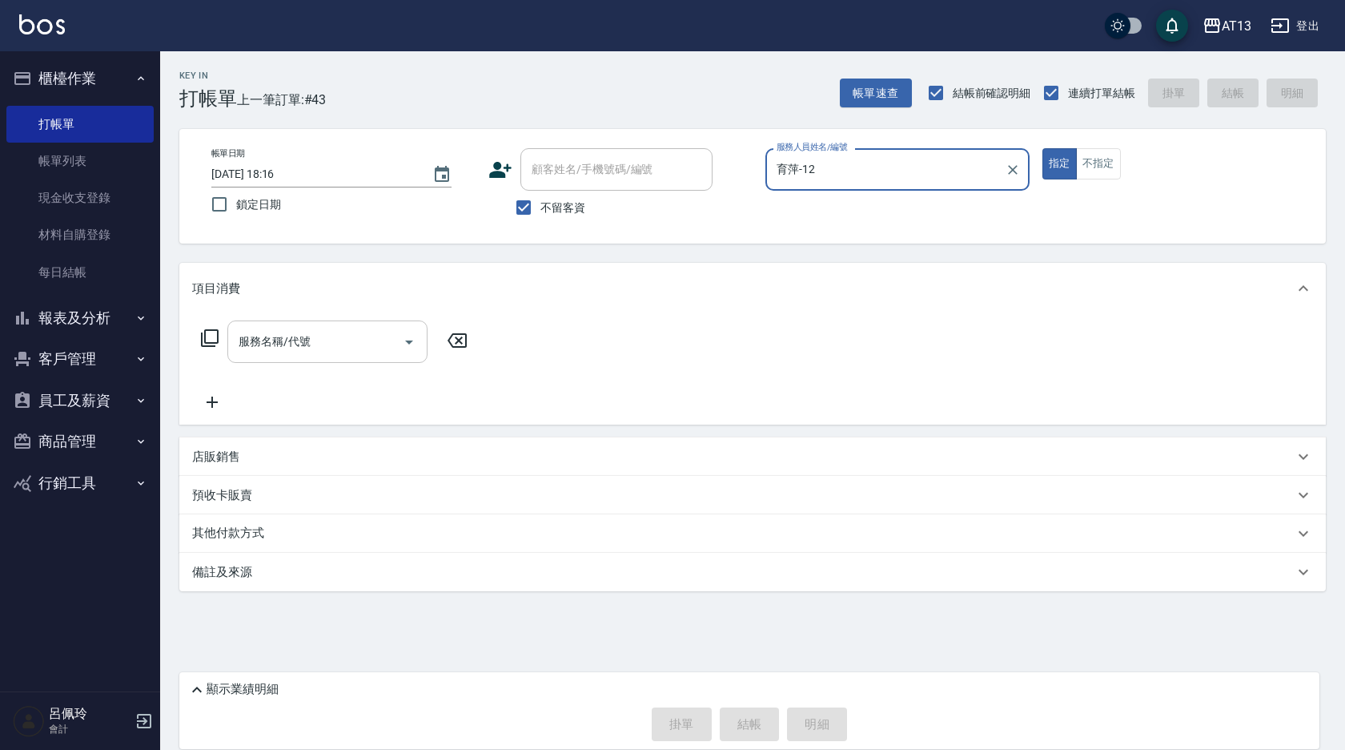
type input "育萍-12"
click at [371, 337] on input "服務名稱/代號" at bounding box center [316, 342] width 162 height 28
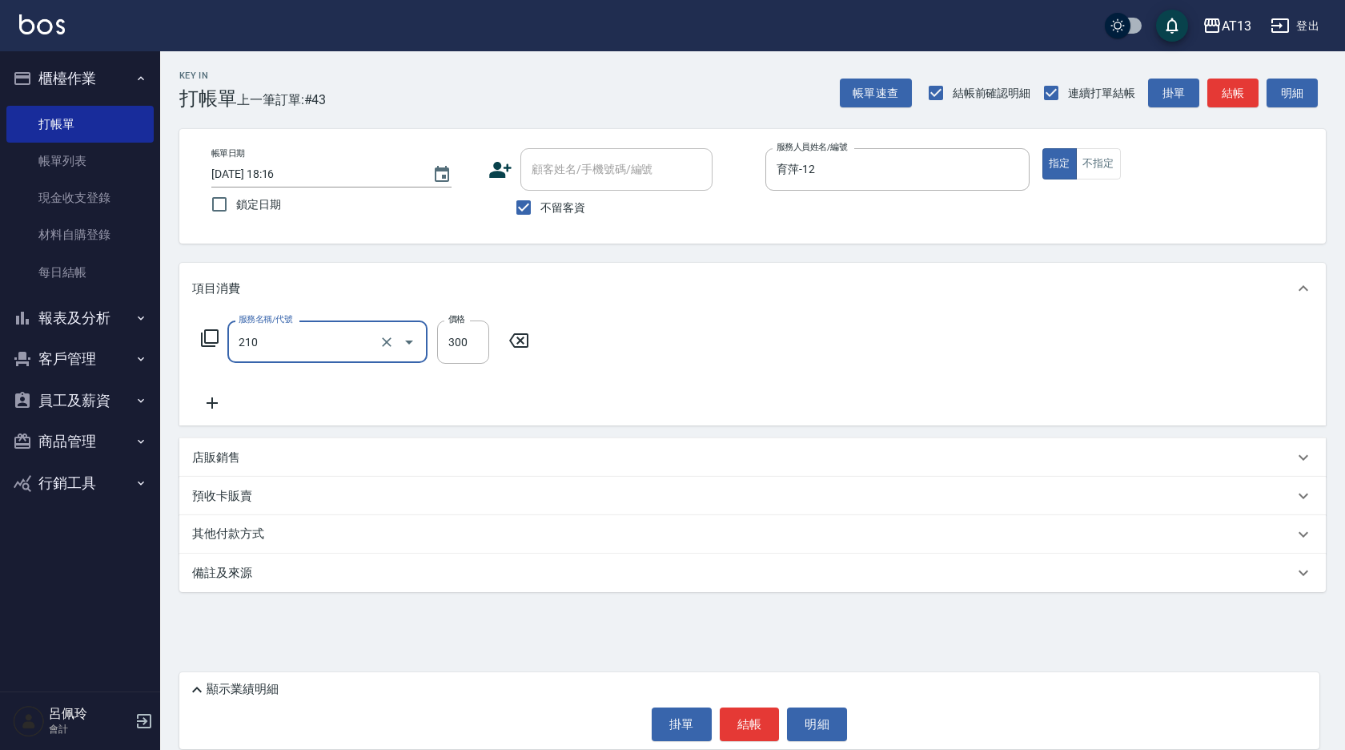
type input "歐娜洗髮精(210)"
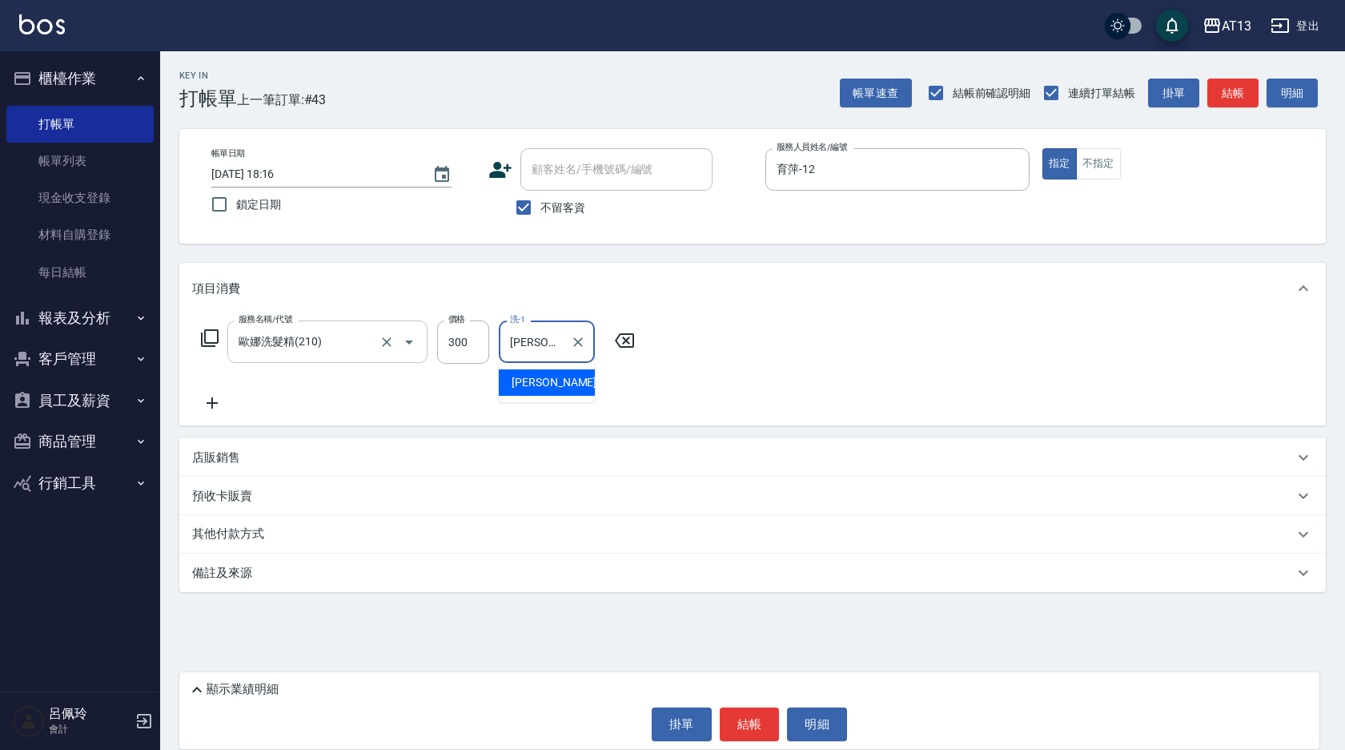
type input "[PERSON_NAME]-24"
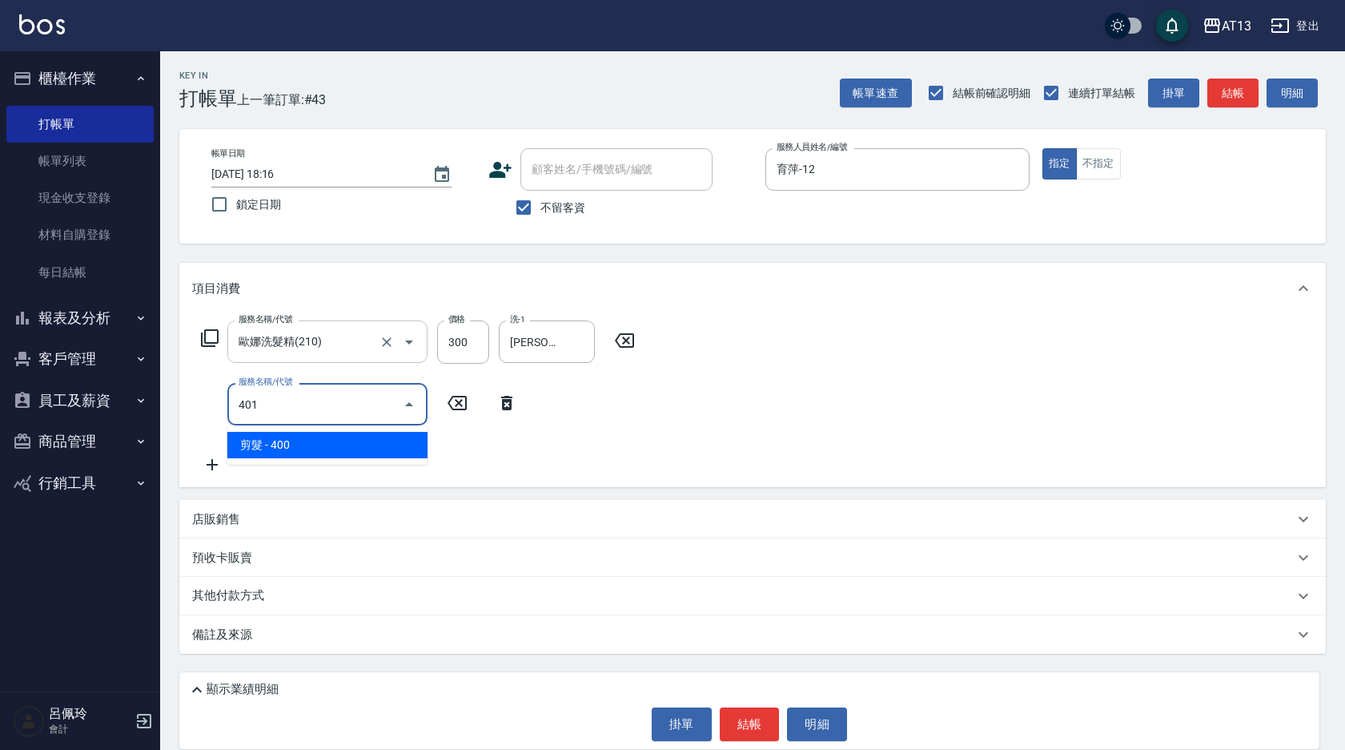
type input "剪髮(401)"
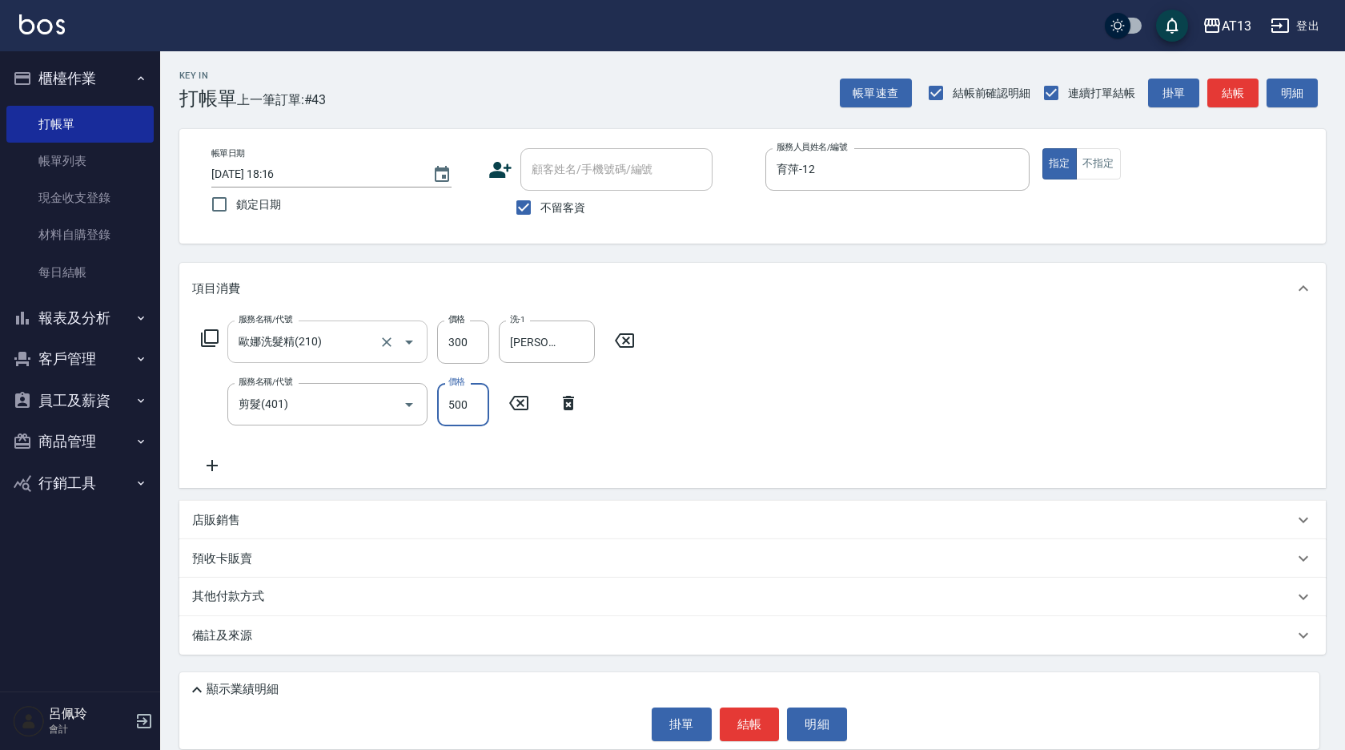
type input "500"
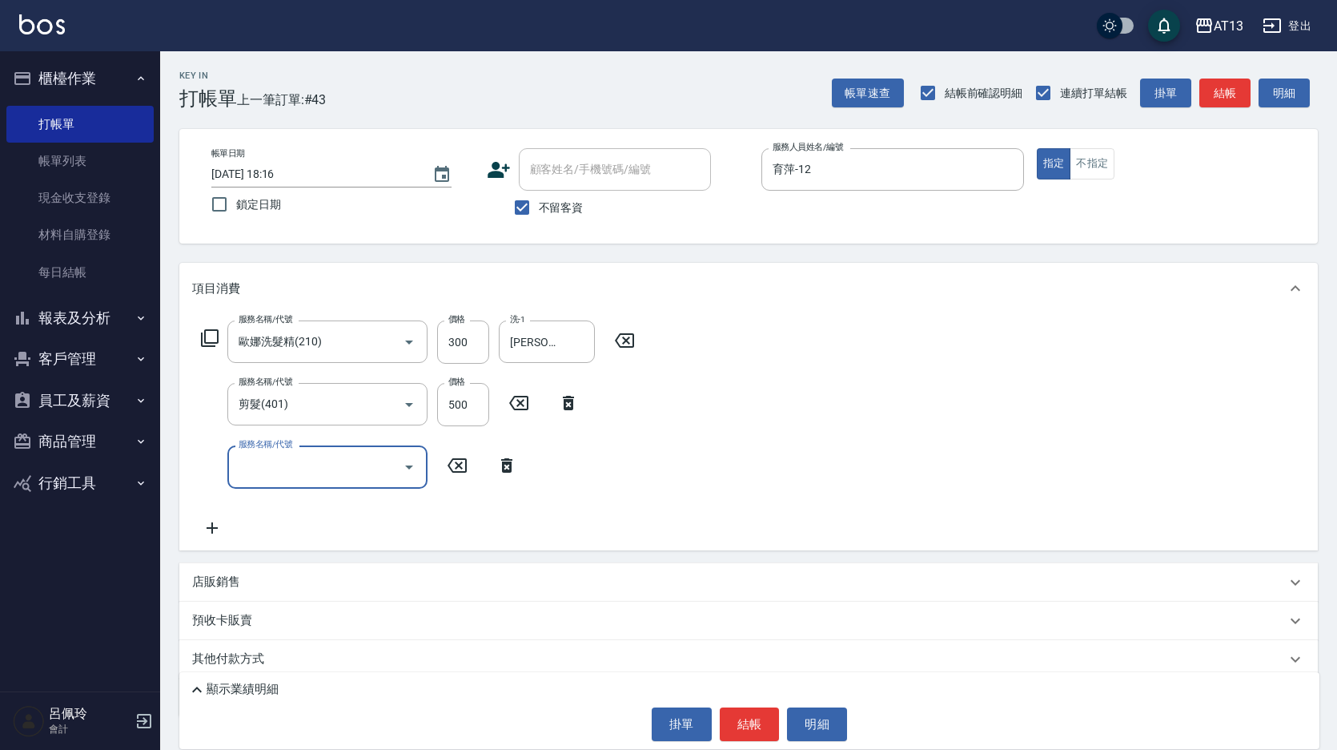
click at [876, 515] on div "服務名稱/代號 [PERSON_NAME]洗髮精(210) 服務名稱/代號 價格 300 價格 洗-1 [PERSON_NAME]-24 洗-1 服務名稱/代…" at bounding box center [748, 431] width 1139 height 235
click at [755, 742] on div "顯示業績明細 掛單 結帳 明細" at bounding box center [749, 710] width 1140 height 77
click at [755, 734] on button "結帳" at bounding box center [750, 724] width 60 height 34
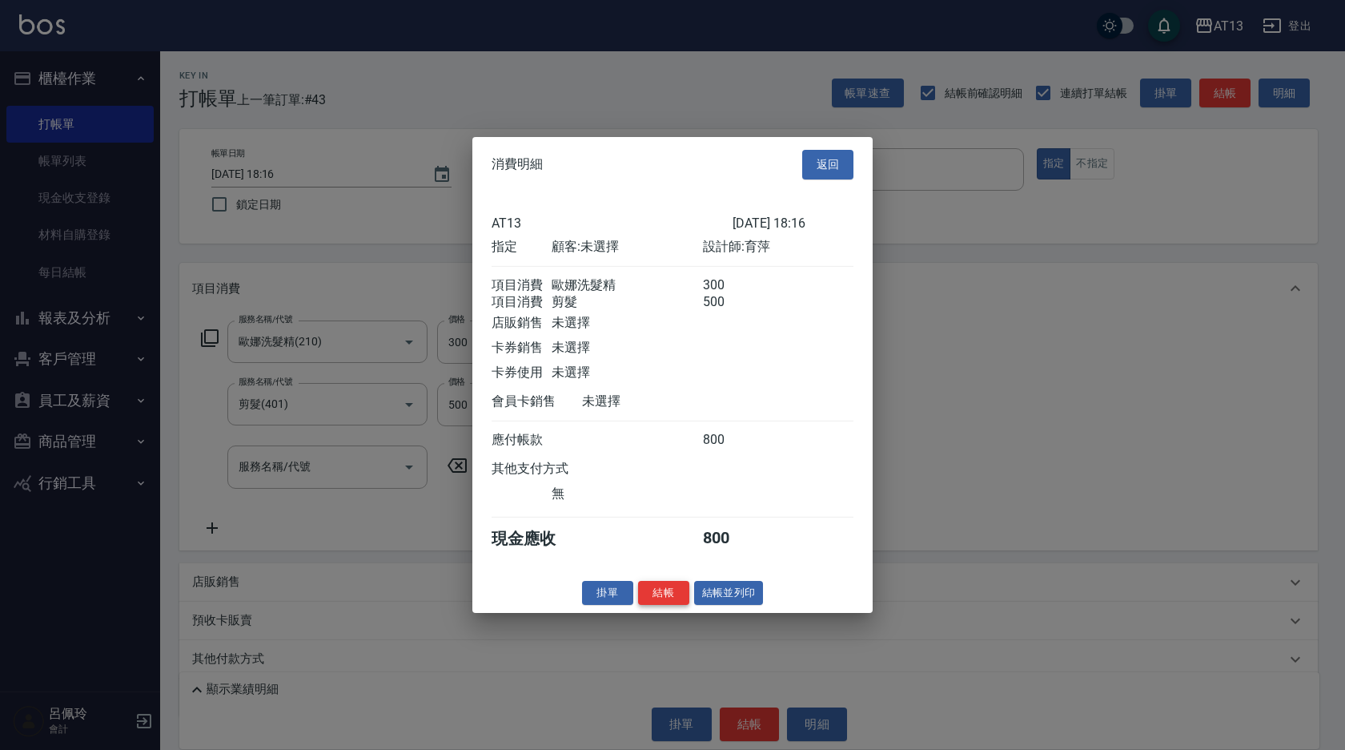
click at [680, 604] on button "結帳" at bounding box center [663, 592] width 51 height 25
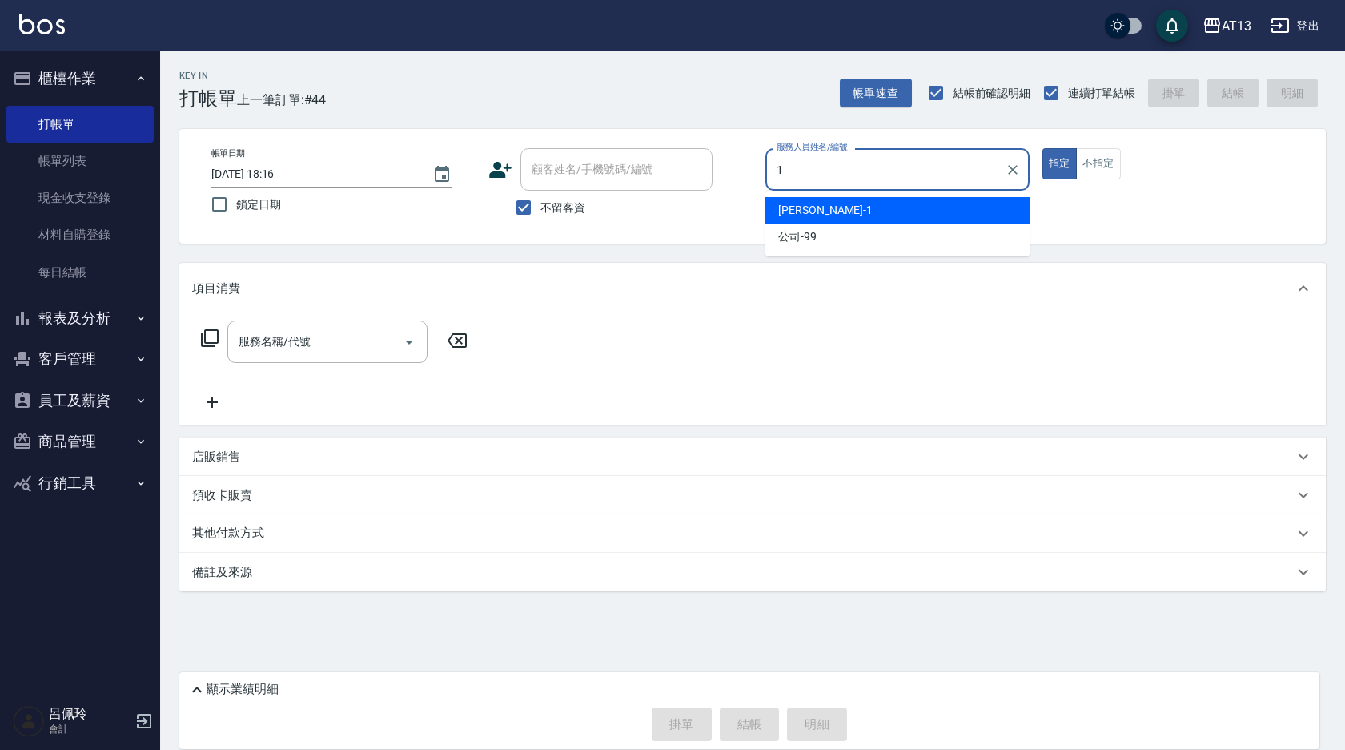
click at [821, 213] on div "[PERSON_NAME] -1" at bounding box center [898, 210] width 264 height 26
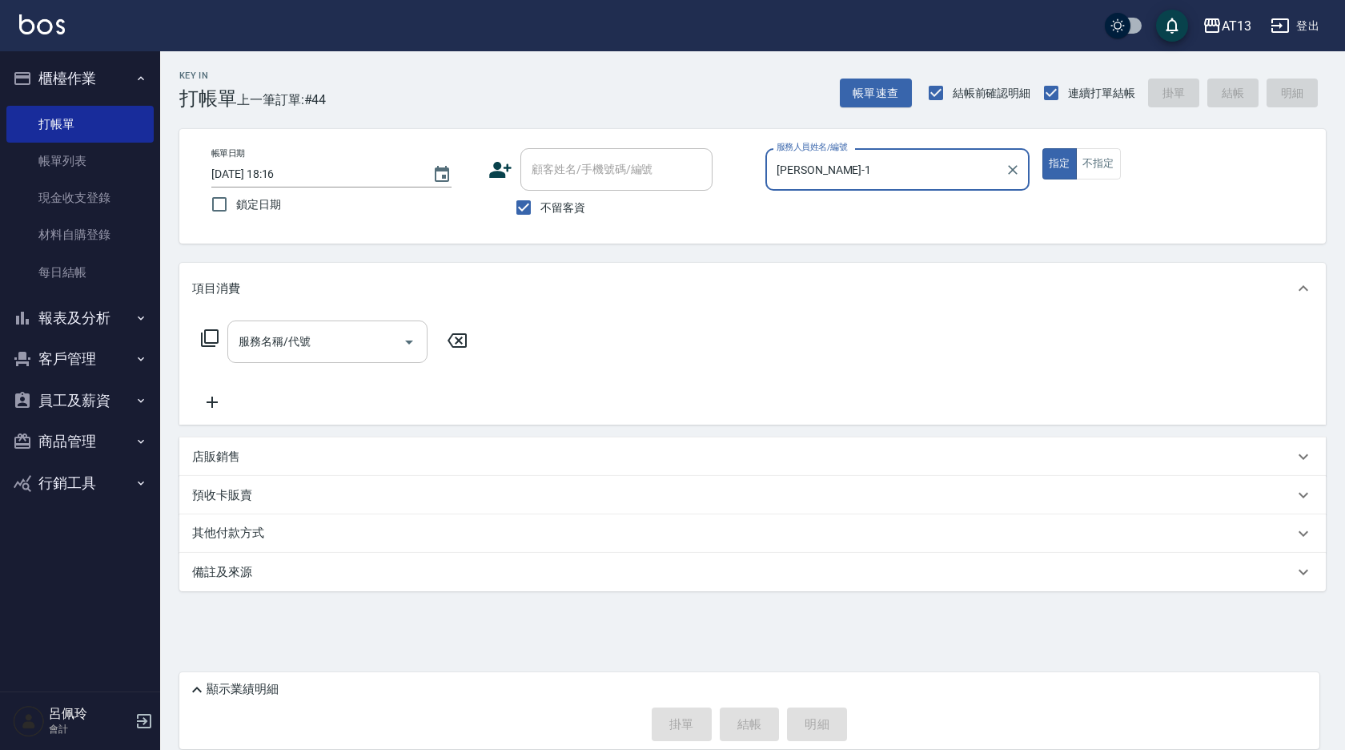
type input "[PERSON_NAME]-1"
click at [347, 343] on input "服務名稱/代號" at bounding box center [316, 342] width 162 height 28
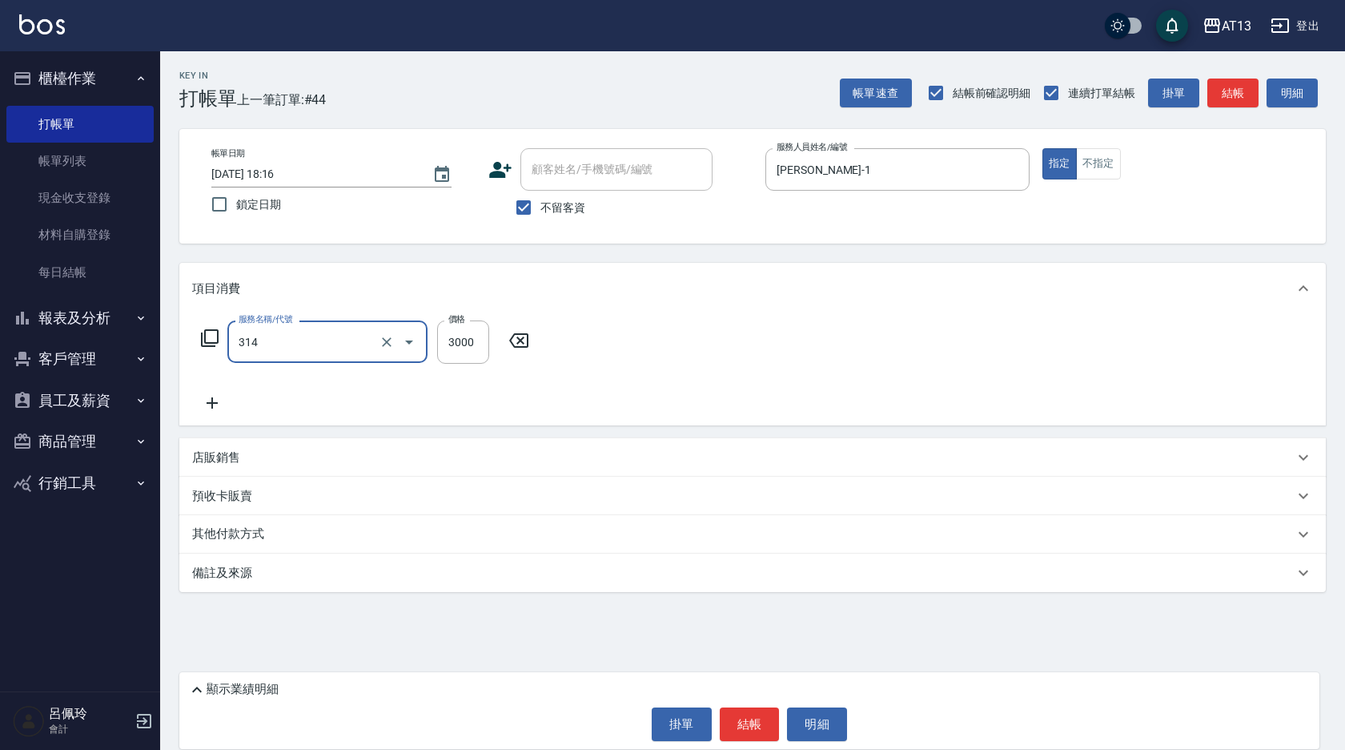
type input "CYA水質感2500UP(314)"
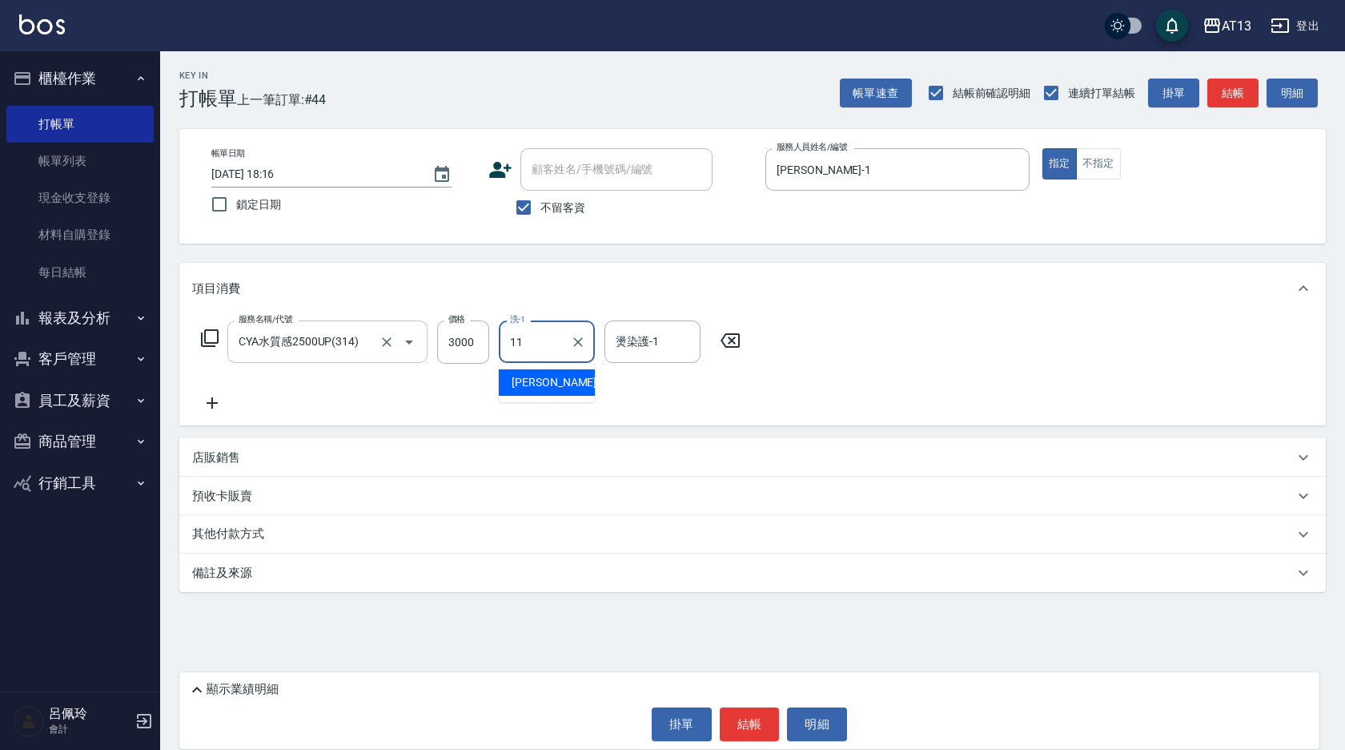
type input "[PERSON_NAME]-11"
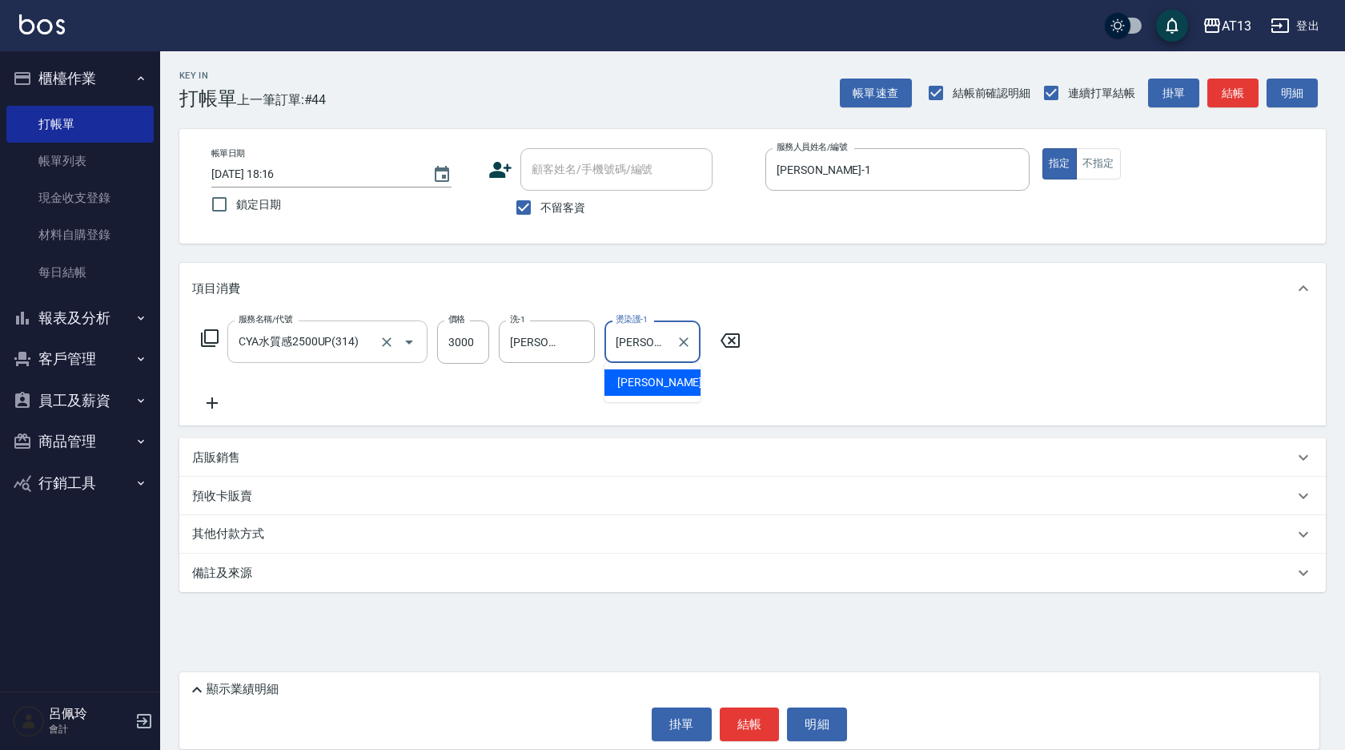
type input "[PERSON_NAME]-11"
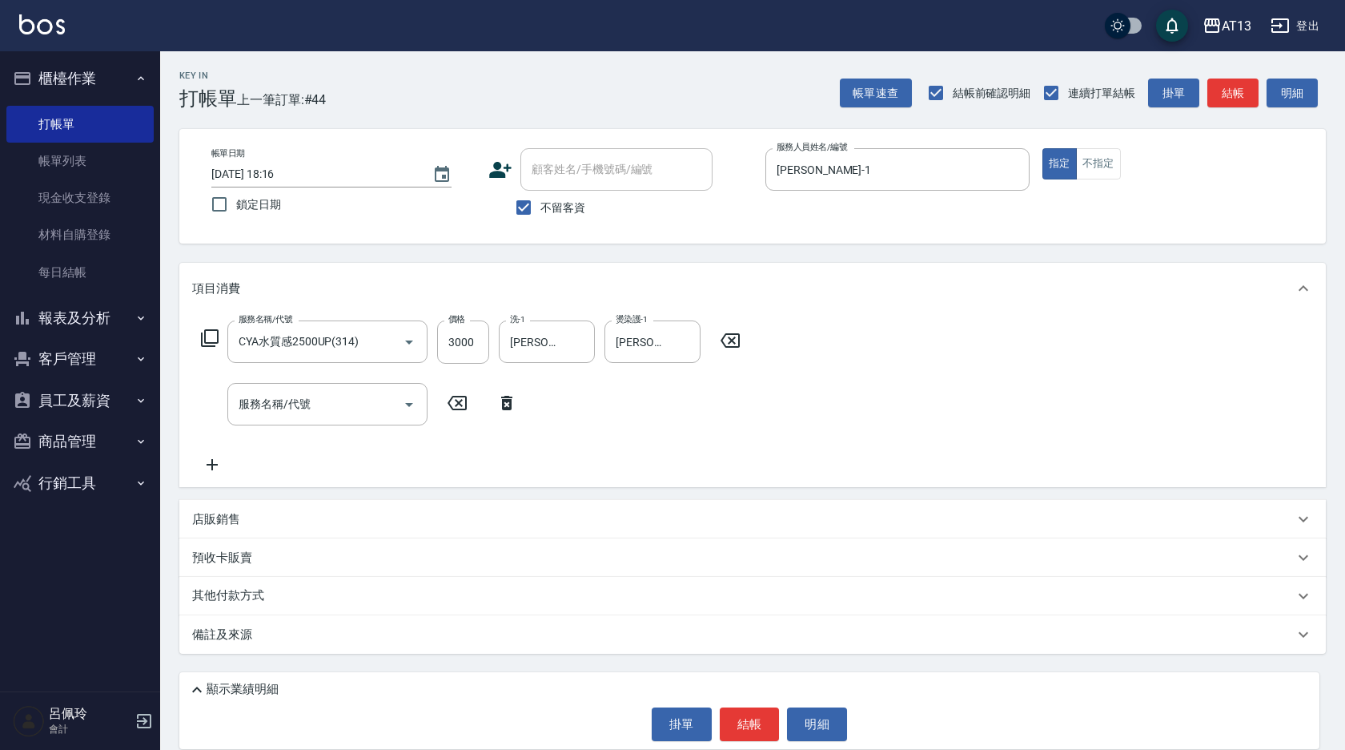
click at [239, 523] on p "店販銷售" at bounding box center [216, 519] width 48 height 17
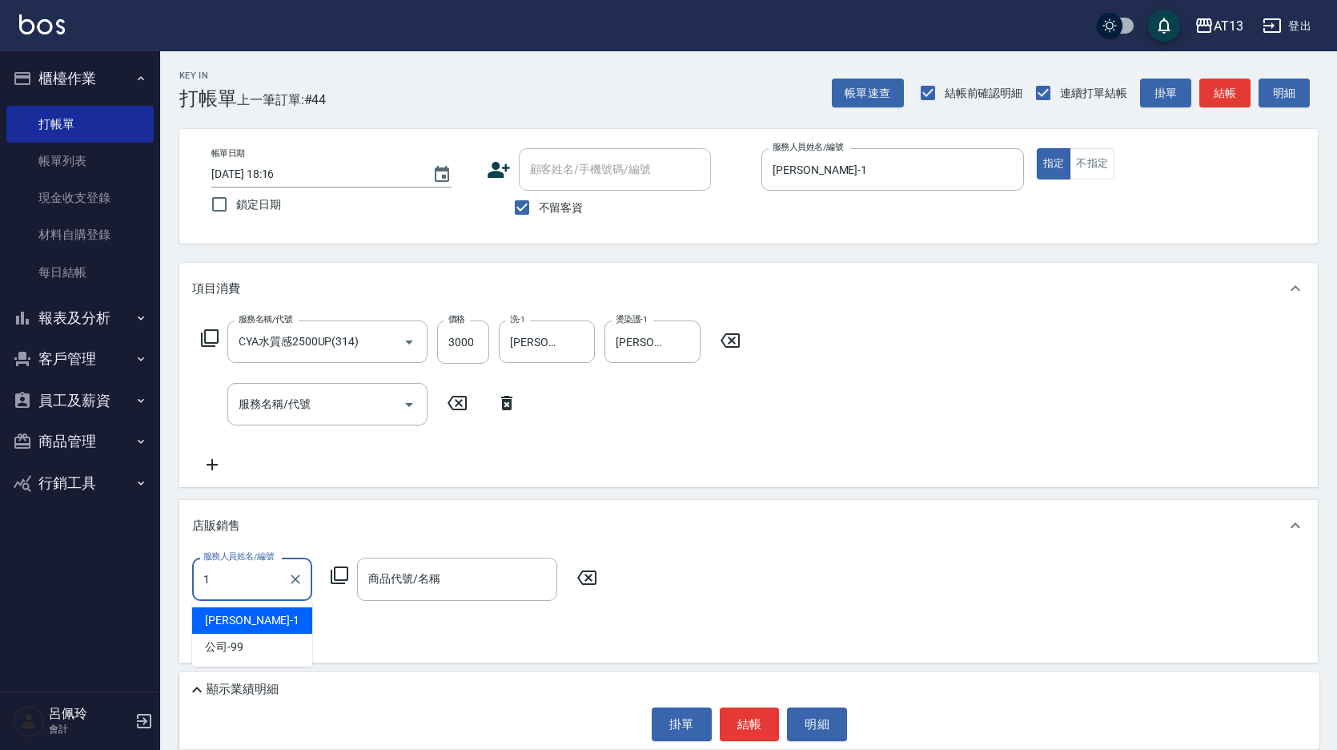
click at [239, 611] on div "[PERSON_NAME] -1" at bounding box center [252, 620] width 120 height 26
type input "[PERSON_NAME]-1"
click at [374, 578] on div "商品代號/名稱 商品代號/名稱" at bounding box center [457, 578] width 200 height 42
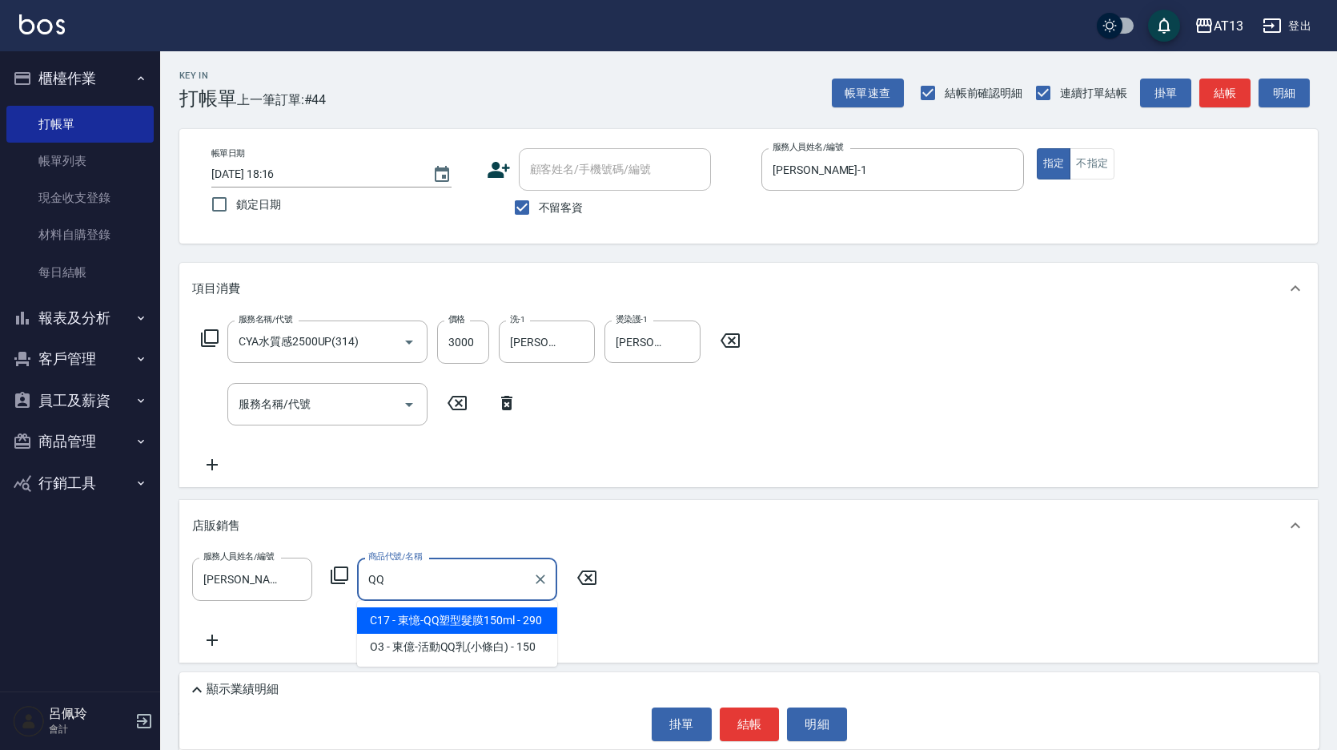
click at [450, 619] on span "C17 - 東憶-QQ塑型髮膜150ml - 290" at bounding box center [457, 620] width 200 height 26
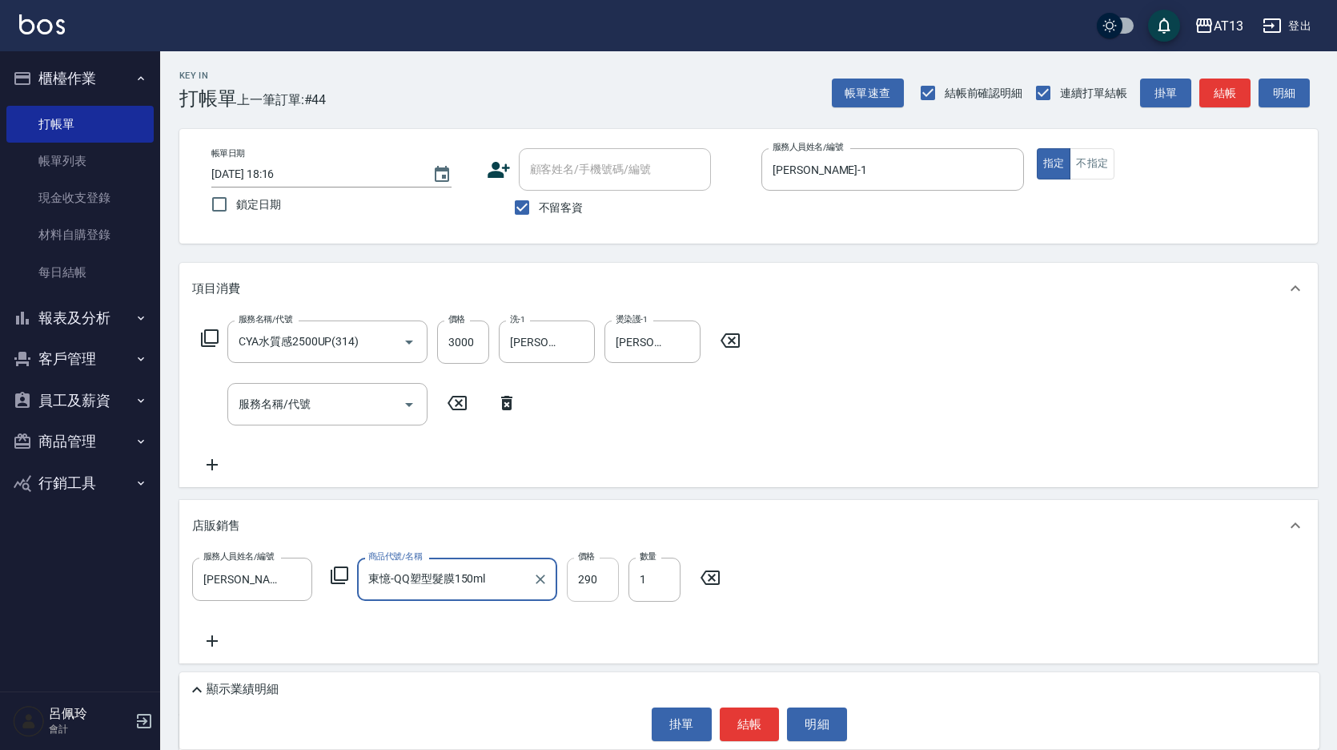
type input "東憶-QQ塑型髮膜150ml"
click at [590, 580] on input "290" at bounding box center [593, 578] width 52 height 43
type input "242"
type input "2"
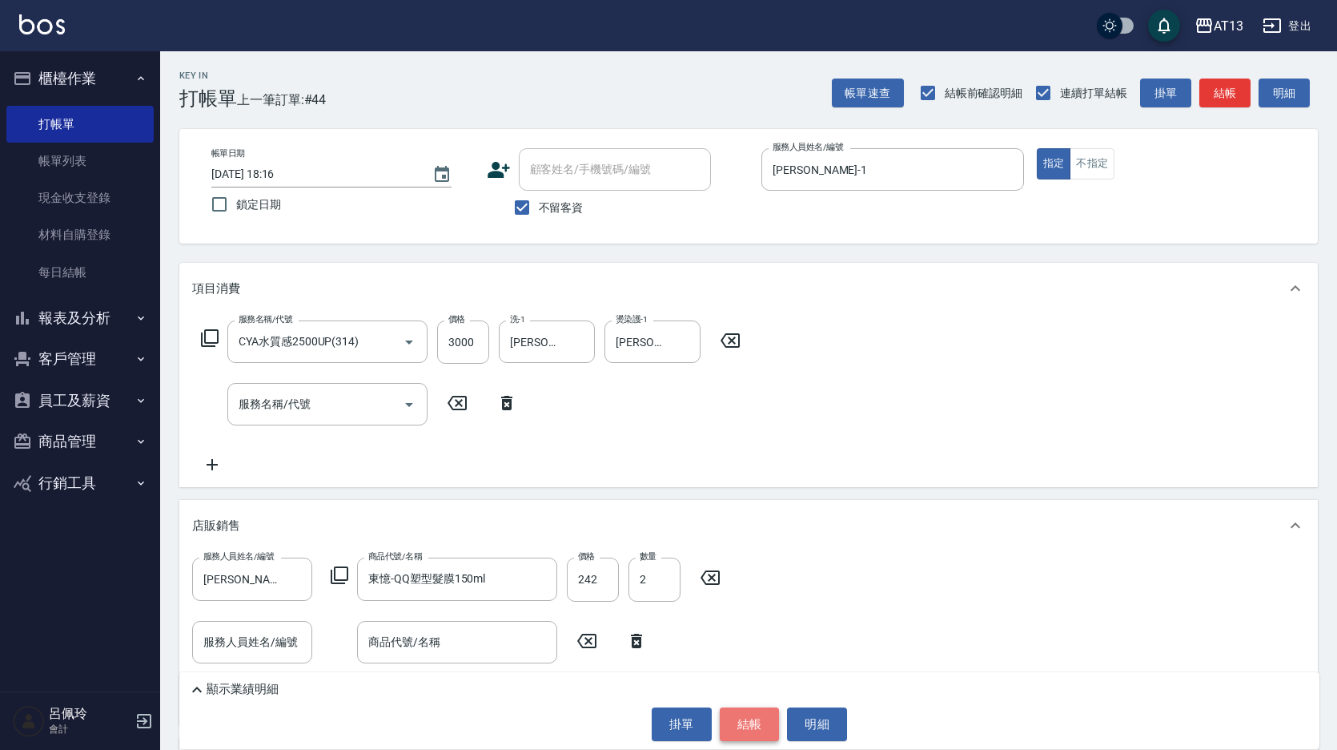
click at [734, 729] on button "結帳" at bounding box center [750, 724] width 60 height 34
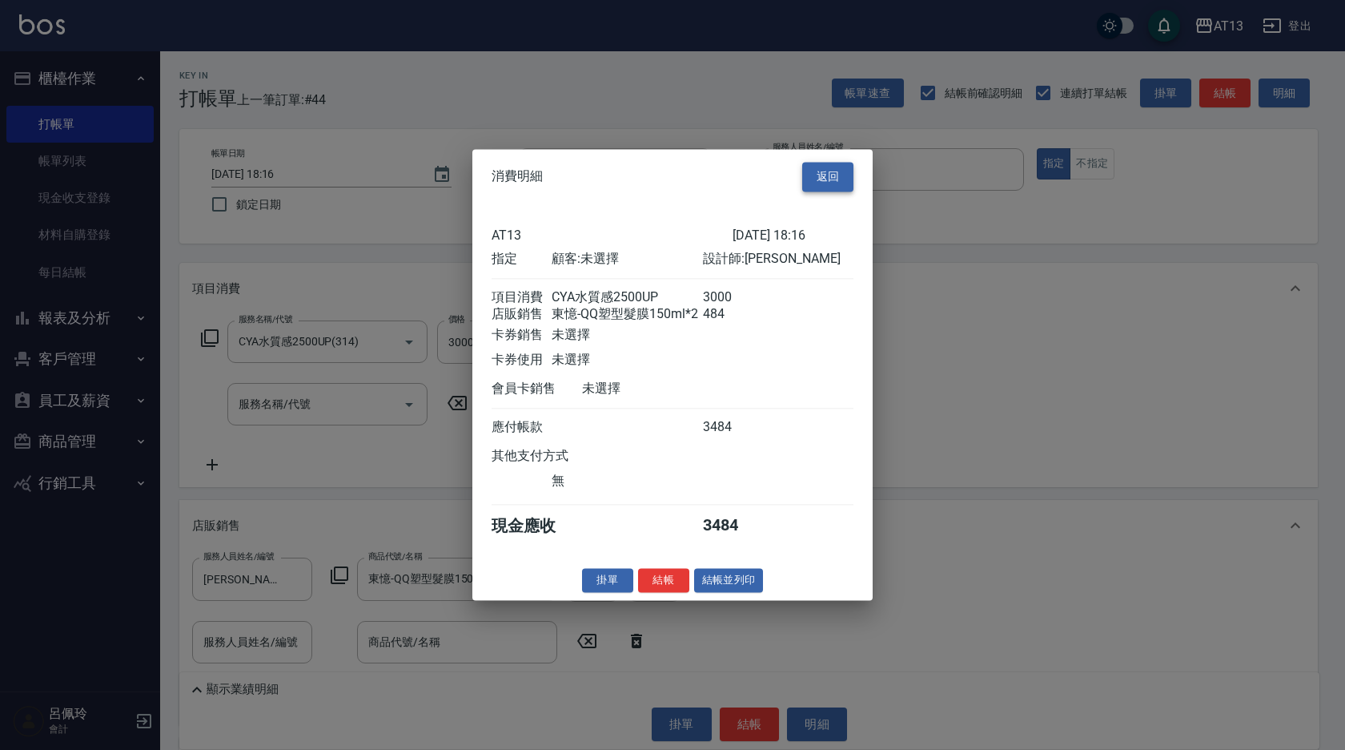
click at [828, 168] on button "返回" at bounding box center [827, 177] width 51 height 30
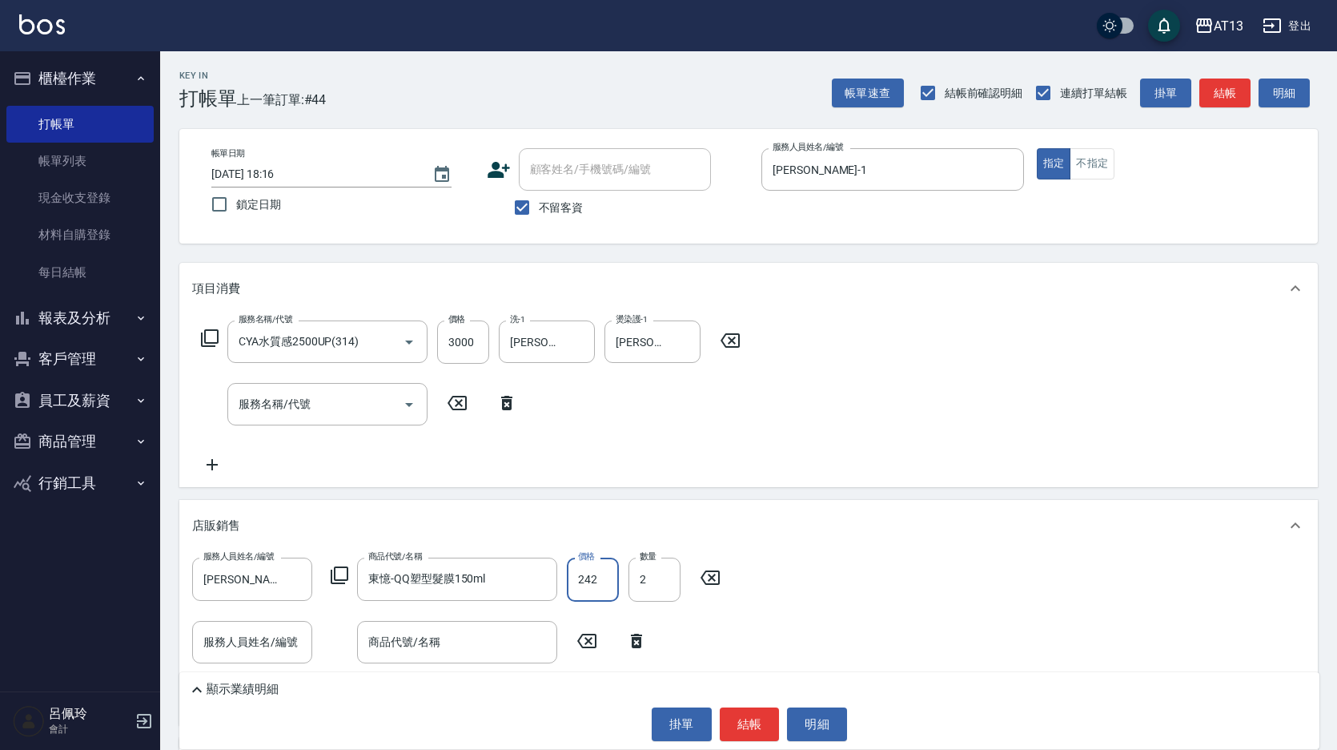
click at [600, 579] on input "242" at bounding box center [593, 578] width 52 height 43
type input "232"
click at [767, 725] on button "結帳" at bounding box center [750, 724] width 60 height 34
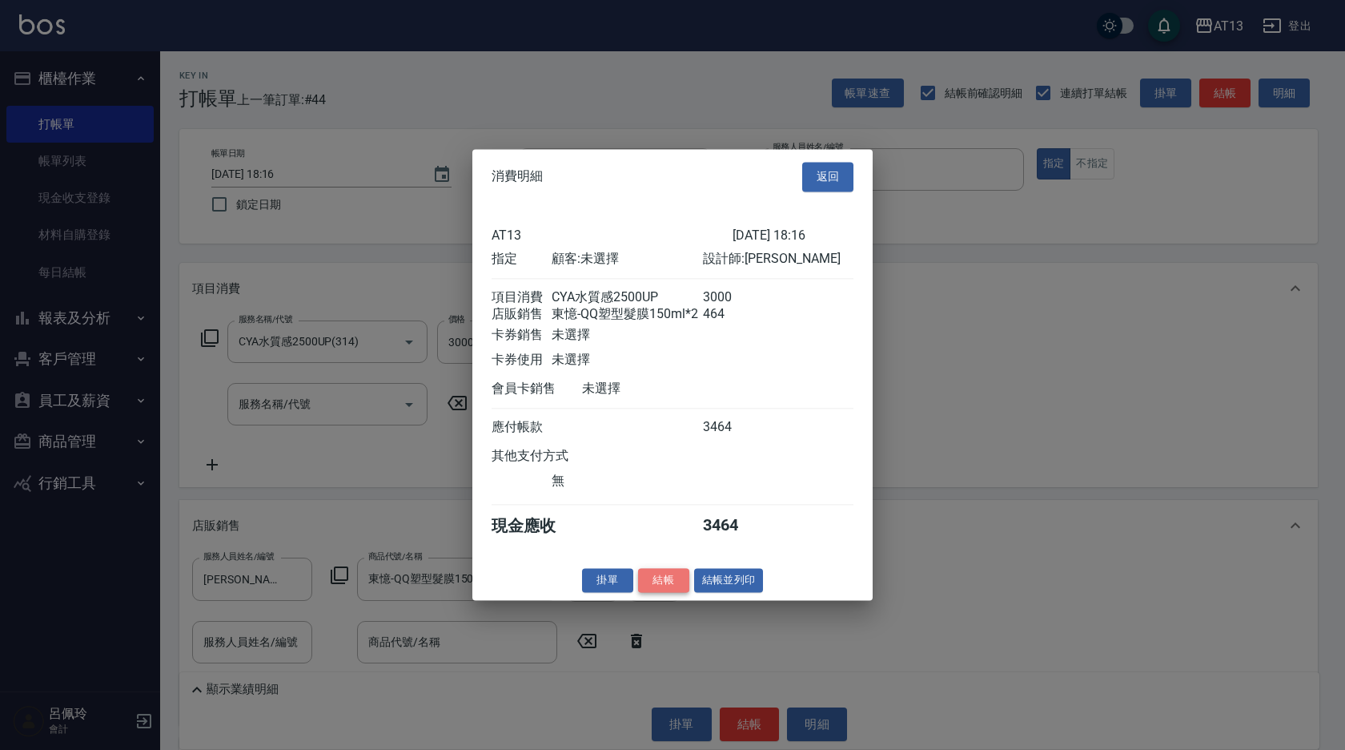
click at [666, 591] on button "結帳" at bounding box center [663, 580] width 51 height 25
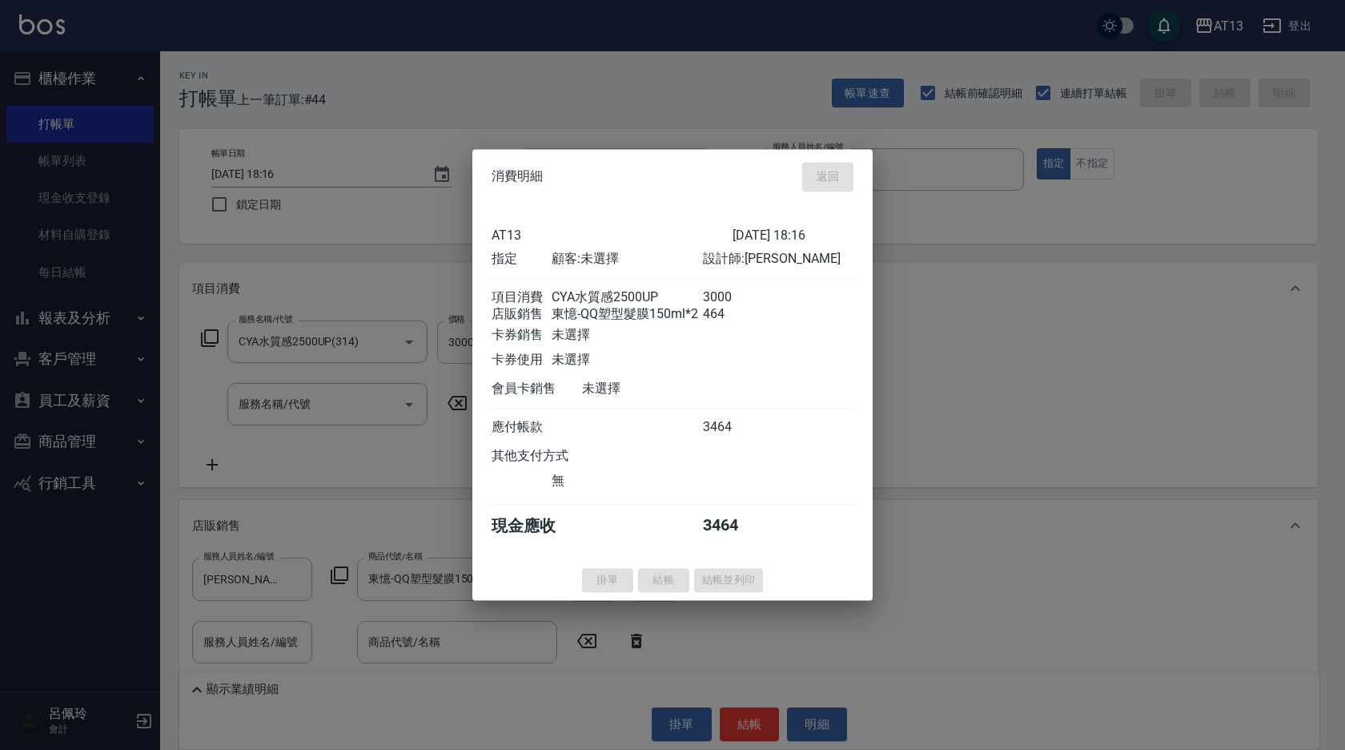
type input "[DATE] 18:17"
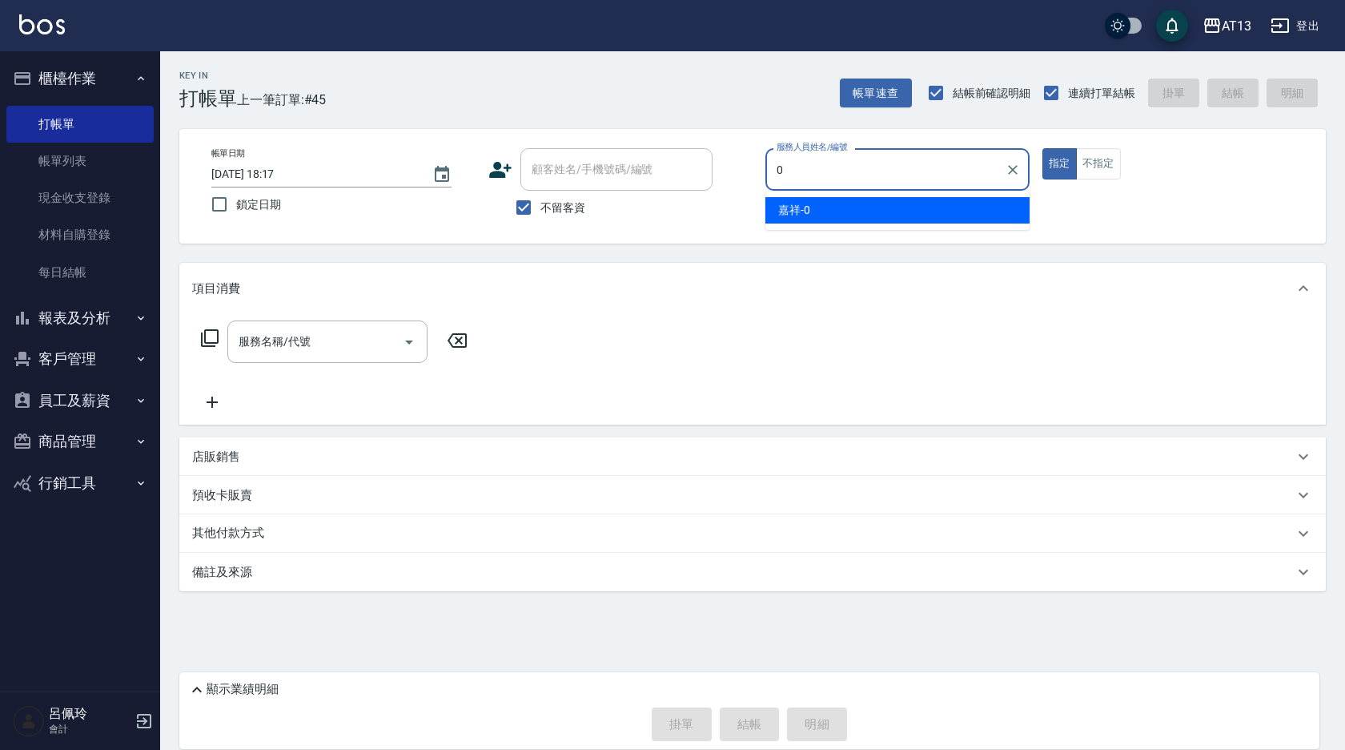
click at [842, 208] on div "嘉祥 -0" at bounding box center [898, 210] width 264 height 26
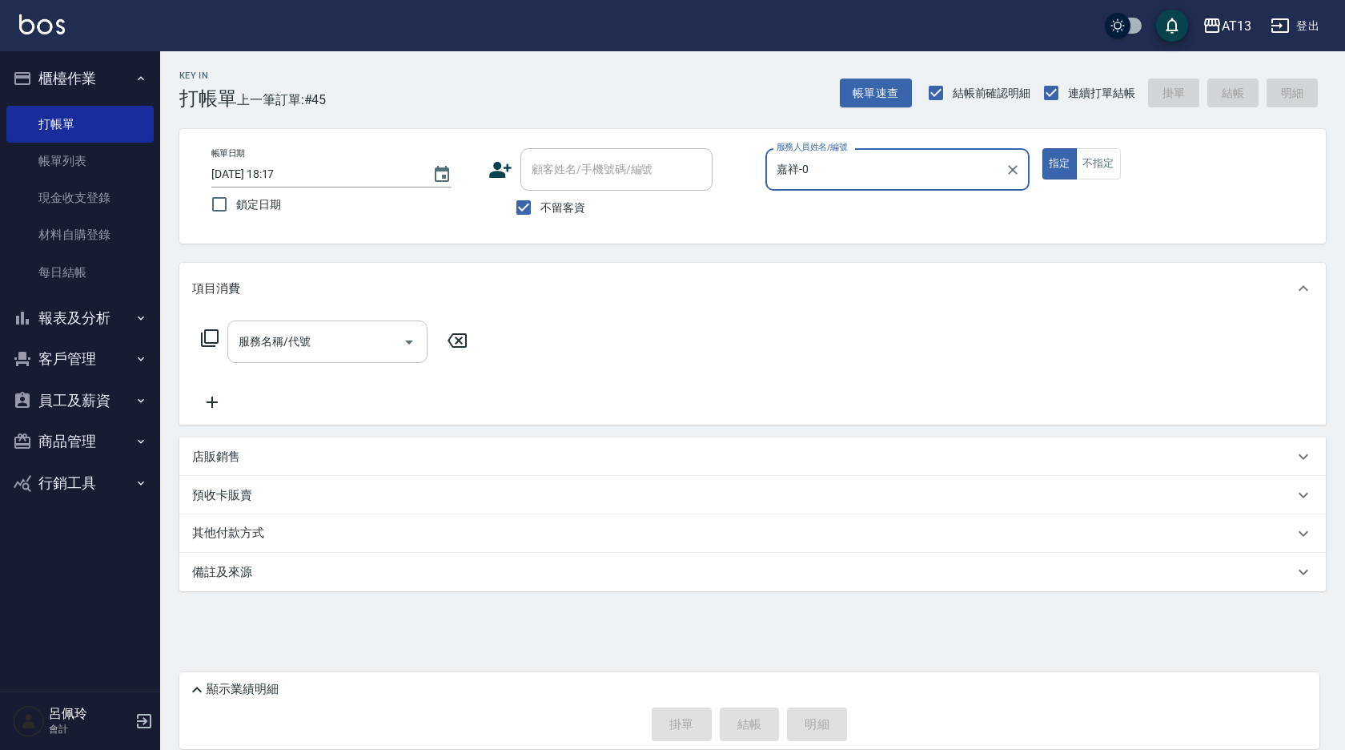
type input "嘉祥-0"
click at [287, 346] on div "服務名稱/代號 服務名稱/代號" at bounding box center [327, 341] width 200 height 42
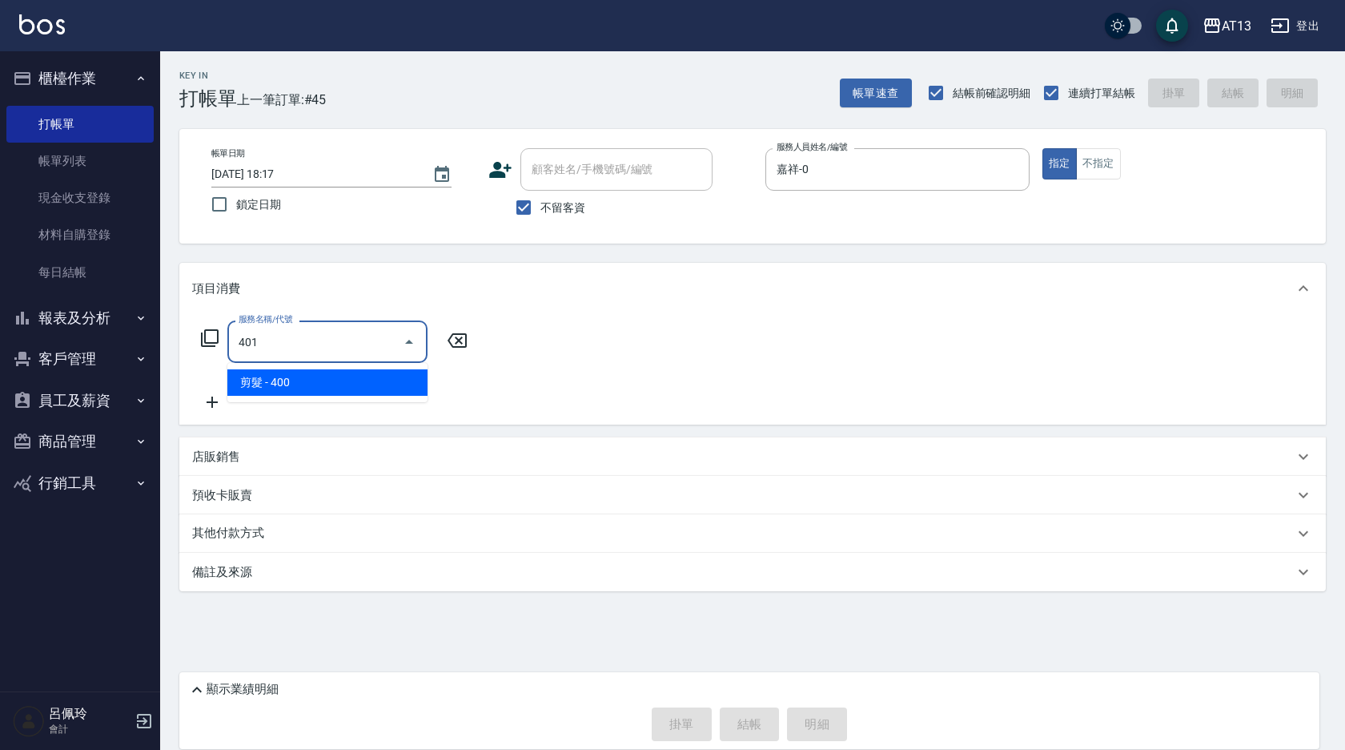
type input "剪髮(401)"
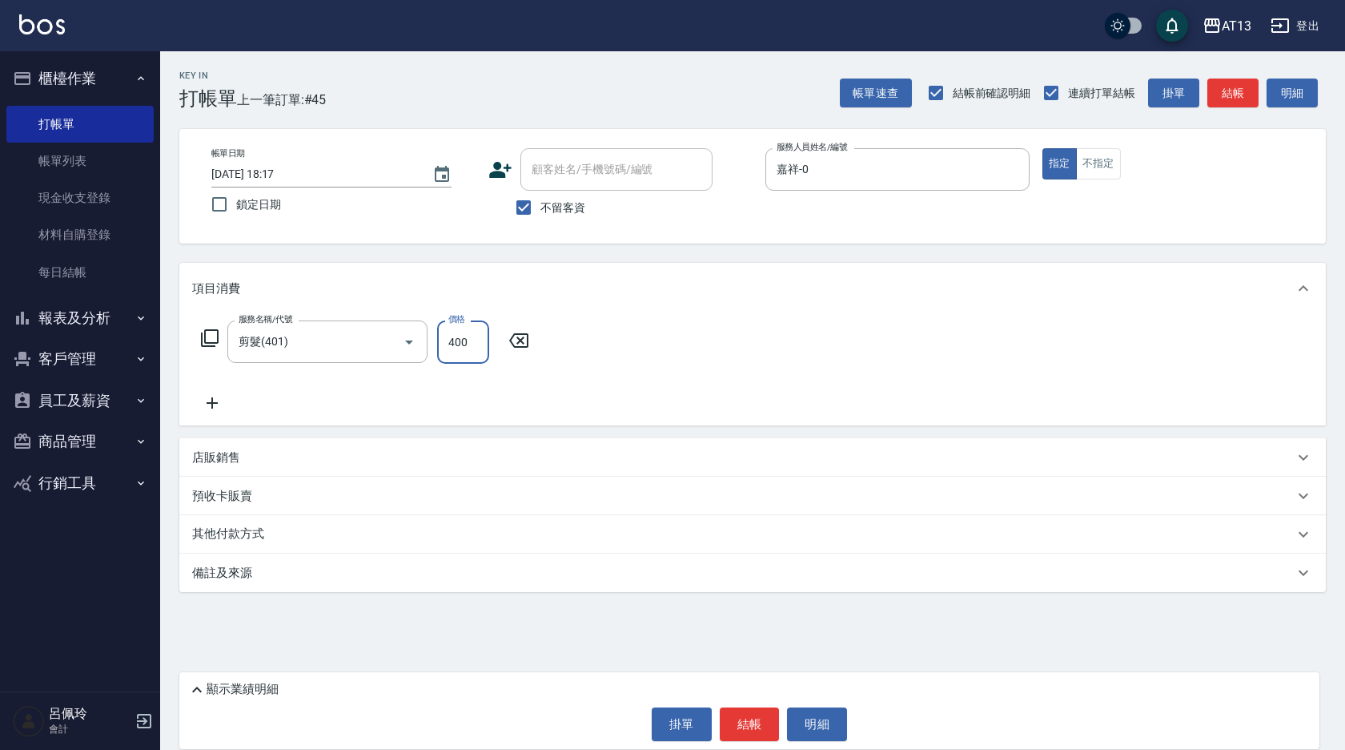
click at [615, 372] on div "服務名稱/代號 剪髮(401) 服務名稱/代號 價格 400 價格" at bounding box center [752, 369] width 1147 height 111
click at [750, 730] on button "結帳" at bounding box center [750, 724] width 60 height 34
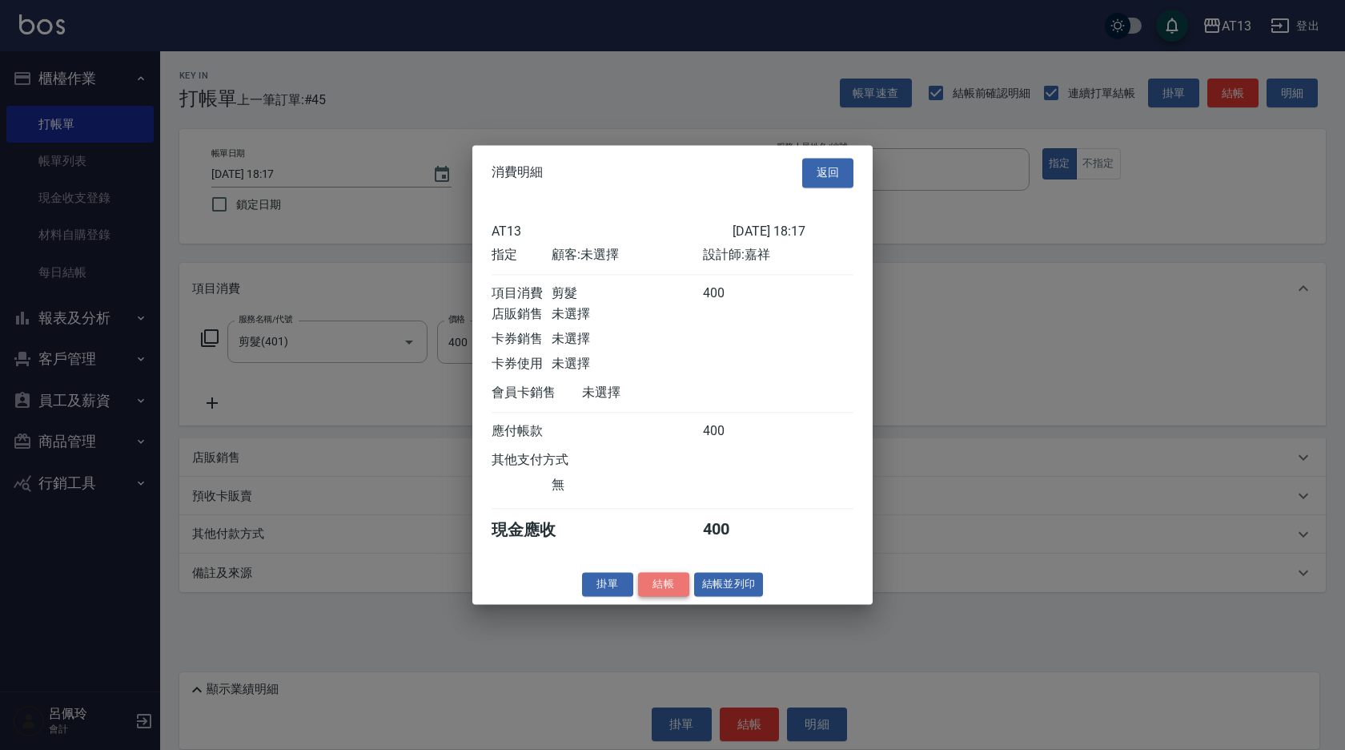
click at [657, 597] on button "結帳" at bounding box center [663, 584] width 51 height 25
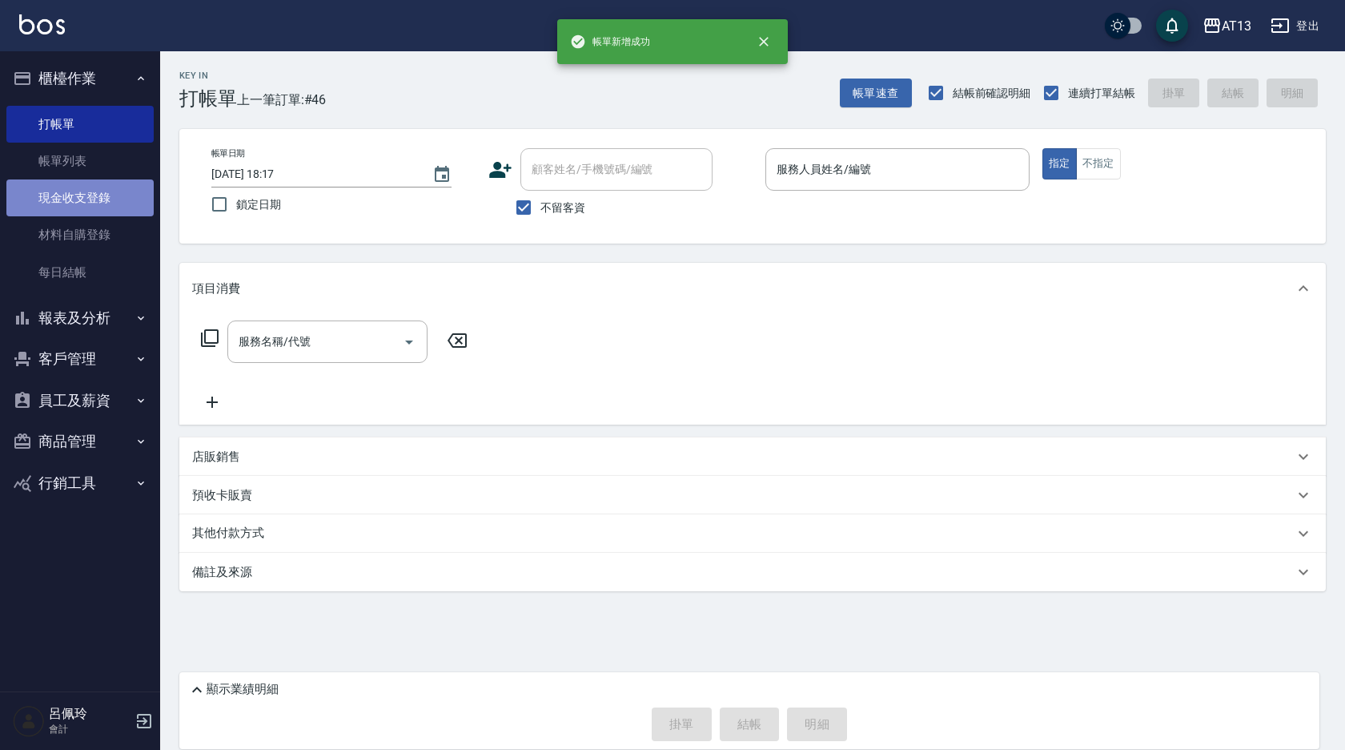
click at [72, 200] on link "現金收支登錄" at bounding box center [79, 197] width 147 height 37
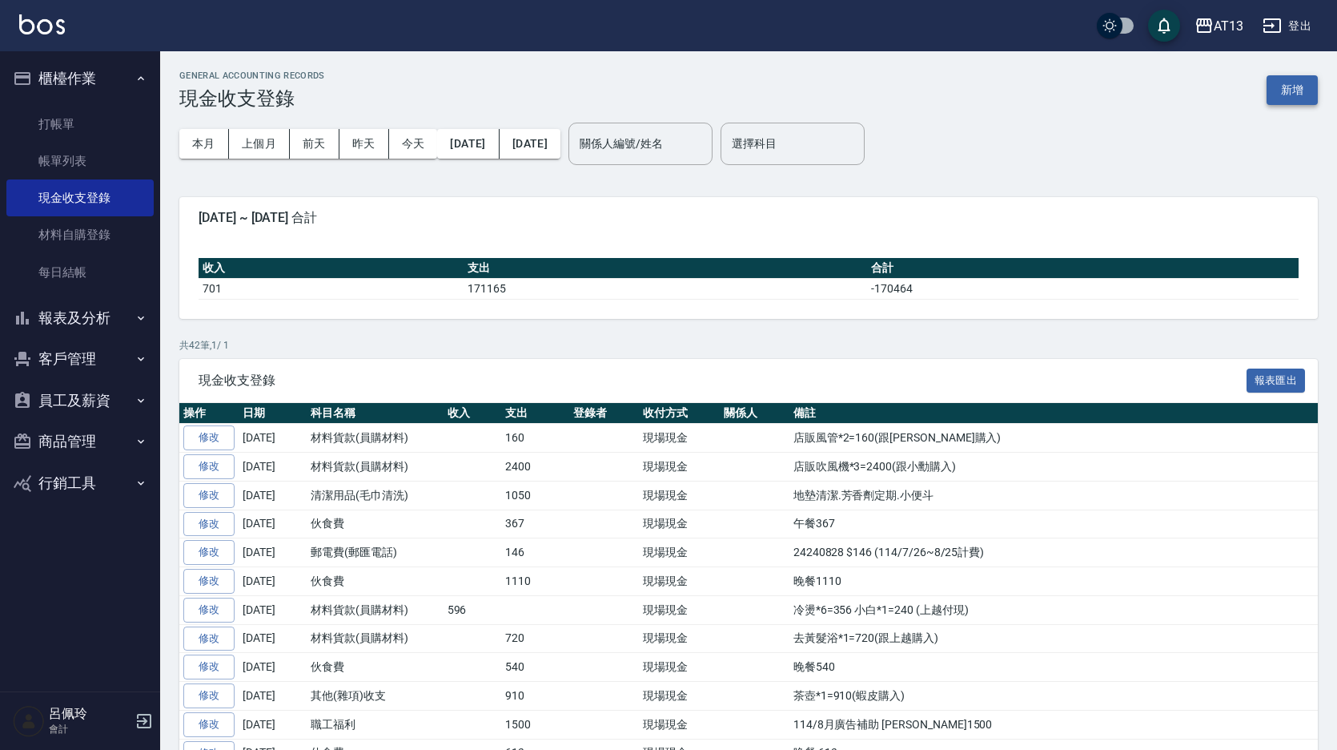
click at [1301, 84] on button "新增" at bounding box center [1292, 90] width 51 height 30
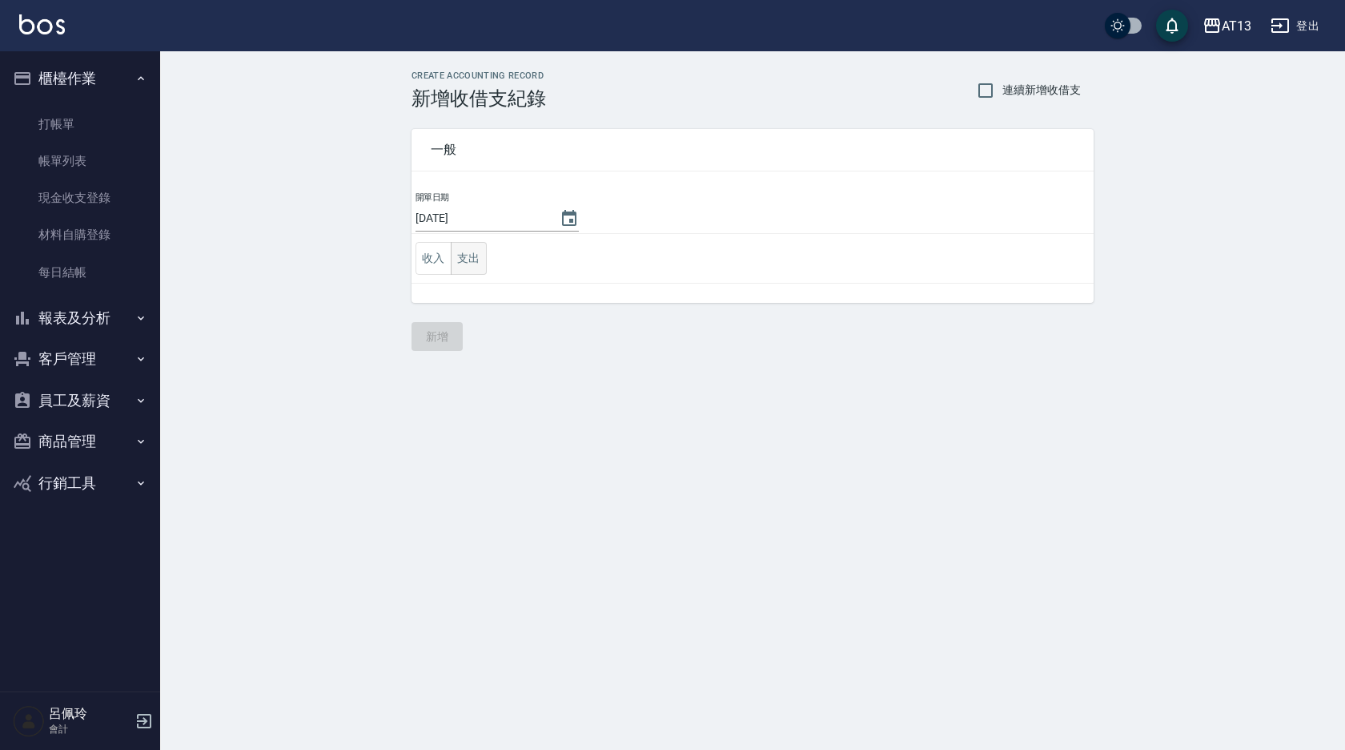
click at [474, 259] on button "支出" at bounding box center [469, 258] width 36 height 33
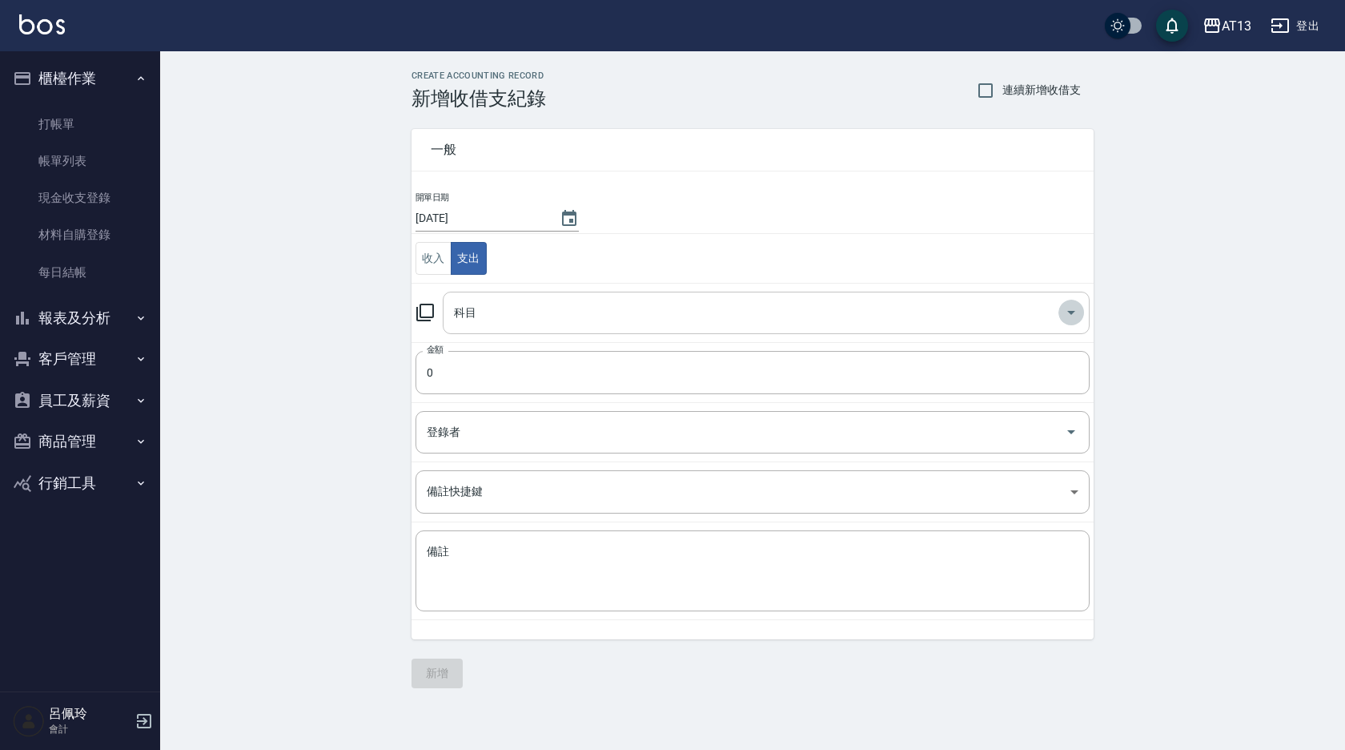
click at [1067, 312] on icon "Open" at bounding box center [1071, 312] width 19 height 19
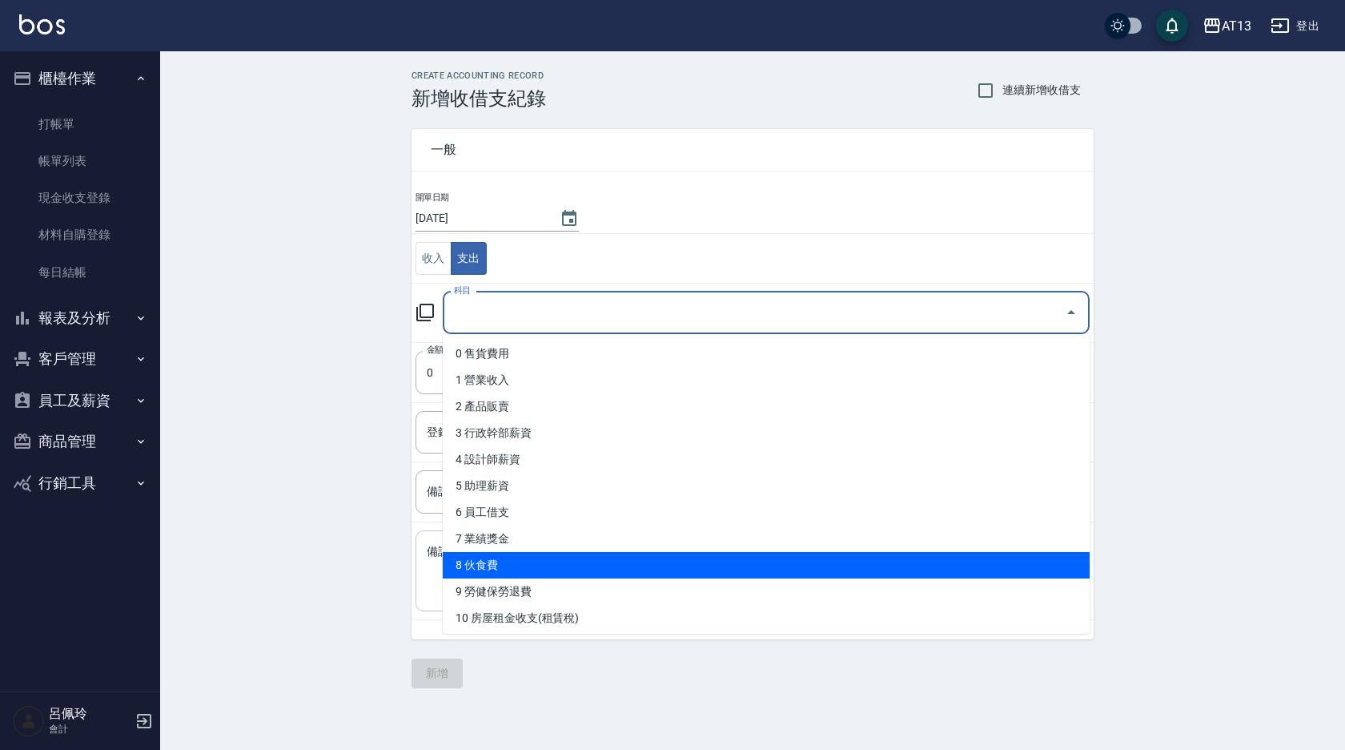
drag, startPoint x: 669, startPoint y: 562, endPoint x: 648, endPoint y: 559, distance: 21.9
click at [669, 563] on li "8 伙食費" at bounding box center [766, 565] width 647 height 26
type input "8 伙食費"
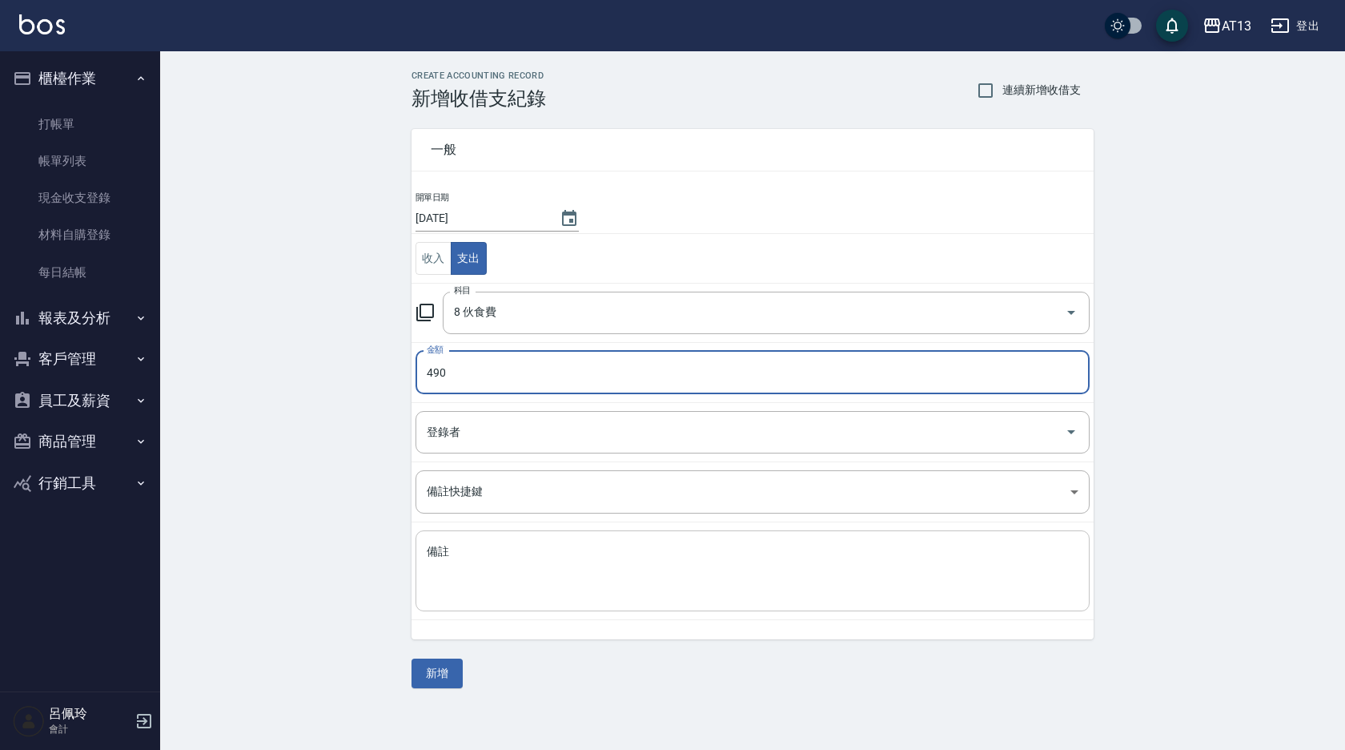
type input "490"
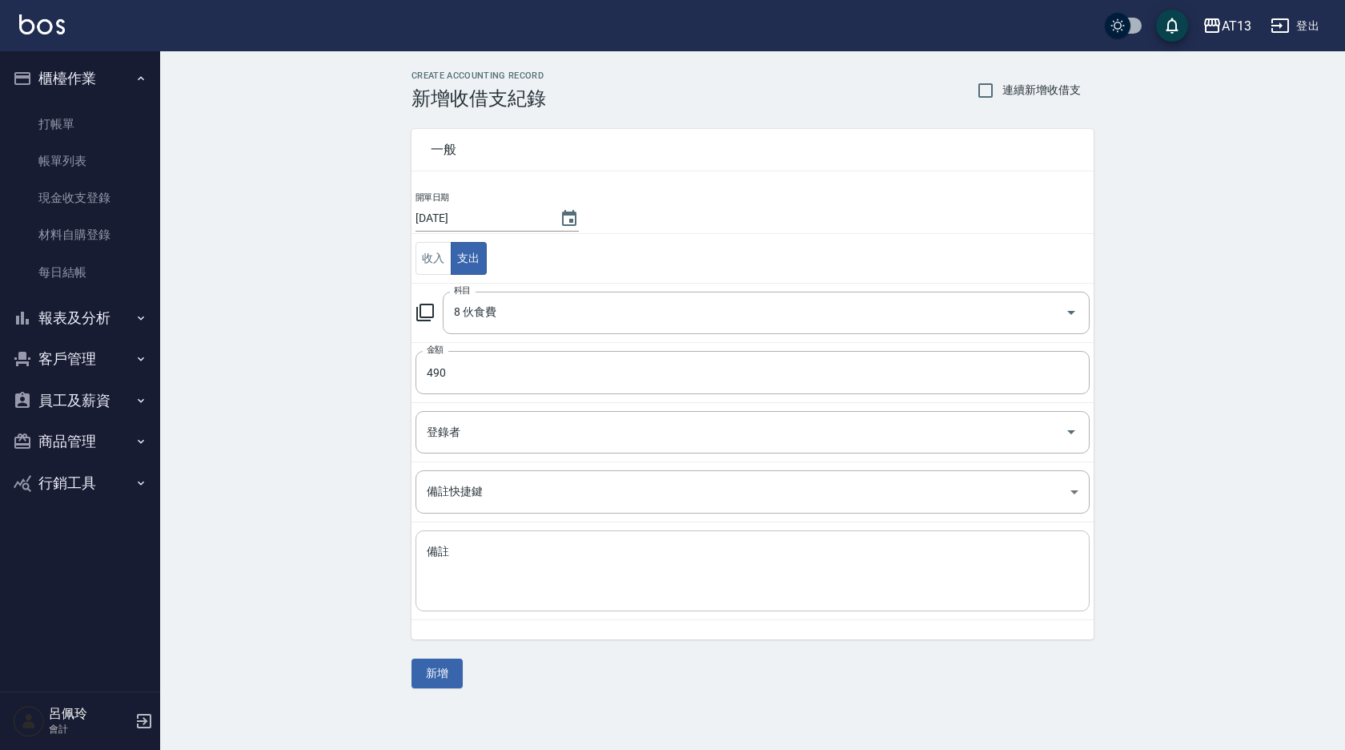
click at [715, 601] on div "x 備註" at bounding box center [753, 570] width 674 height 81
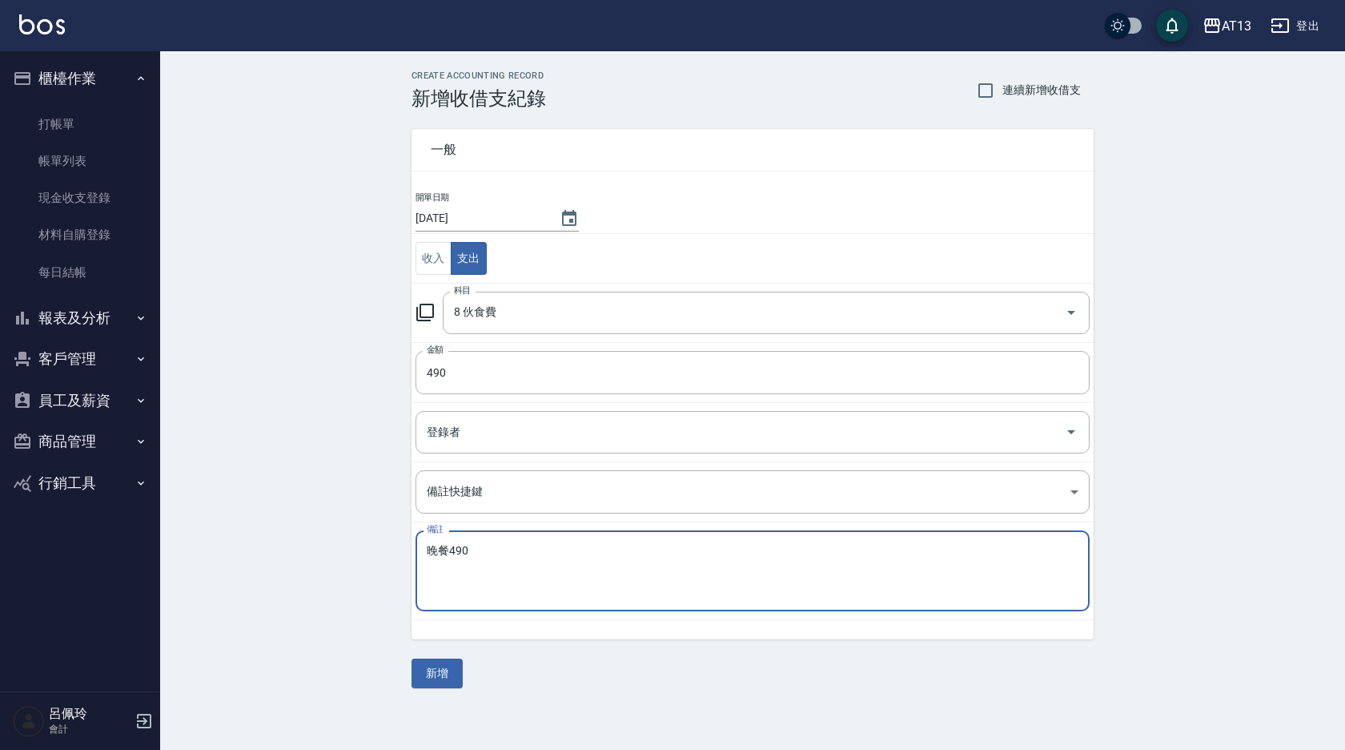
type textarea "晚餐490"
click at [715, 601] on div "晚餐490 x 備註" at bounding box center [753, 570] width 674 height 81
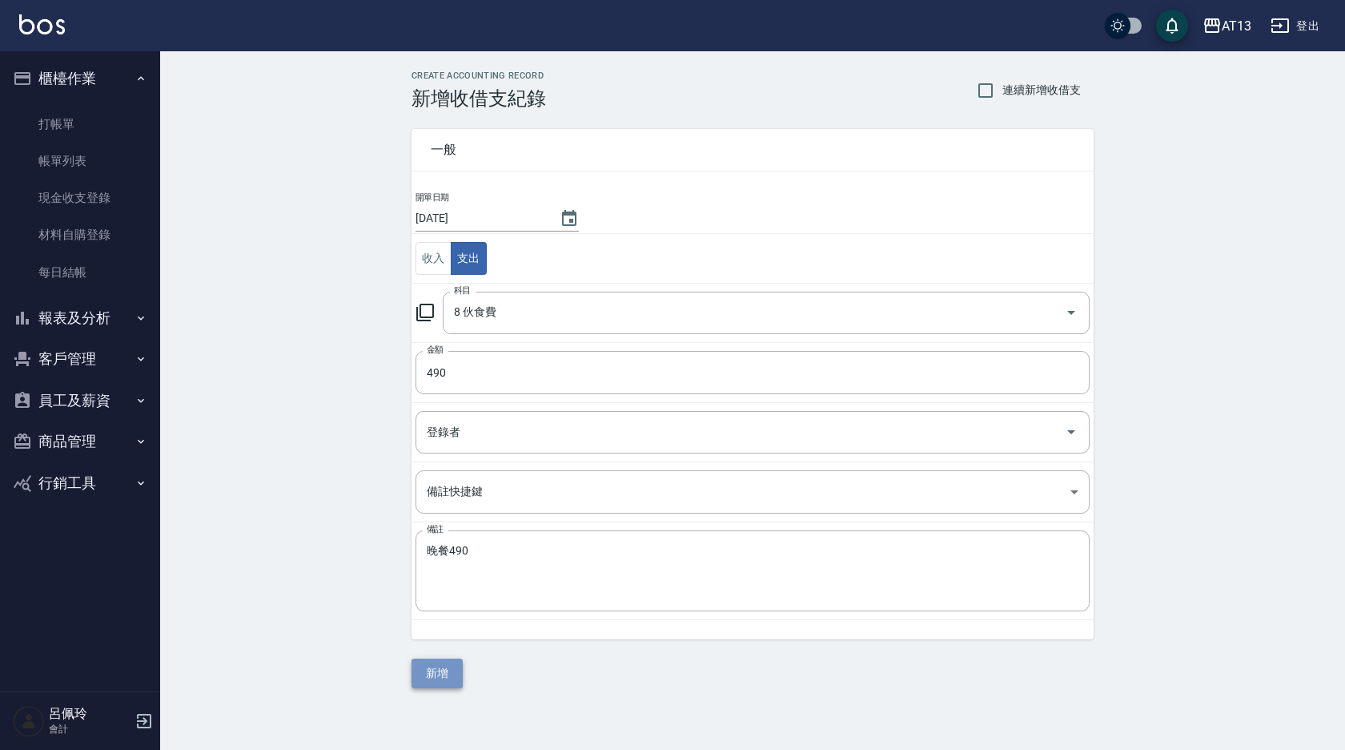
click at [441, 664] on button "新增" at bounding box center [437, 673] width 51 height 30
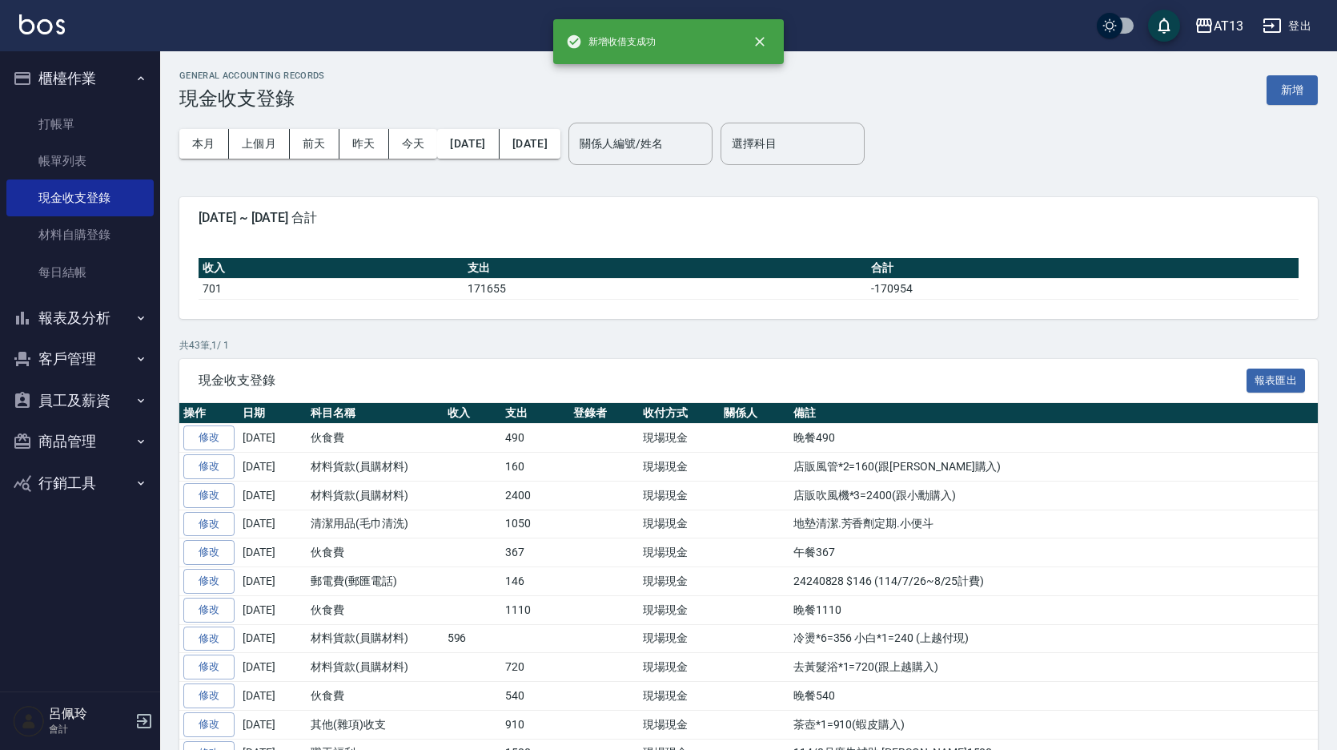
click at [66, 89] on button "櫃檯作業" at bounding box center [79, 79] width 147 height 42
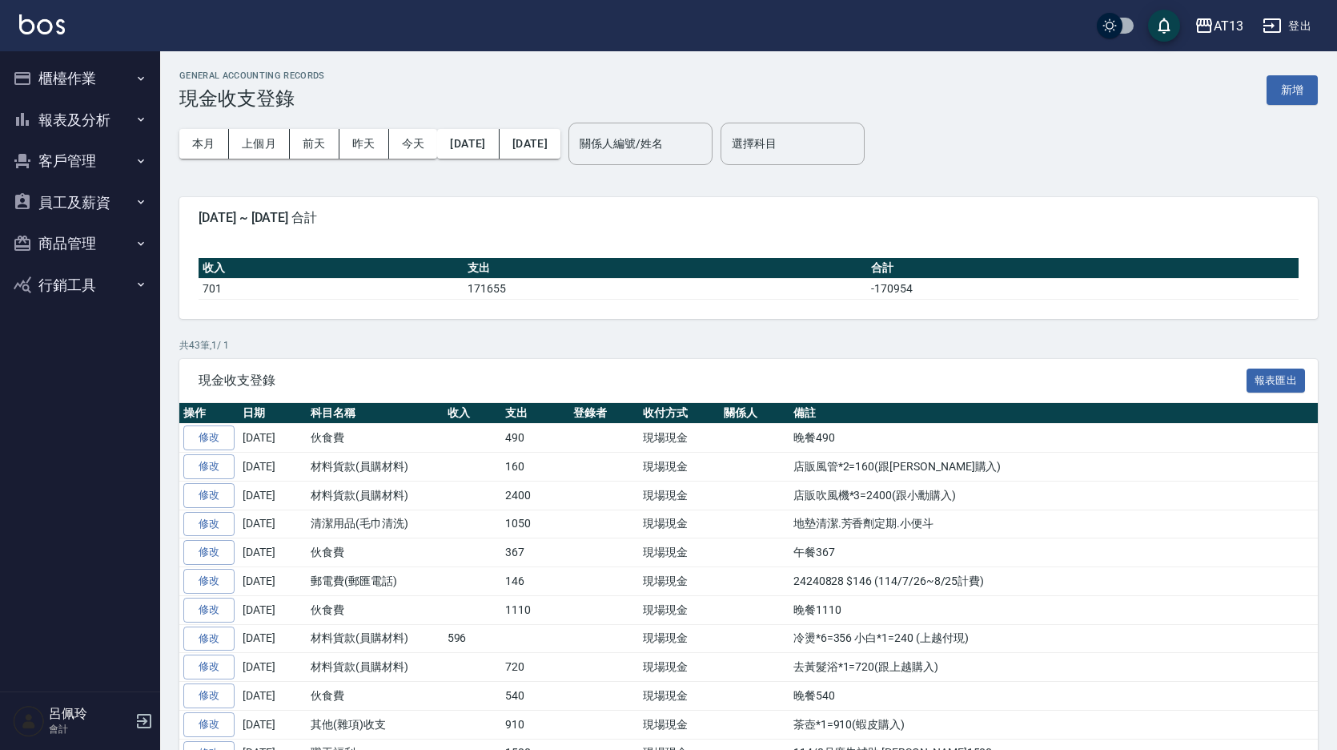
click at [62, 82] on button "櫃檯作業" at bounding box center [79, 79] width 147 height 42
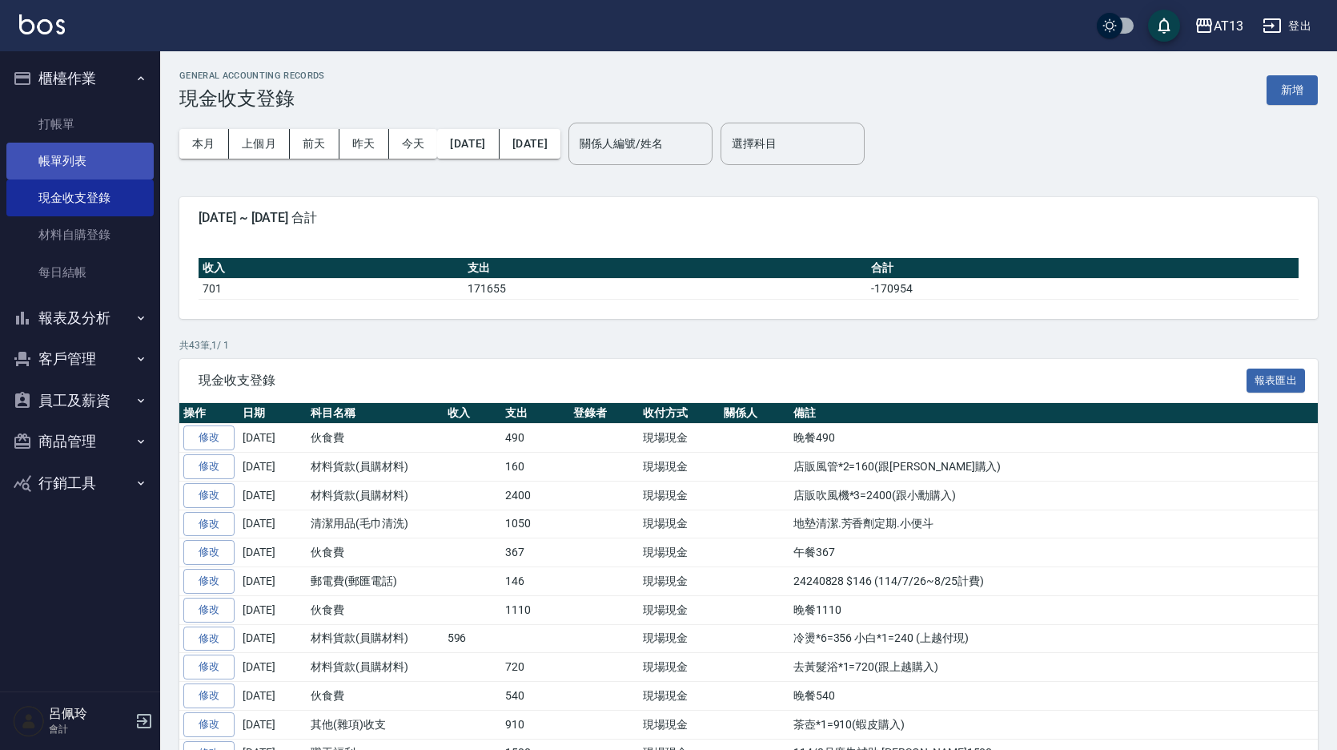
click at [72, 159] on link "帳單列表" at bounding box center [79, 161] width 147 height 37
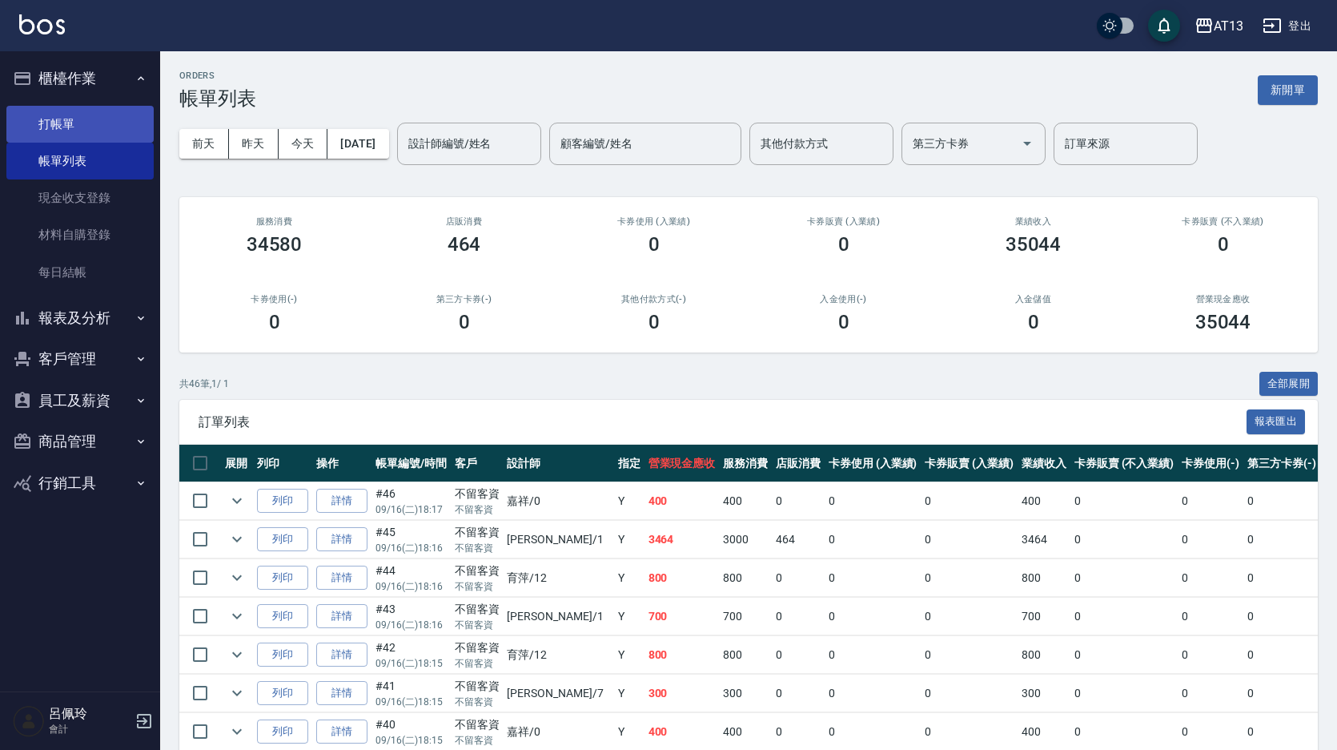
click at [83, 115] on link "打帳單" at bounding box center [79, 124] width 147 height 37
